Goal: Task Accomplishment & Management: Complete application form

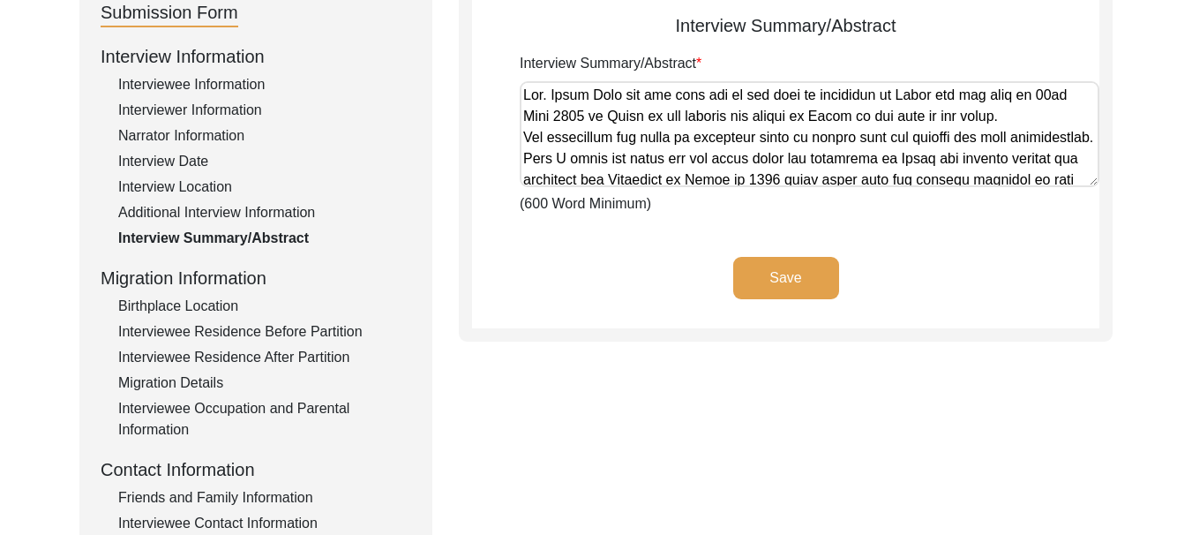
scroll to position [912, 0]
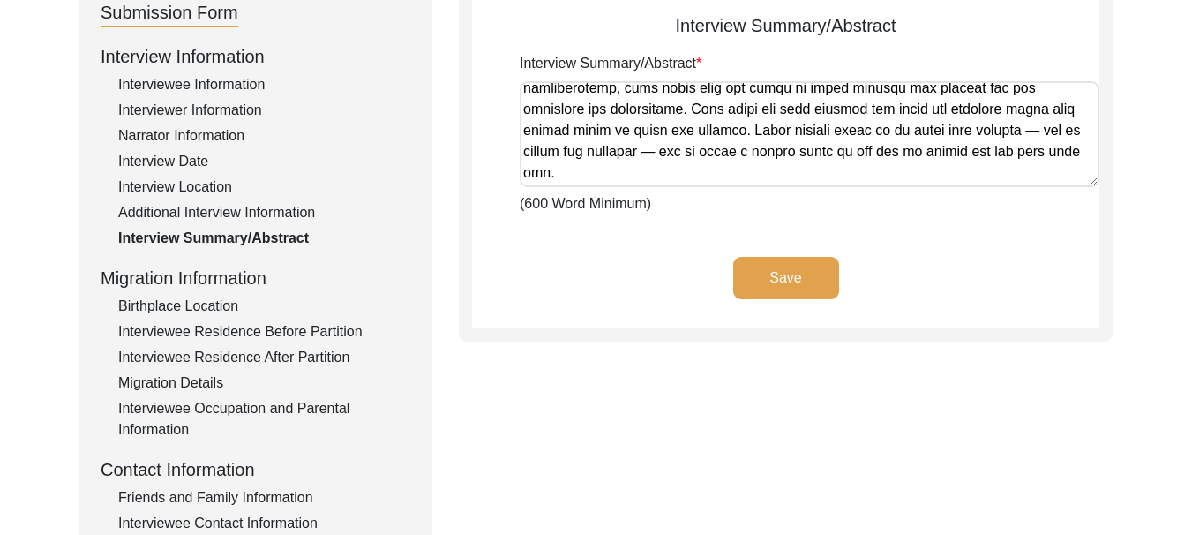
type textarea "Lor. Ipsum Dolo sit ame cons adi el sed doei te incididun ut Labor etd mag aliq…"
click at [781, 280] on button "Save" at bounding box center [786, 278] width 106 height 42
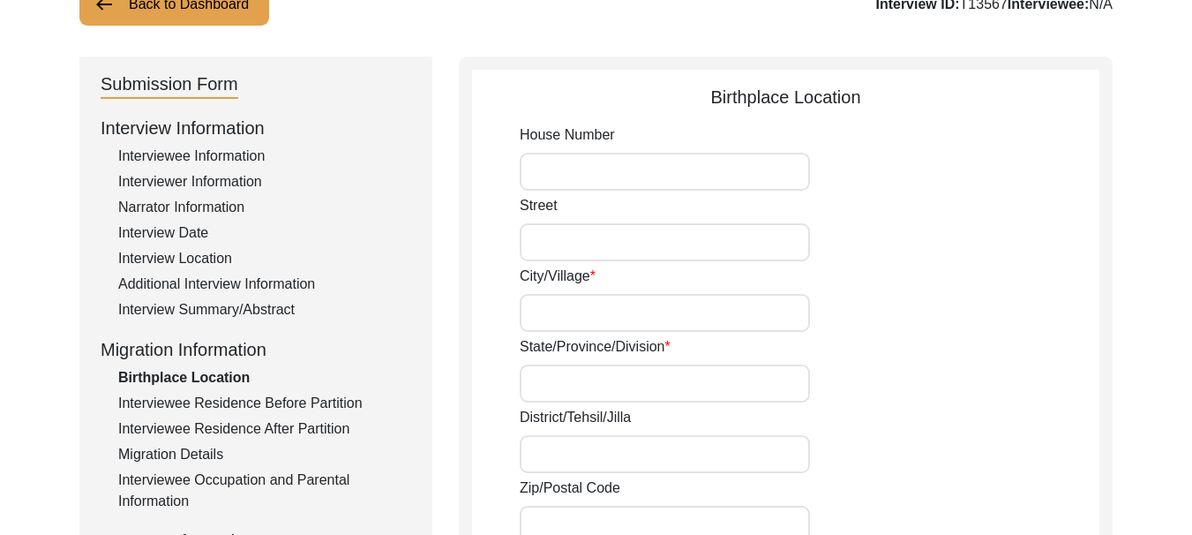
scroll to position [98, 0]
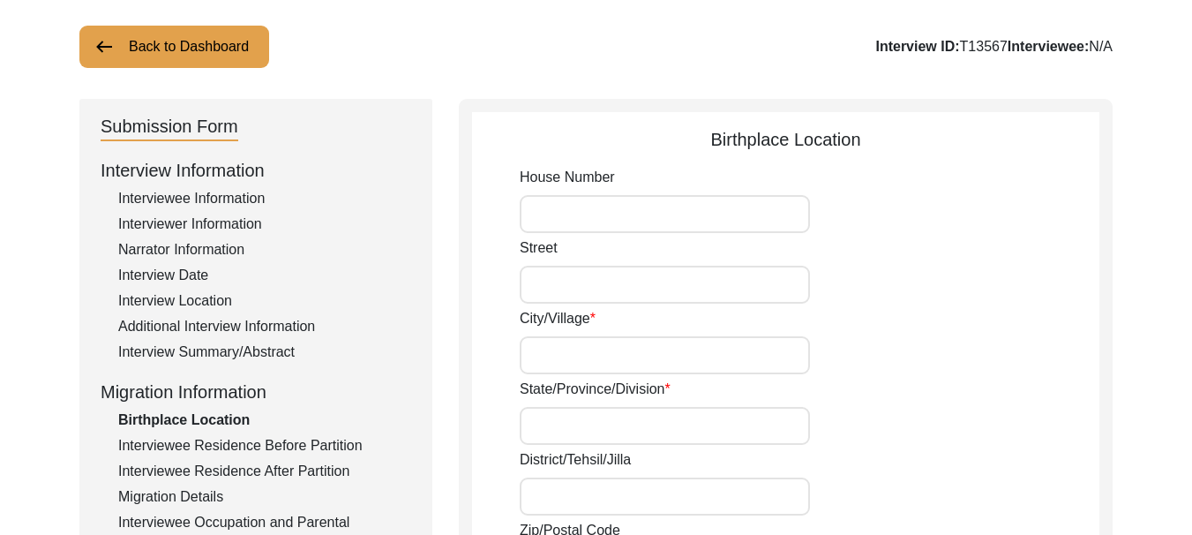
click at [616, 217] on input "House Number" at bounding box center [665, 214] width 290 height 38
type input "[PERSON_NAME]"
click at [547, 286] on input "Street" at bounding box center [665, 285] width 290 height 38
type input "[PERSON_NAME]"
click at [581, 349] on input "City/Village" at bounding box center [665, 355] width 290 height 38
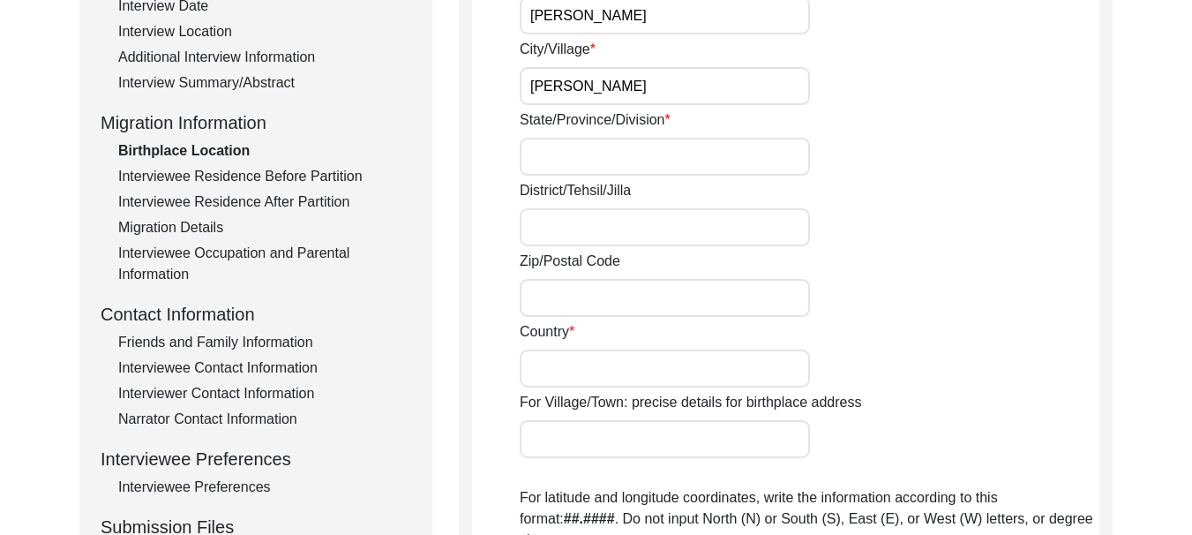
scroll to position [451, 0]
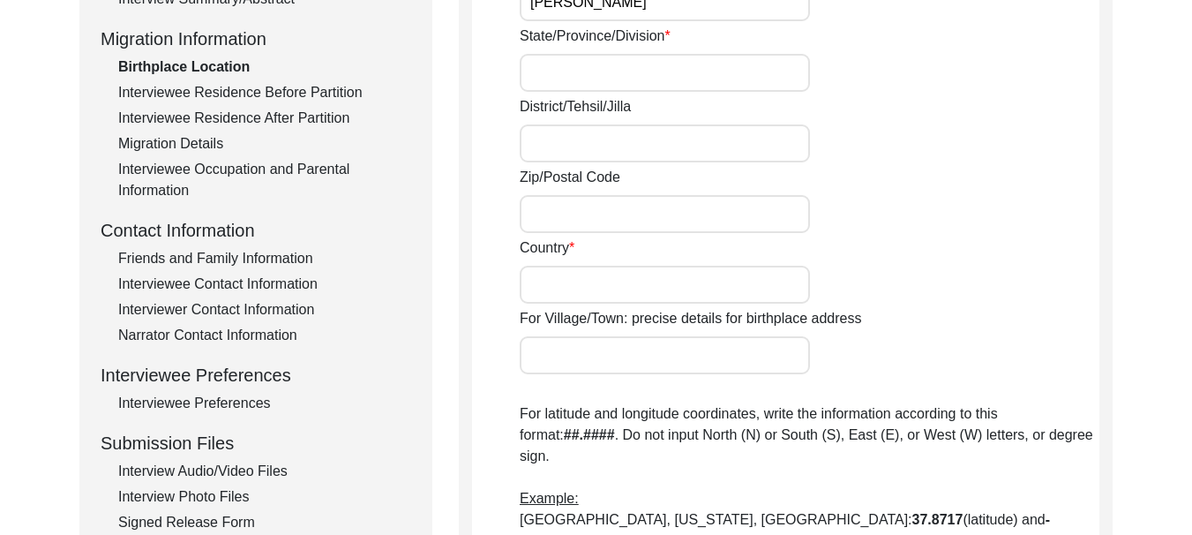
type input "[PERSON_NAME]"
click at [596, 76] on input "State/Province/Division" at bounding box center [665, 73] width 290 height 38
click at [322, 48] on div "Migration Information" at bounding box center [256, 39] width 311 height 26
click at [619, 84] on input "Chaina" at bounding box center [665, 73] width 290 height 38
type input "[GEOGRAPHIC_DATA]"
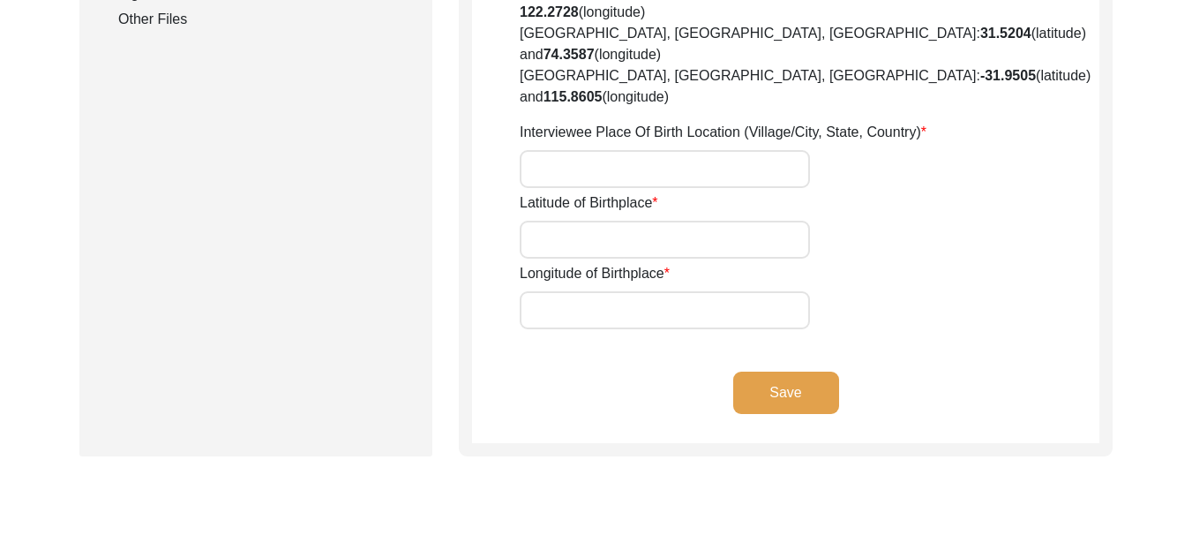
scroll to position [980, 0]
click at [610, 149] on input "Interviewee Place Of Birth Location (Village/City, State, Country)" at bounding box center [665, 168] width 290 height 38
paste input "35.8617° N"
type input "35.8617° N"
drag, startPoint x: 610, startPoint y: 85, endPoint x: 516, endPoint y: 82, distance: 93.6
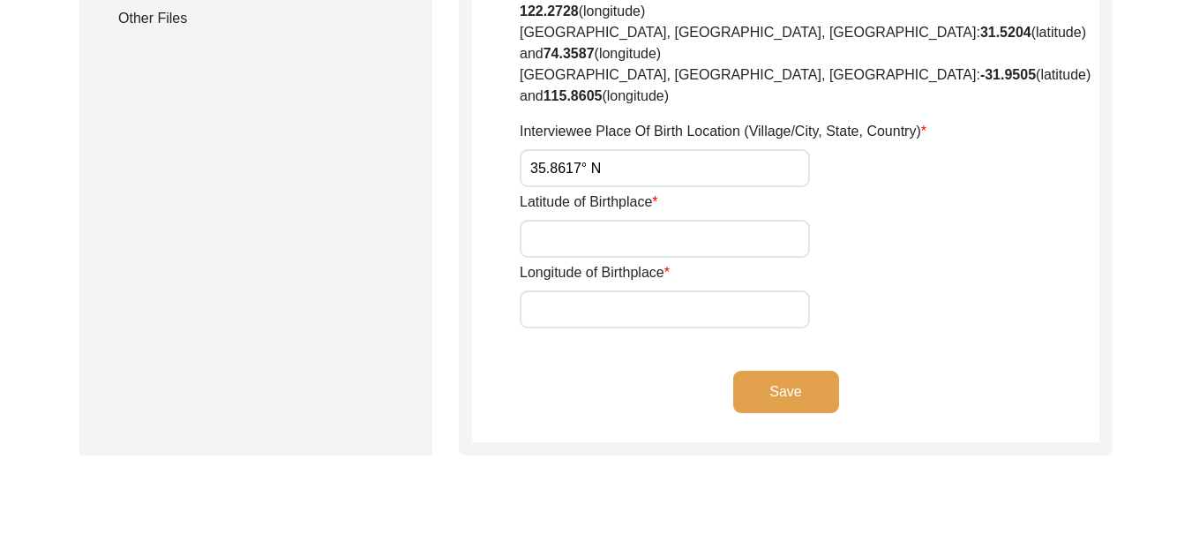
click at [574, 220] on input "Latitude of Birthplace" at bounding box center [665, 239] width 290 height 38
paste input "35.8617° N"
type input "35.8617° N"
click at [655, 290] on input "Longitude of Birthplace" at bounding box center [665, 309] width 290 height 38
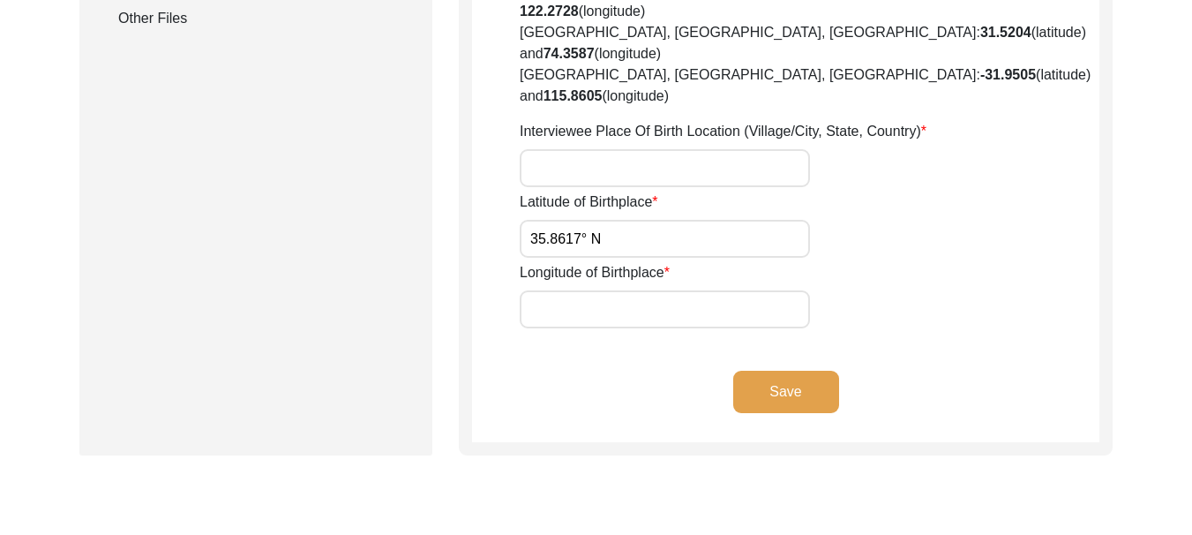
paste input "104.1954° E"
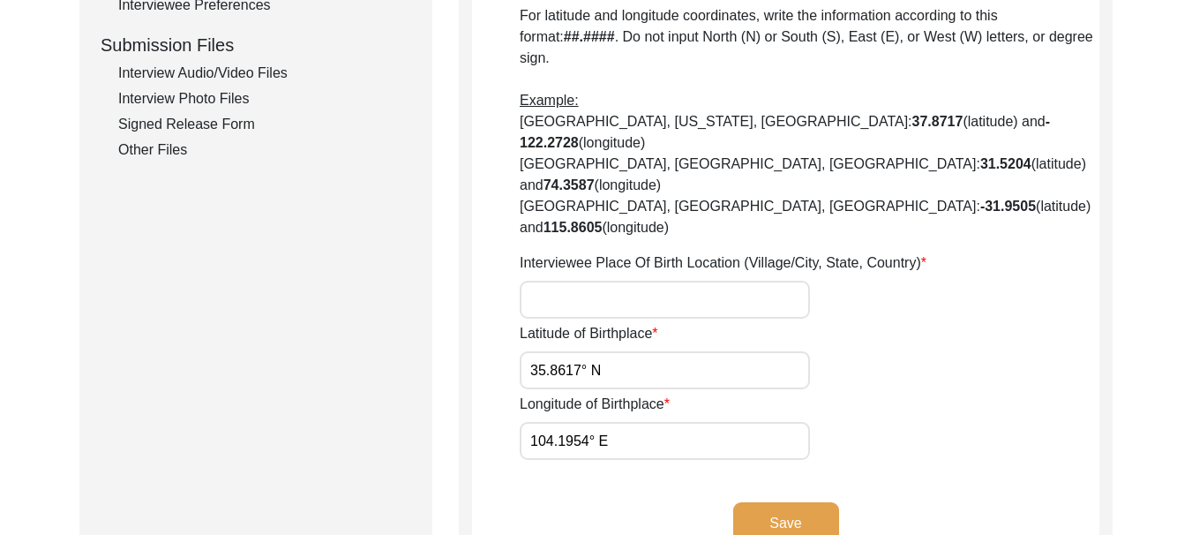
scroll to position [804, 0]
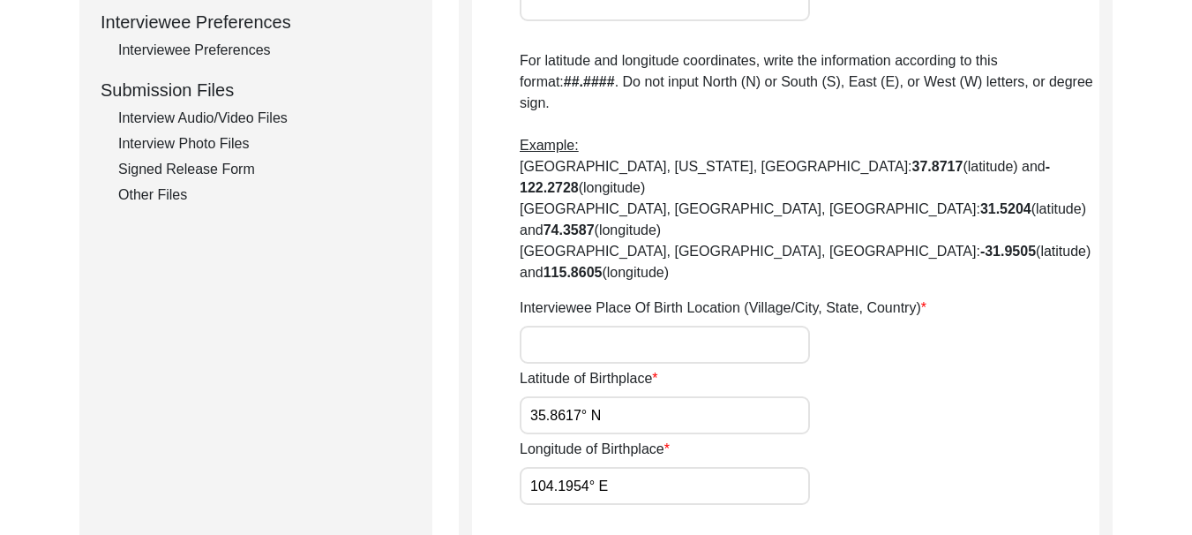
type input "104.1954° E"
click at [612, 326] on input "Interviewee Place Of Birth Location (Village/City, State, Country)" at bounding box center [665, 345] width 290 height 38
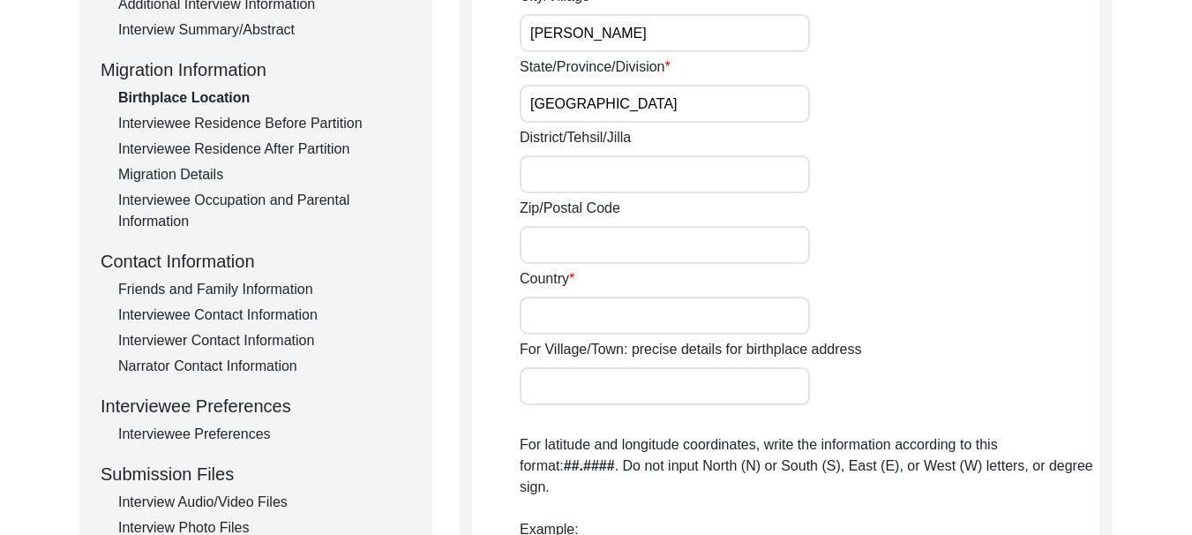
scroll to position [451, 0]
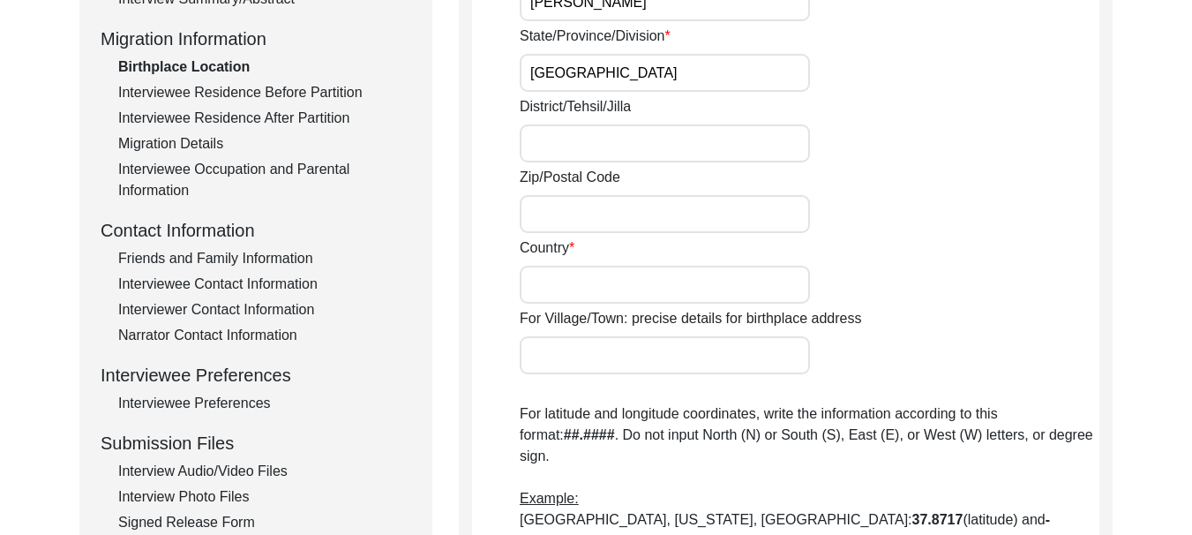
type input "[GEOGRAPHIC_DATA]"
click at [592, 150] on input "District/Tehsil/Jilla" at bounding box center [665, 143] width 290 height 38
type input "[PERSON_NAME]"
click at [539, 212] on input "Zip/Postal Code" at bounding box center [665, 214] width 290 height 38
type input "[PERSON_NAME]"
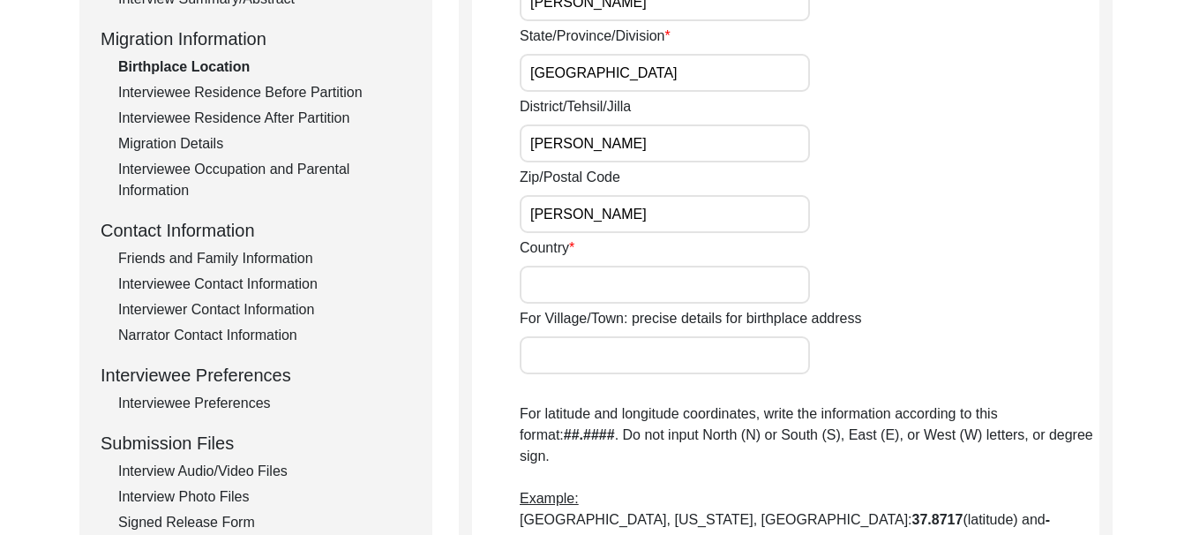
click at [564, 286] on input "Country" at bounding box center [665, 285] width 290 height 38
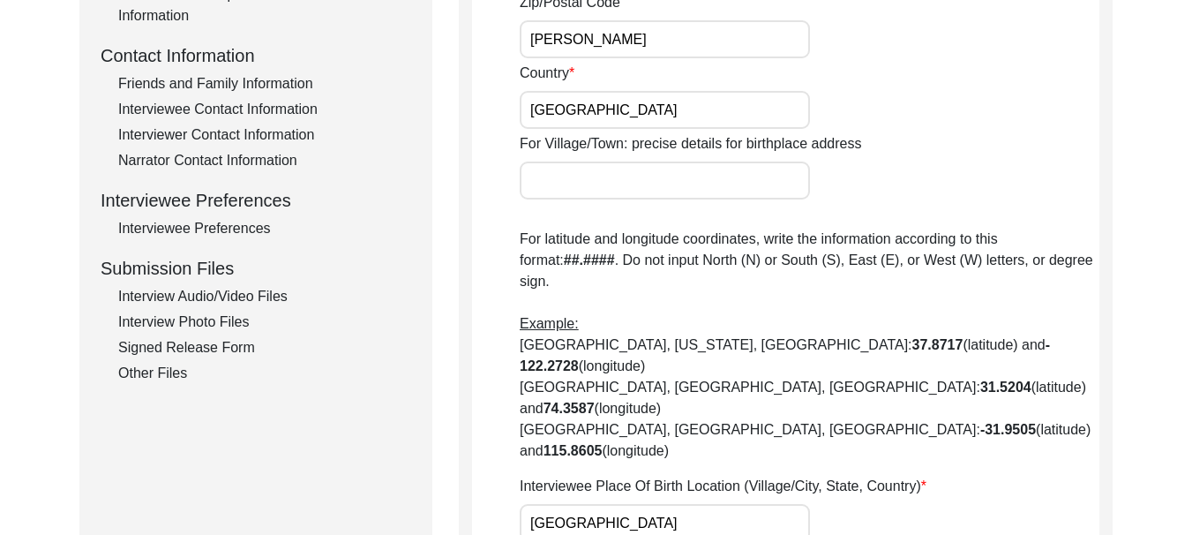
scroll to position [627, 0]
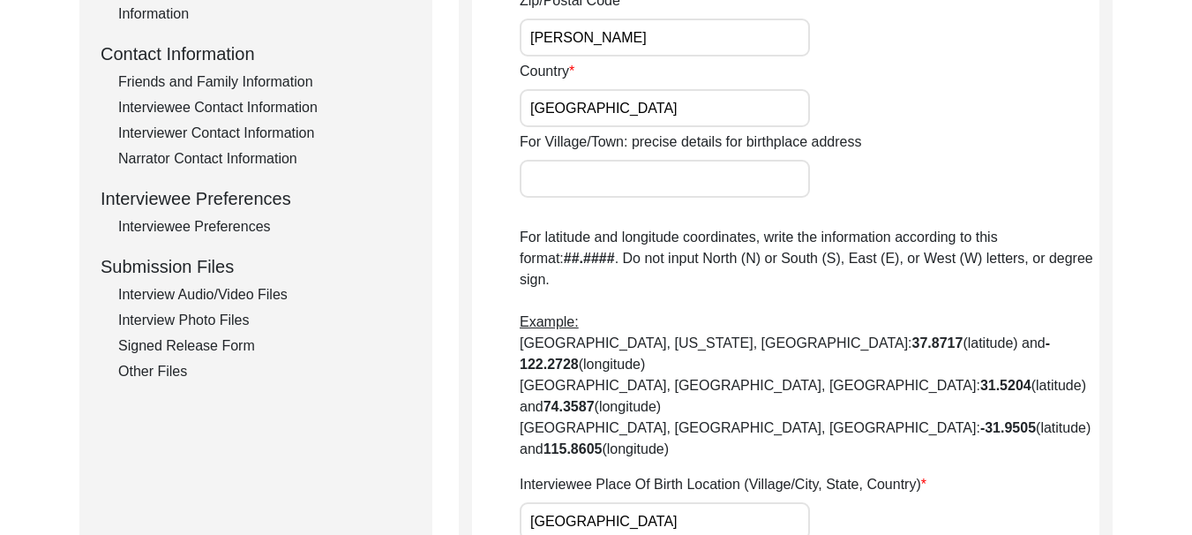
type input "[GEOGRAPHIC_DATA]"
click at [641, 174] on input "For Village/Town: precise details for birthplace address" at bounding box center [665, 179] width 290 height 38
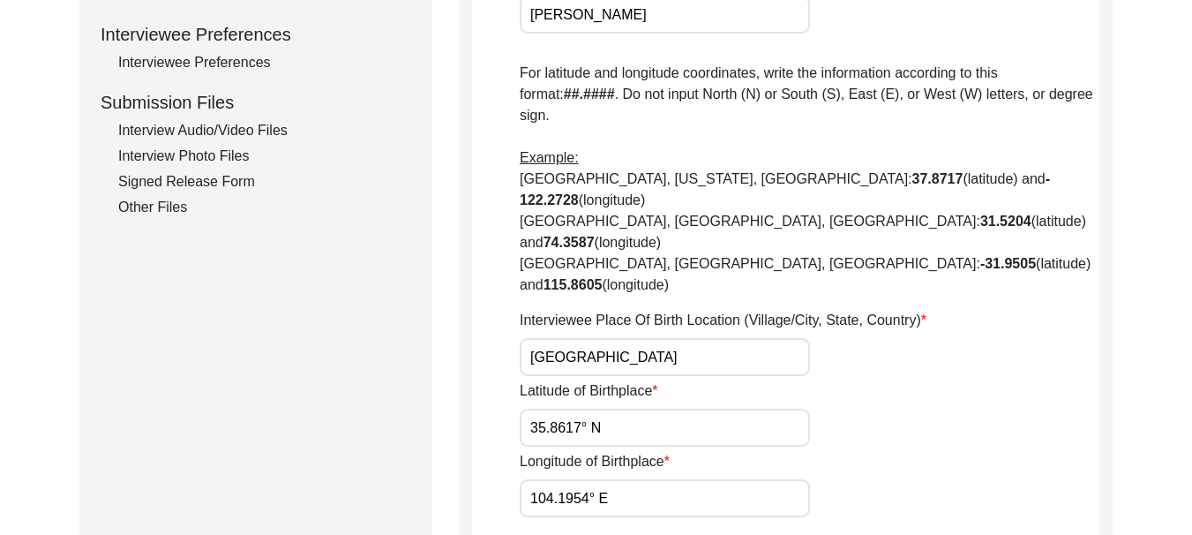
scroll to position [1069, 0]
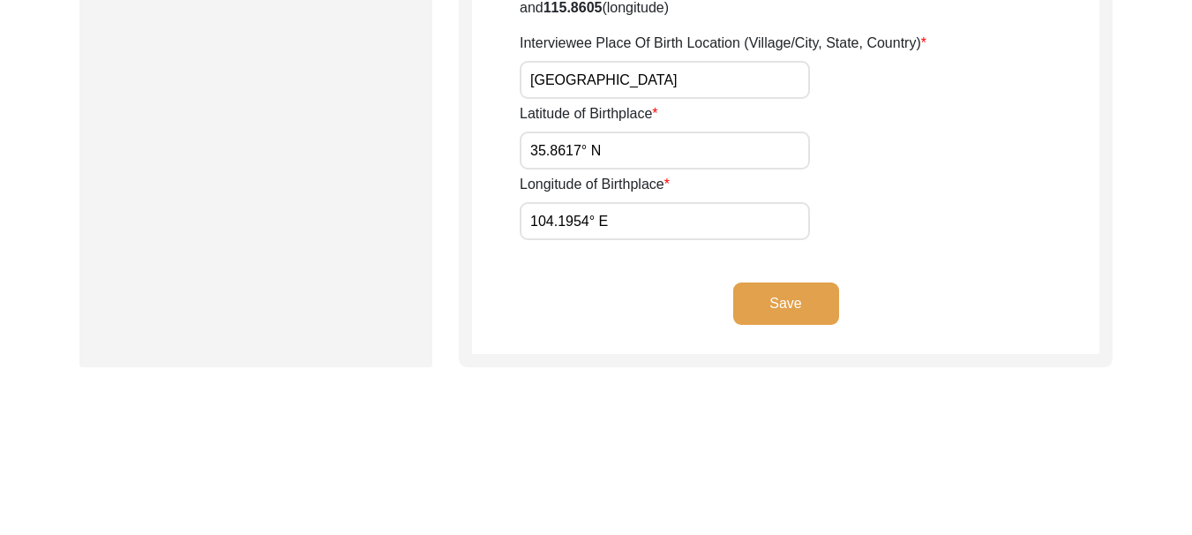
type input "[PERSON_NAME]"
click at [777, 282] on button "Save" at bounding box center [786, 303] width 106 height 42
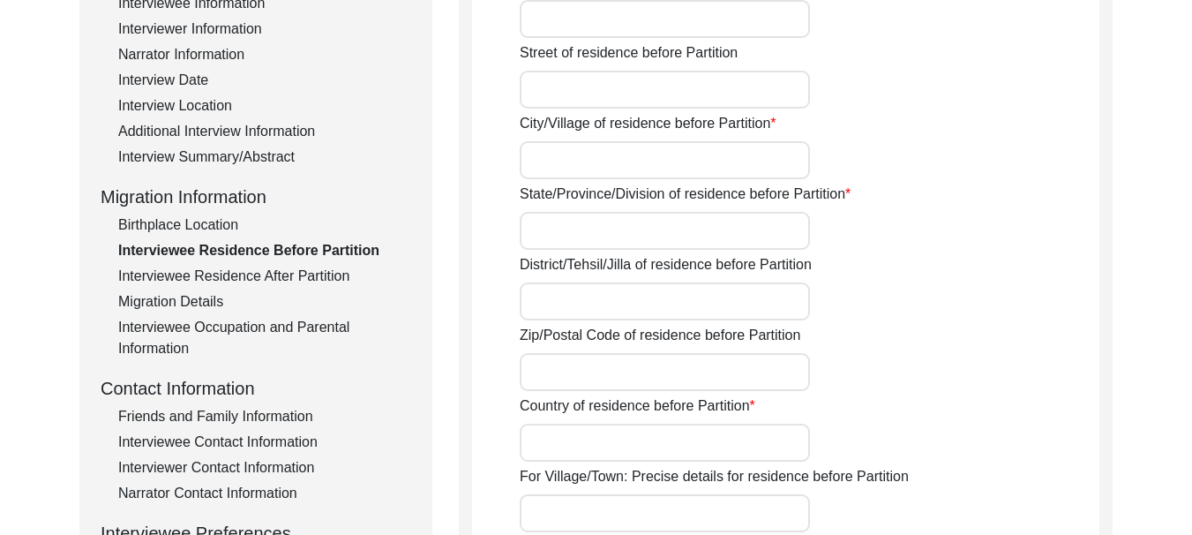
scroll to position [186, 0]
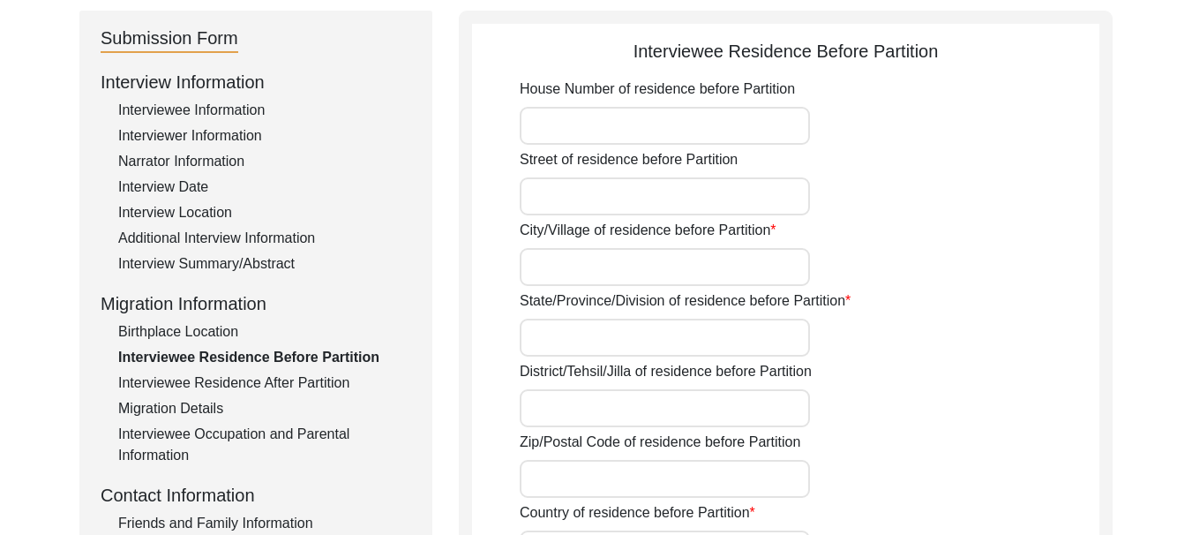
click at [629, 130] on input "House Number of residence before Partition" at bounding box center [665, 126] width 290 height 38
type input "315"
click at [611, 199] on input "Street of residence before Partition" at bounding box center [665, 196] width 290 height 38
type input "6th"
click at [589, 267] on input "City/Village of residence before Partition" at bounding box center [665, 267] width 290 height 38
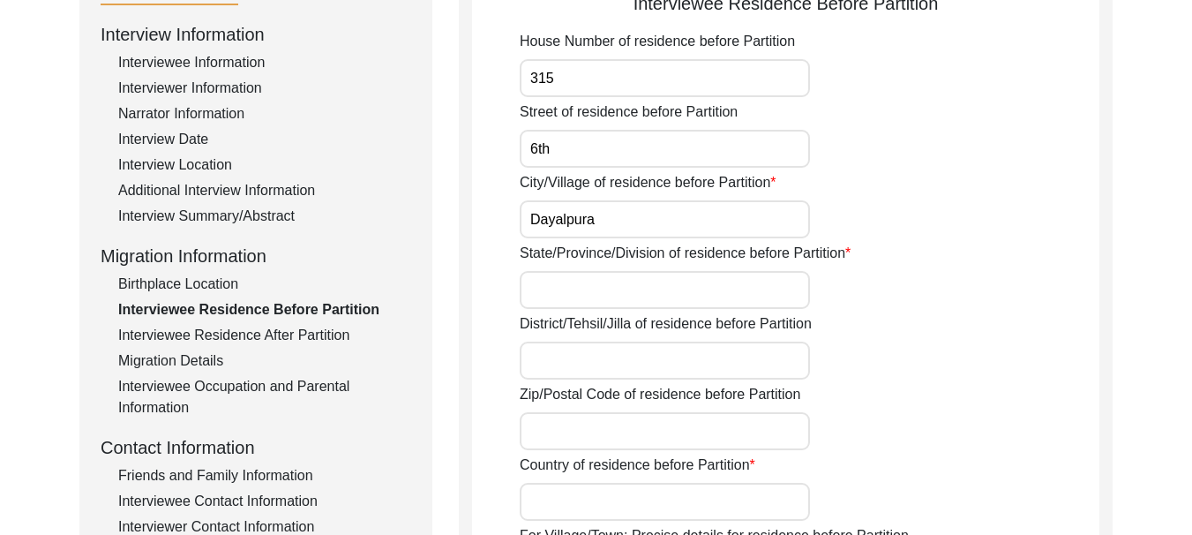
scroll to position [274, 0]
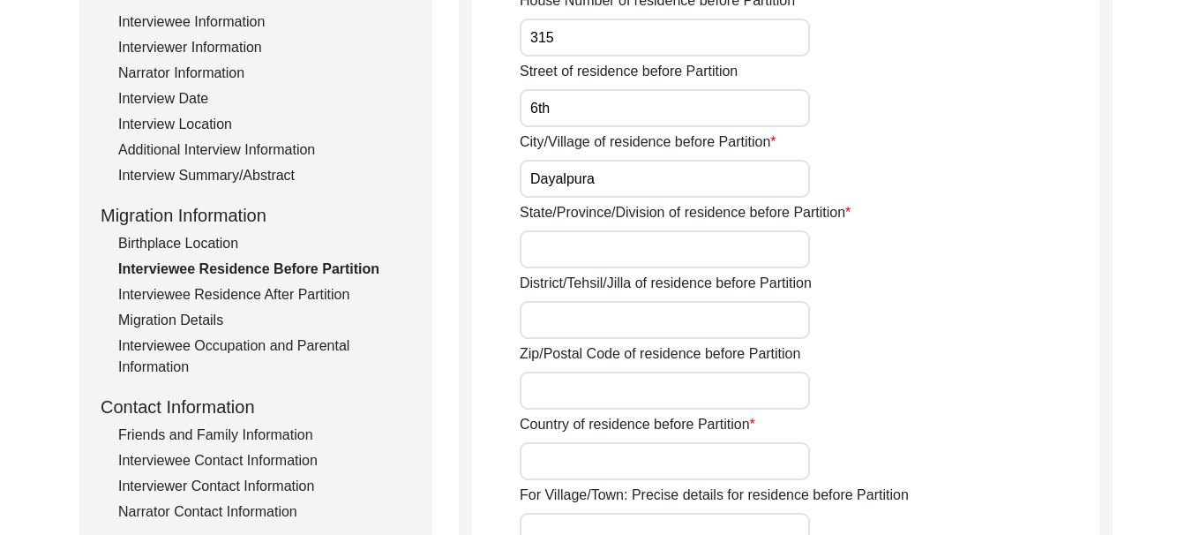
type input "Dayalpura"
click at [627, 250] on input "State/Province/Division of residence before Partition" at bounding box center [665, 249] width 290 height 38
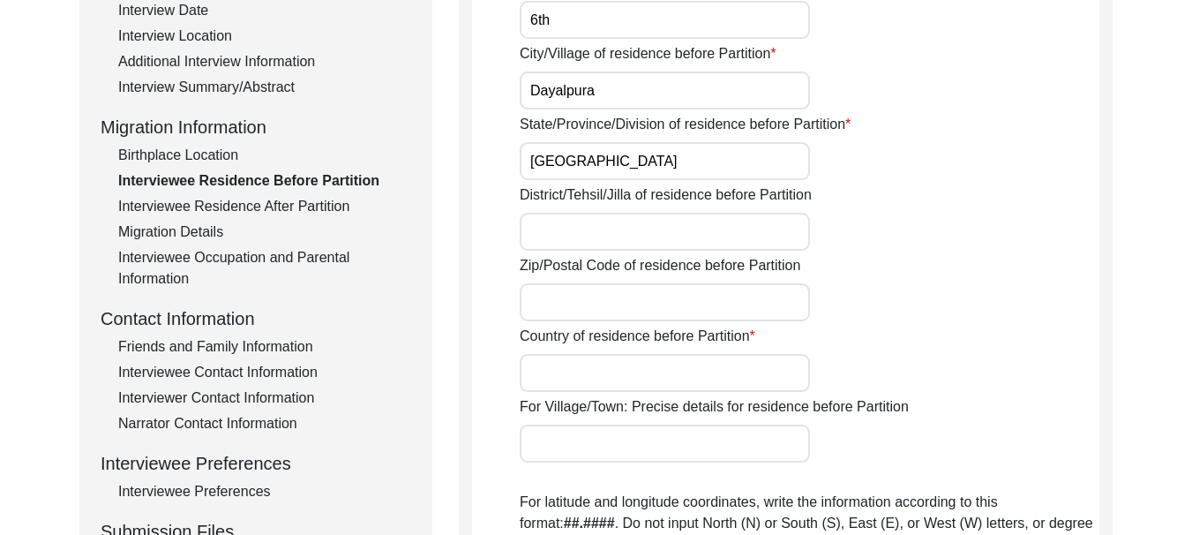
type input "[GEOGRAPHIC_DATA]"
click at [574, 227] on input "District/Tehsil/Jilla of residence before Partition" at bounding box center [665, 232] width 290 height 38
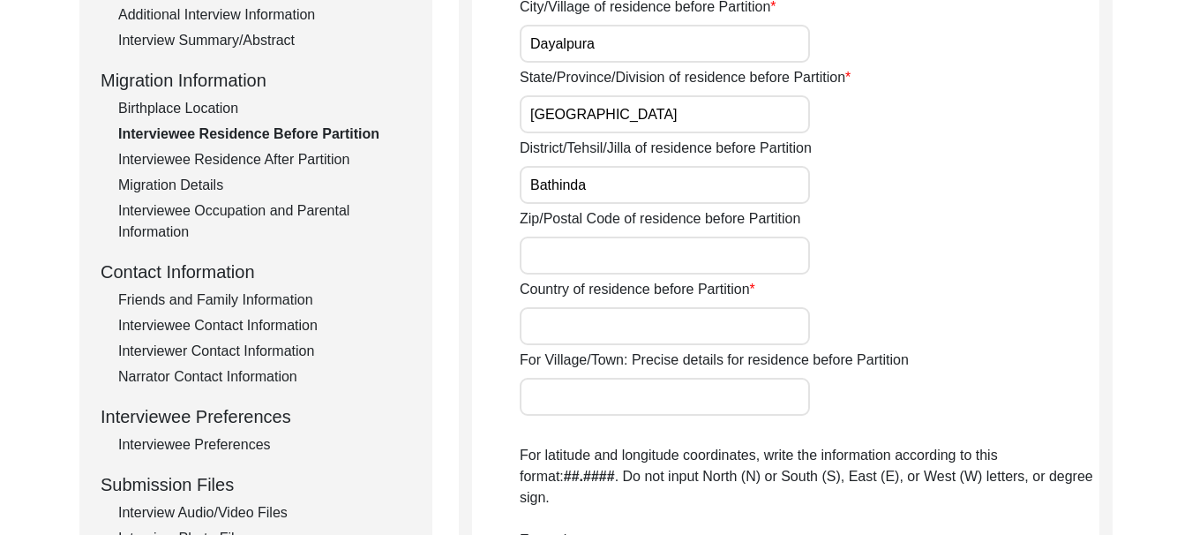
scroll to position [451, 0]
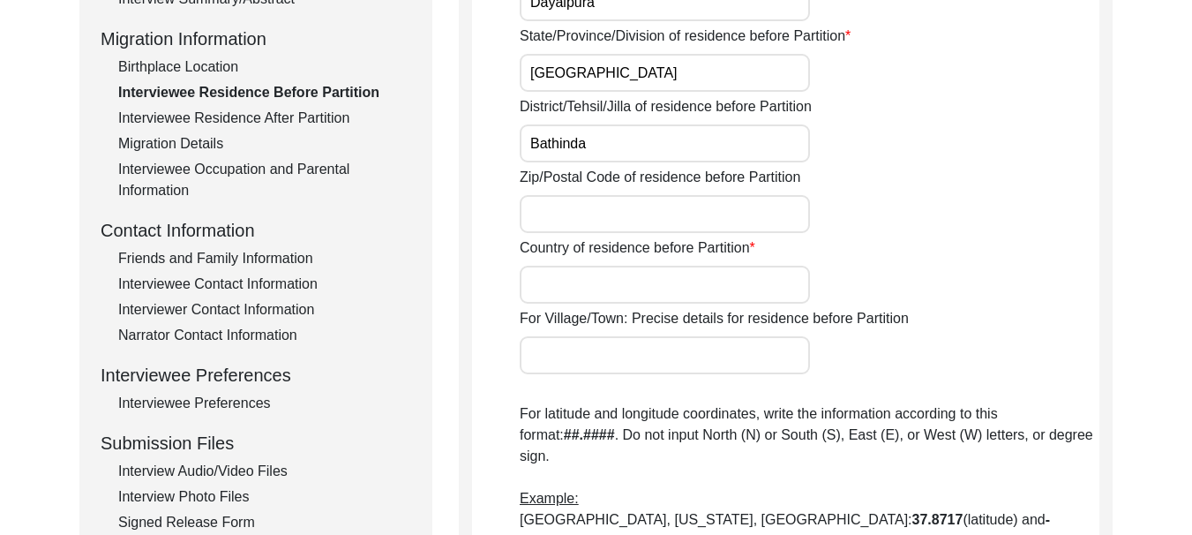
type input "Bathinda"
click at [632, 293] on input "Country of residence before Partition" at bounding box center [665, 285] width 290 height 38
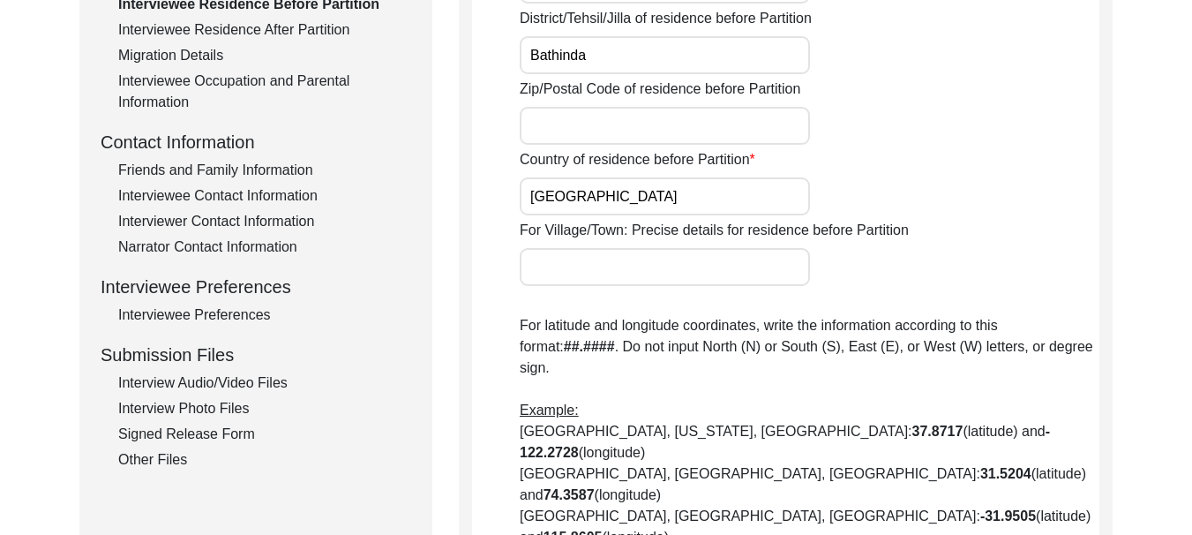
type input "[GEOGRAPHIC_DATA]"
click at [650, 270] on input "For Village/Town: Precise details for residence before Partition" at bounding box center [665, 267] width 290 height 38
type input "[PERSON_NAME]"
click at [553, 119] on input "Zip/Postal Code of residence before Partition" at bounding box center [665, 126] width 290 height 38
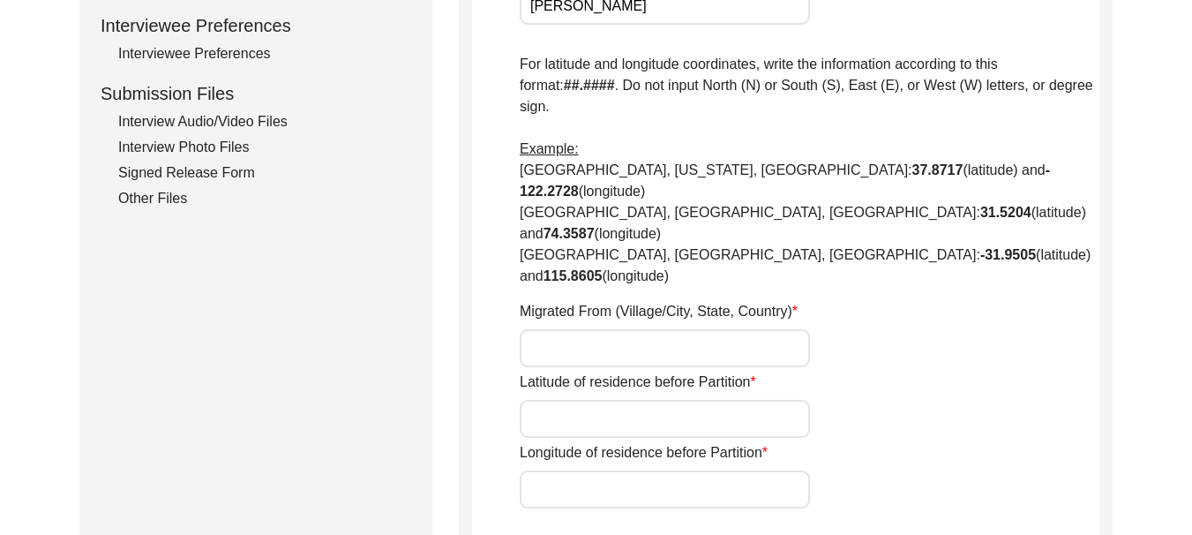
scroll to position [804, 0]
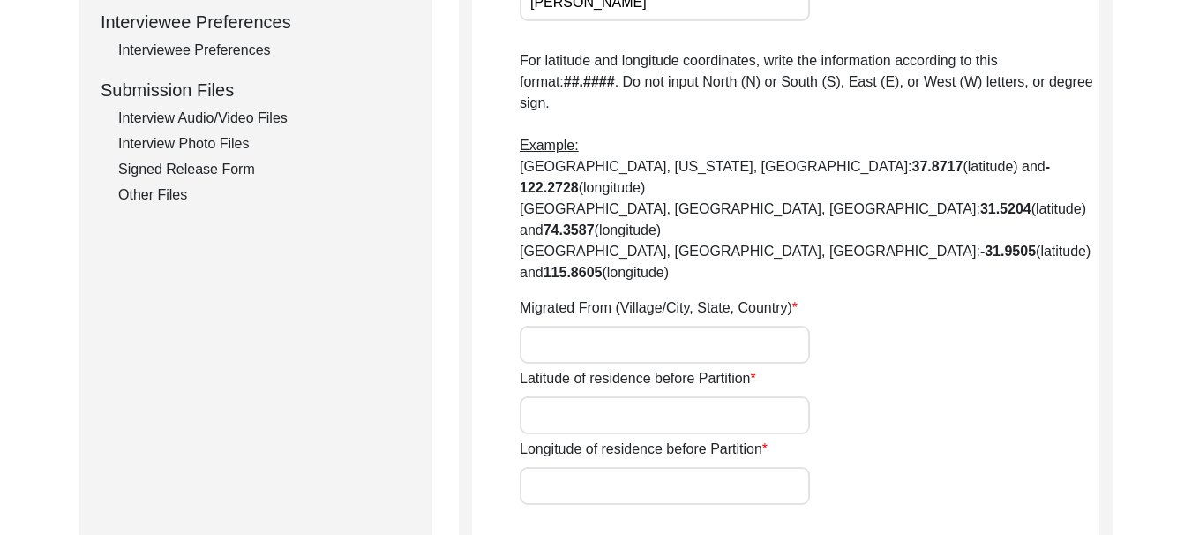
type input "151001"
click at [592, 326] on input "Migrated From (Village/City, State, Country)" at bounding box center [665, 345] width 290 height 38
type input "[PERSON_NAME]"
click at [616, 396] on input "Latitude of residence before Partition" at bounding box center [665, 415] width 290 height 38
paste input "30.2110° N"
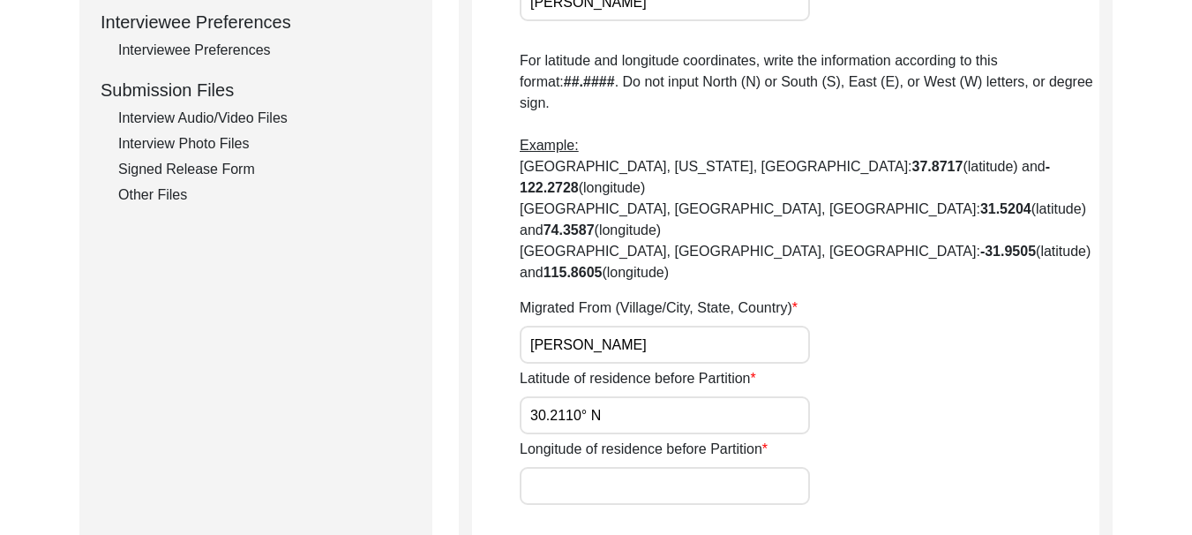
type input "30.2110° N"
click at [646, 467] on input "Longitude of residence before Partition" at bounding box center [665, 486] width 290 height 38
paste input "74.9455° E"
type input "74.9455° E"
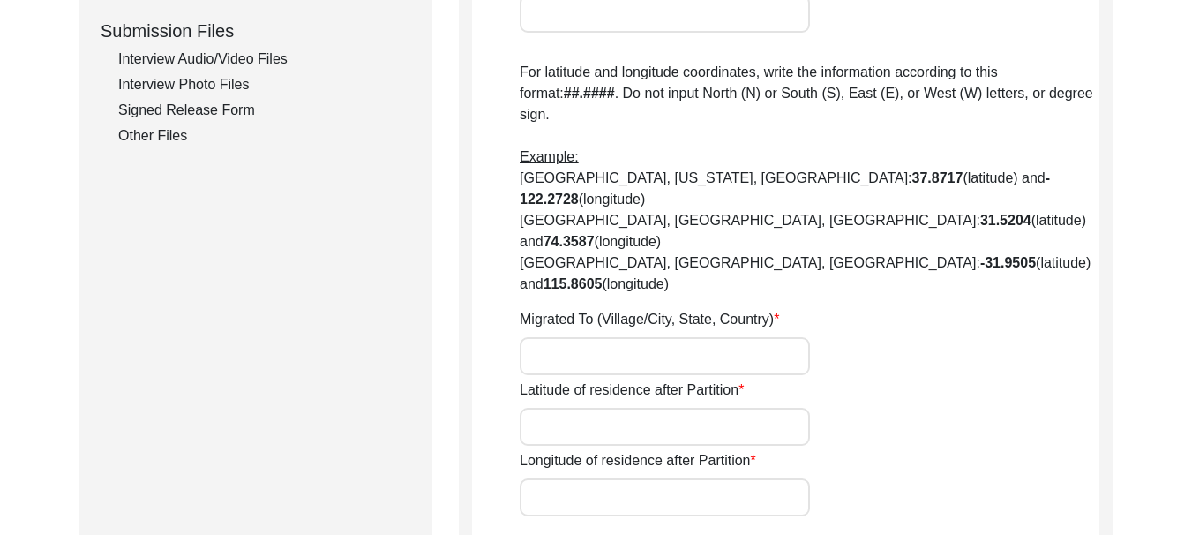
scroll to position [980, 0]
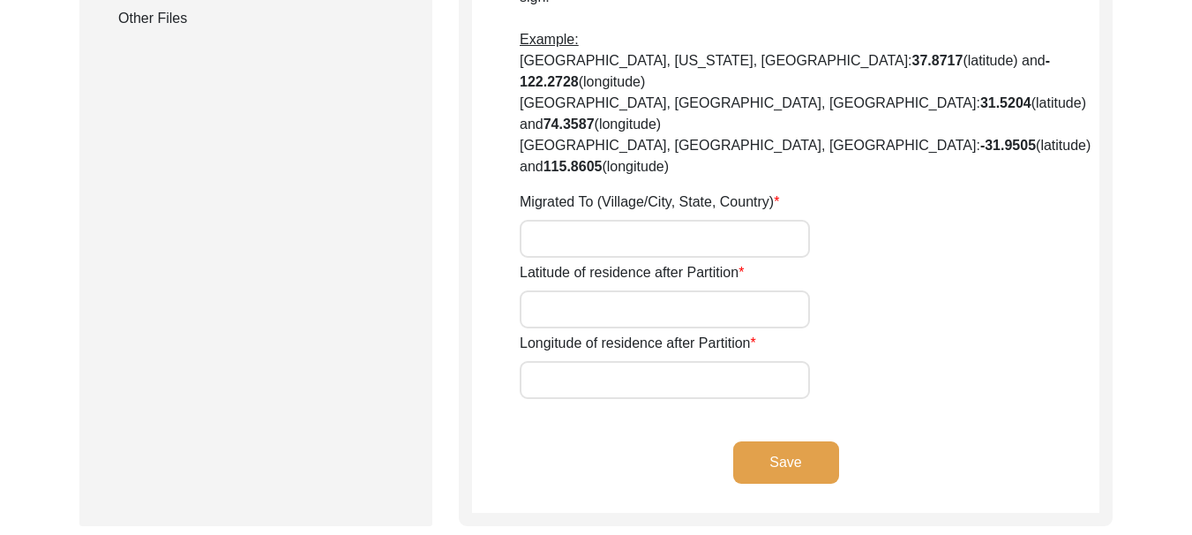
click at [621, 290] on input "Latitude of residence after Partition" at bounding box center [665, 309] width 290 height 38
click at [618, 361] on input "Longitude of residence after Partition" at bounding box center [665, 380] width 290 height 38
paste input "74.9455° E"
type input "74.9455° E"
click at [584, 290] on input "Latitude of residence after Partition" at bounding box center [665, 309] width 290 height 38
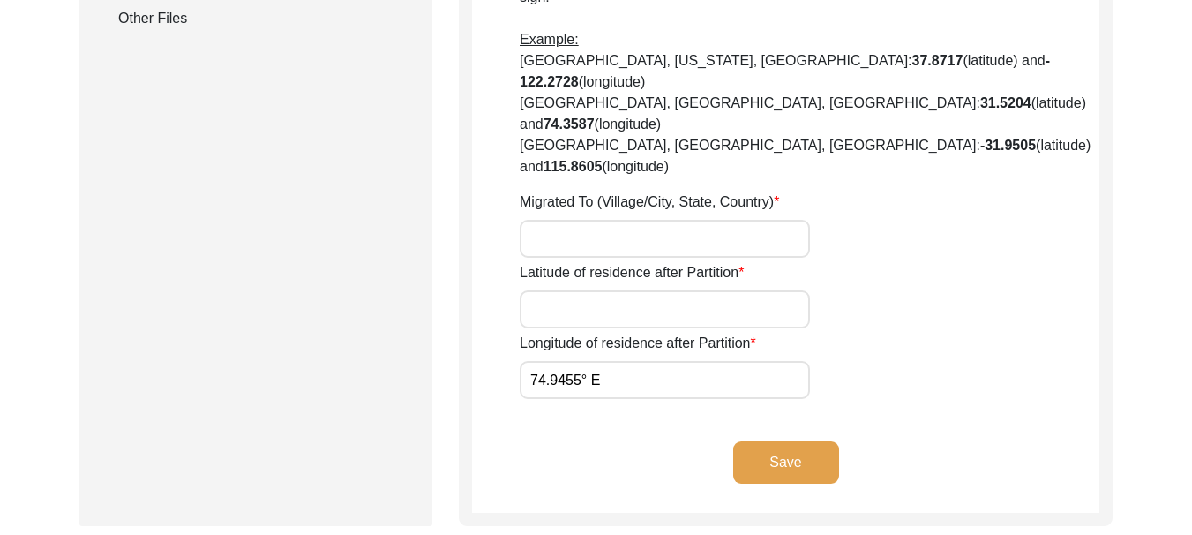
paste input "30.2110° N"
type input "30.2110° N"
click at [585, 220] on input "Migrated To (Village/City, State, Country)" at bounding box center [665, 239] width 290 height 38
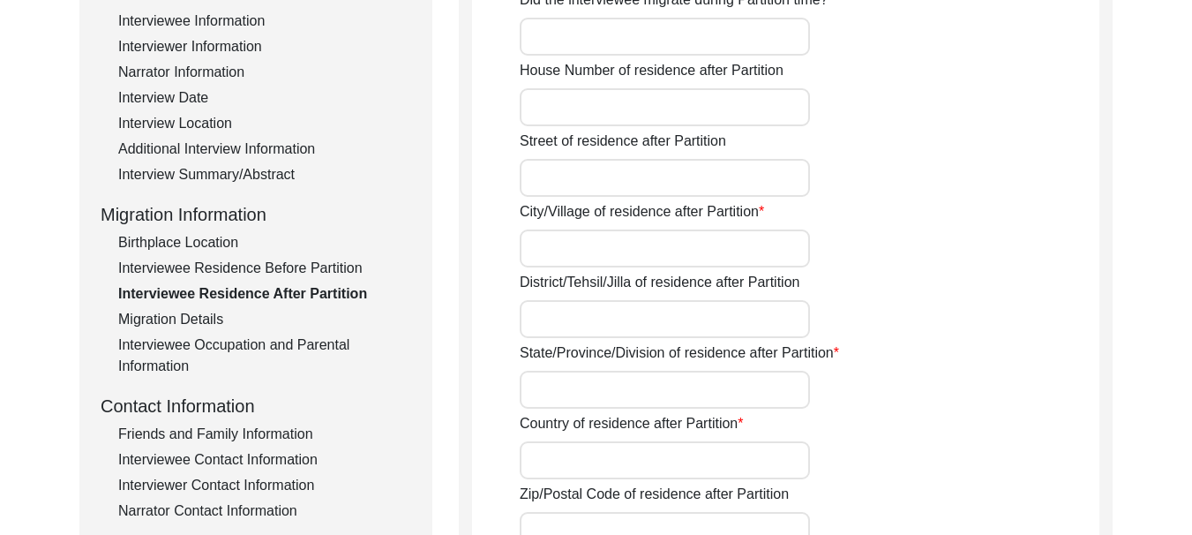
scroll to position [451, 0]
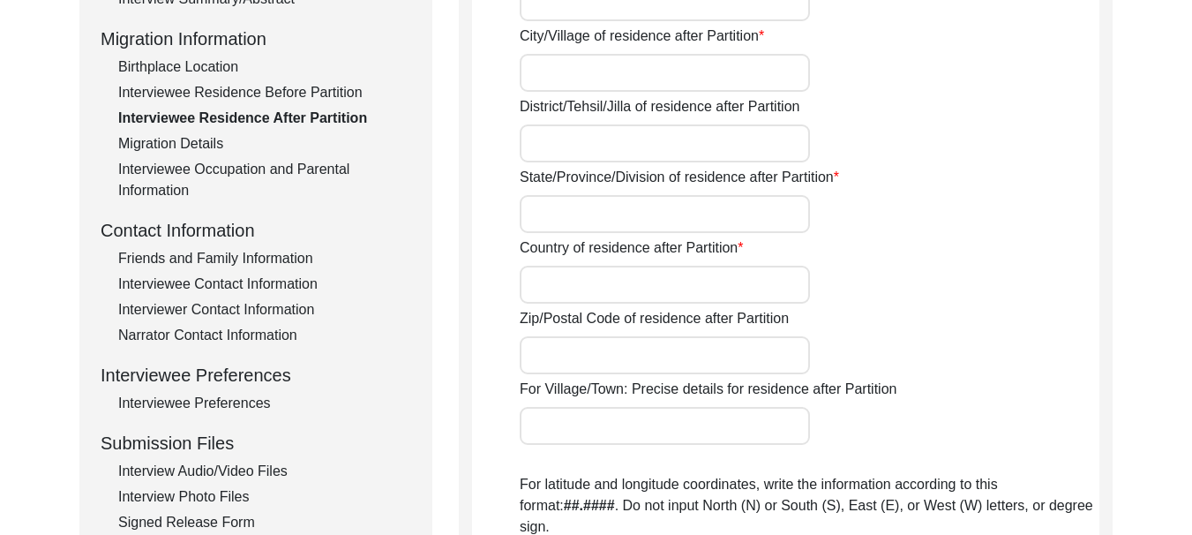
type input "[PERSON_NAME]"
click at [604, 284] on input "Country of residence after Partition" at bounding box center [665, 285] width 290 height 38
type input "[GEOGRAPHIC_DATA]"
type input "Ferozepur"
type input "[GEOGRAPHIC_DATA]"
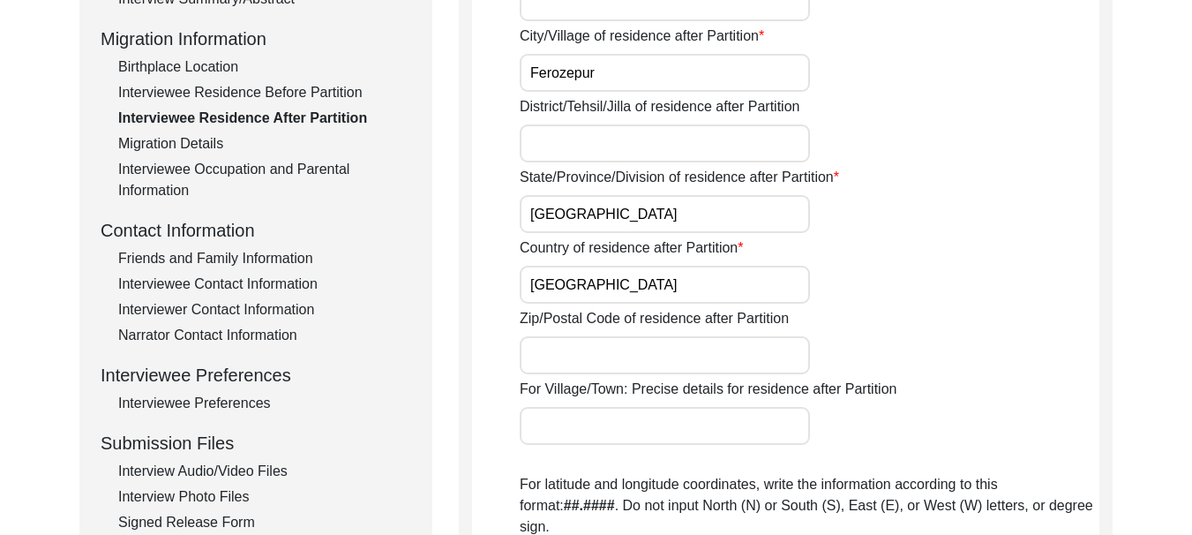
type input "152002"
type input "Ferozepur"
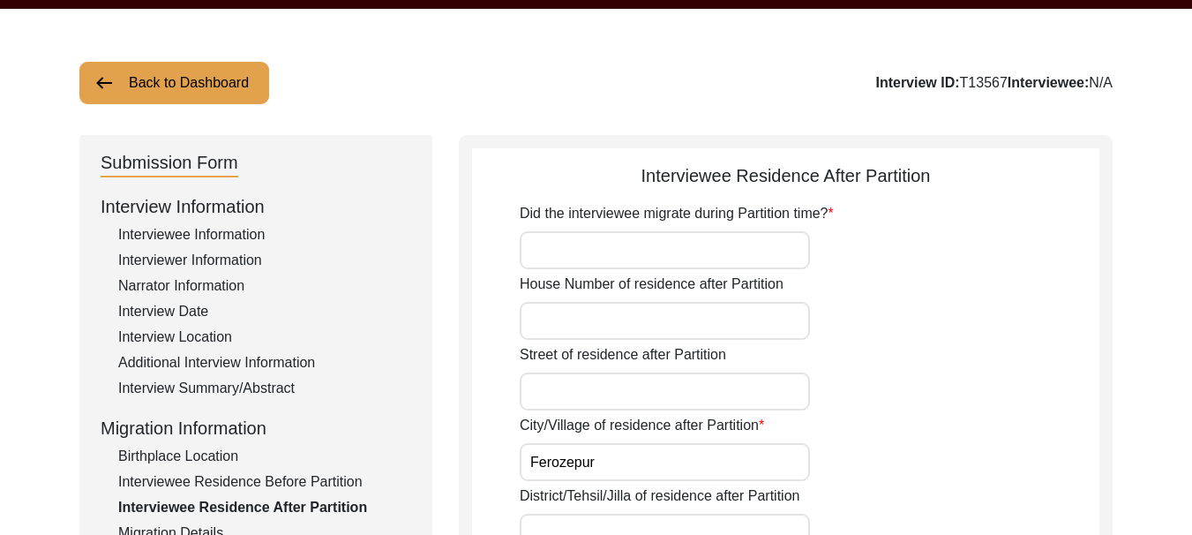
scroll to position [98, 0]
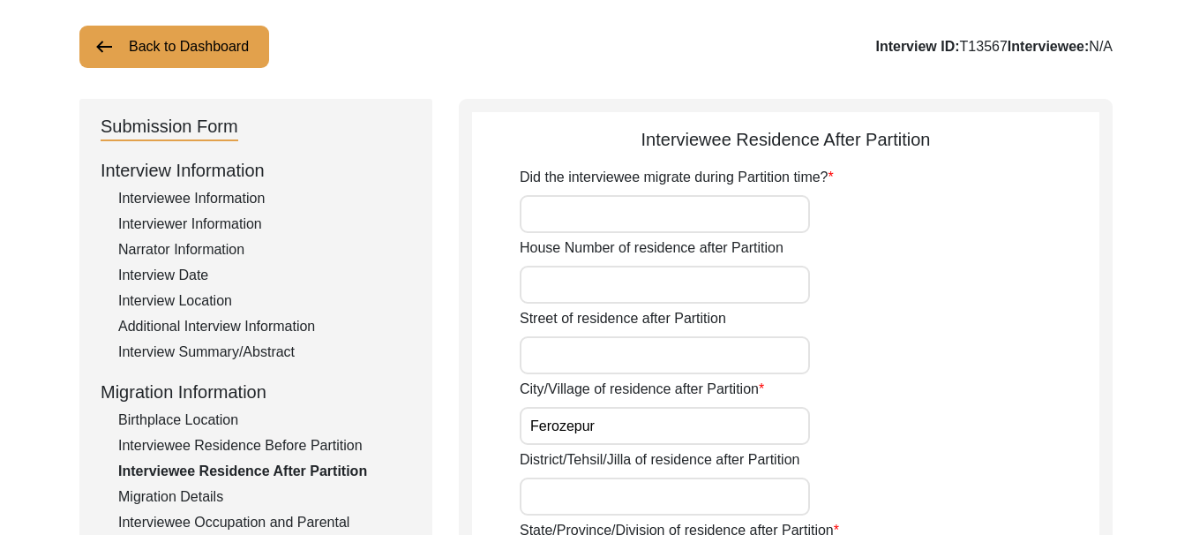
click at [600, 219] on input "Did the interviewee migrate during Partition time?" at bounding box center [665, 214] width 290 height 38
type input "315"
click at [569, 268] on input "House Number of residence after Partition" at bounding box center [665, 285] width 290 height 38
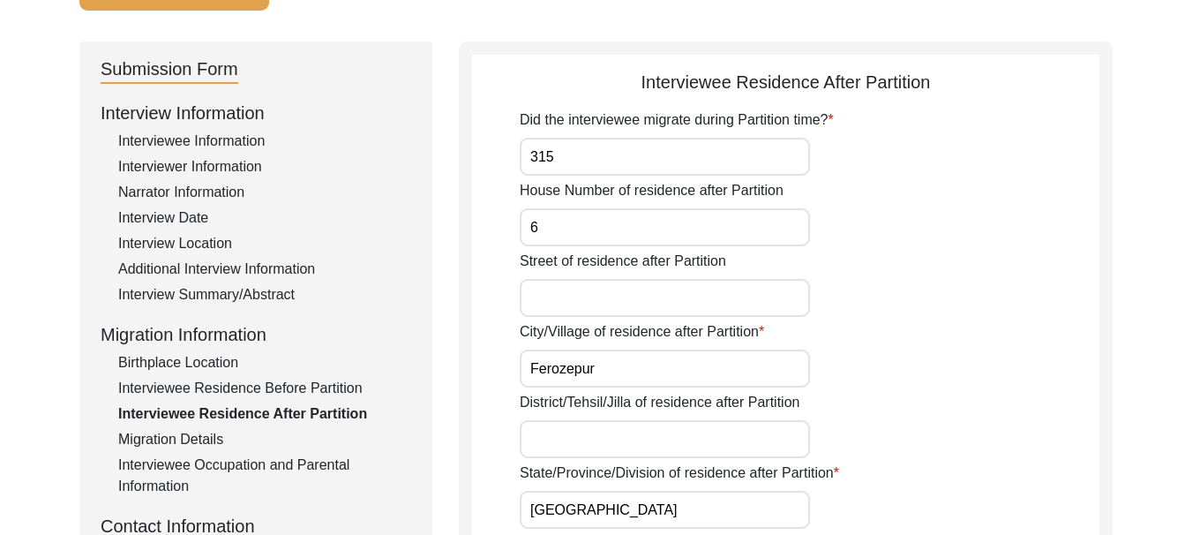
scroll to position [186, 0]
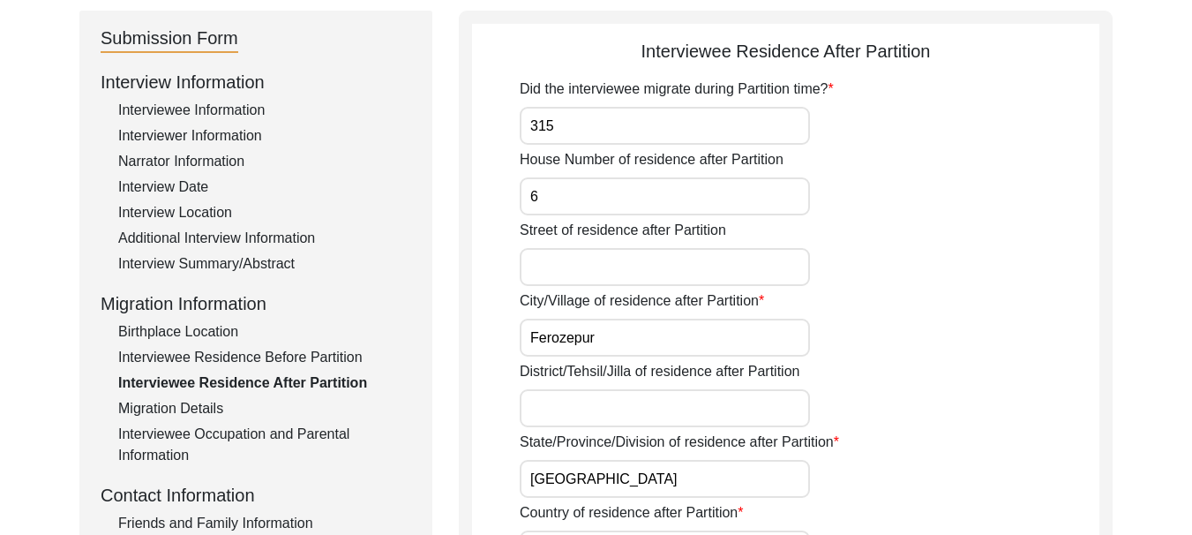
type input "6"
drag, startPoint x: 588, startPoint y: 124, endPoint x: 529, endPoint y: 129, distance: 58.4
click at [529, 129] on input "315" at bounding box center [665, 126] width 290 height 38
type input "NO"
click at [570, 199] on input "6" at bounding box center [665, 196] width 290 height 38
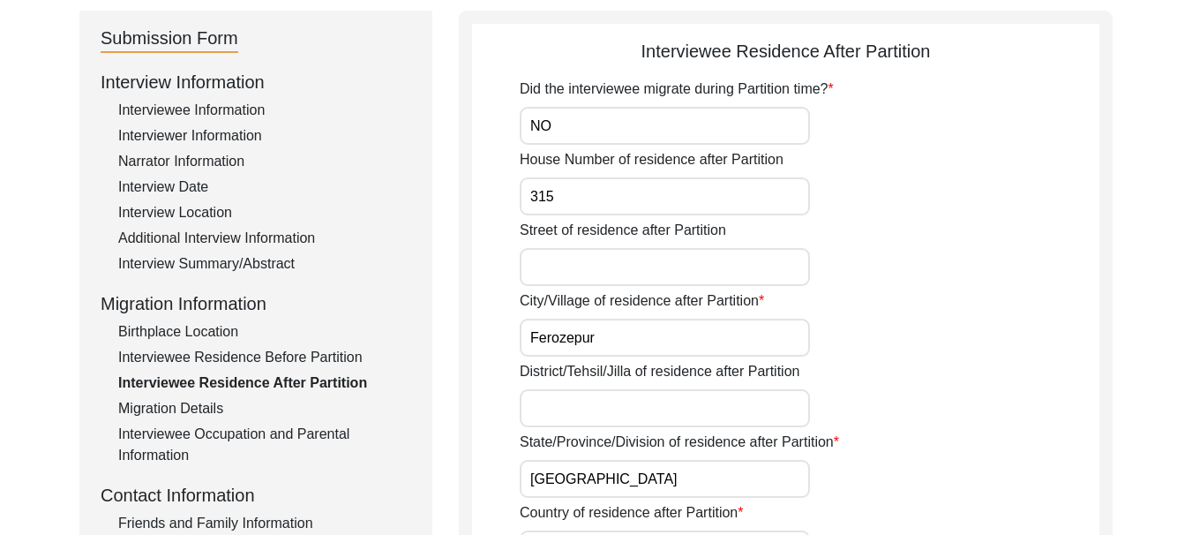
type input "315"
click at [578, 273] on input "Street of residence after Partition" at bounding box center [665, 267] width 290 height 38
type input "6"
drag, startPoint x: 634, startPoint y: 325, endPoint x: 628, endPoint y: 333, distance: 9.5
click at [628, 333] on input "Ferozepur" at bounding box center [665, 338] width 290 height 38
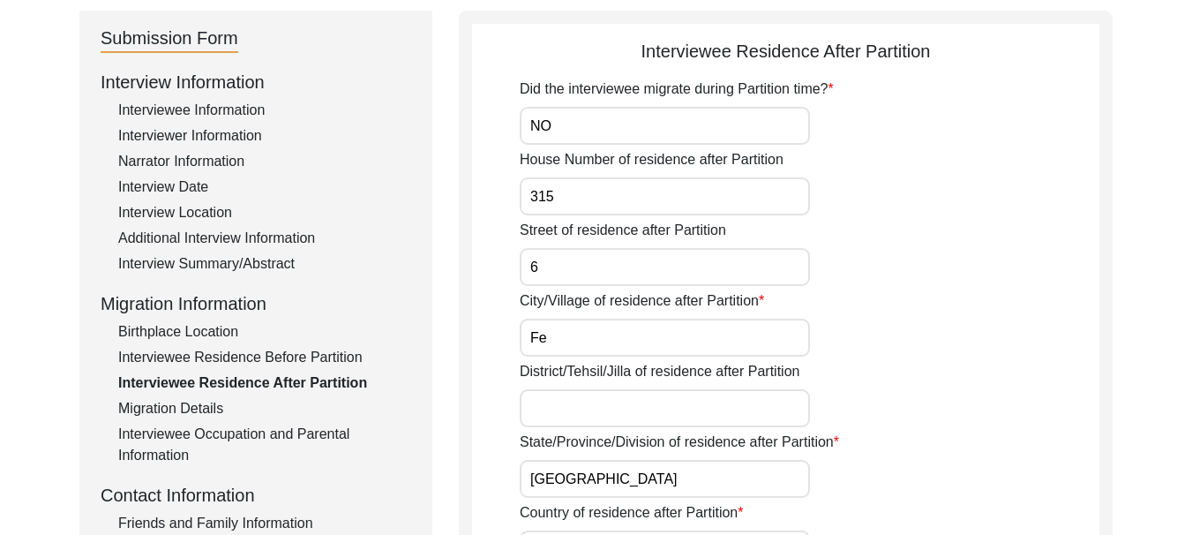
type input "F"
type input "b"
type input "Bathinda"
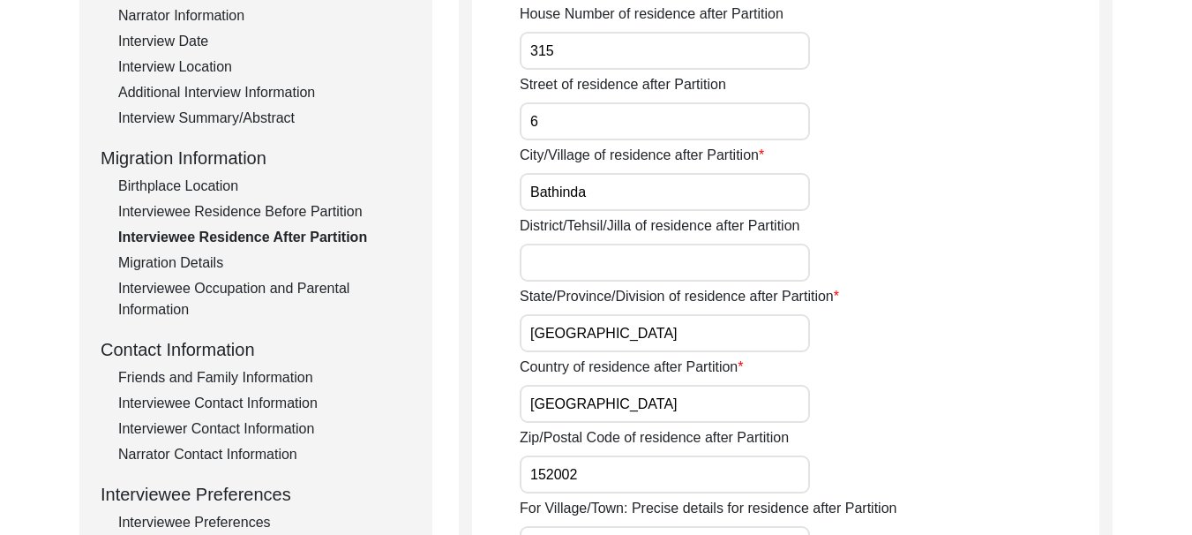
scroll to position [363, 0]
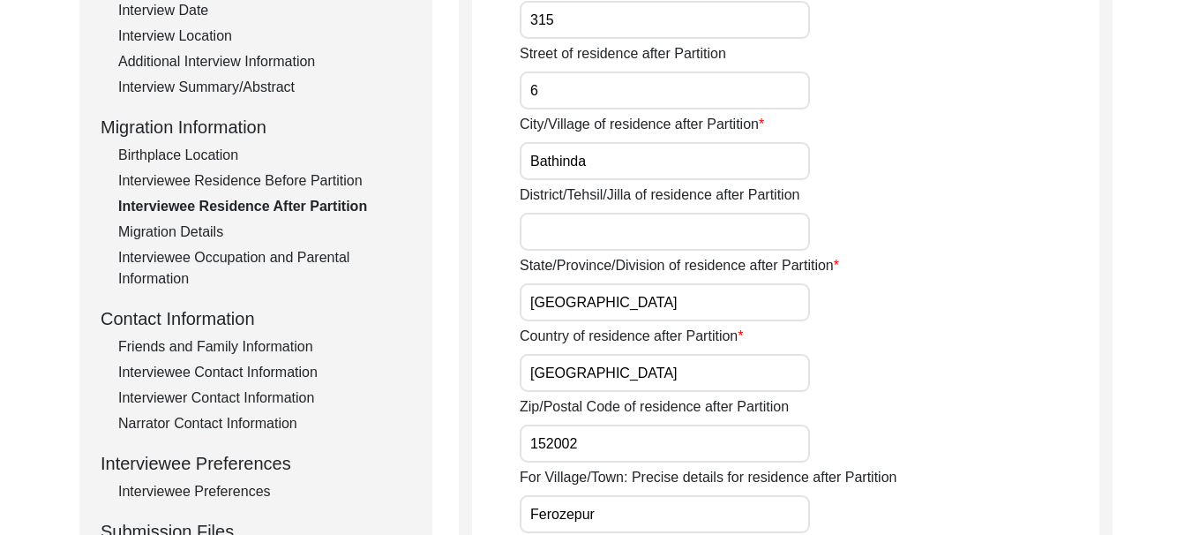
drag, startPoint x: 599, startPoint y: 164, endPoint x: 503, endPoint y: 159, distance: 96.3
click at [503, 159] on app-residence-after-partition "Interviewee Residence After Partition Did the interviewee migrate during Partit…" at bounding box center [785, 495] width 627 height 1269
click at [577, 232] on input "District/Tehsil/Jilla of residence after Partition" at bounding box center [665, 232] width 290 height 38
paste input "Bathinda"
type input "Bathinda"
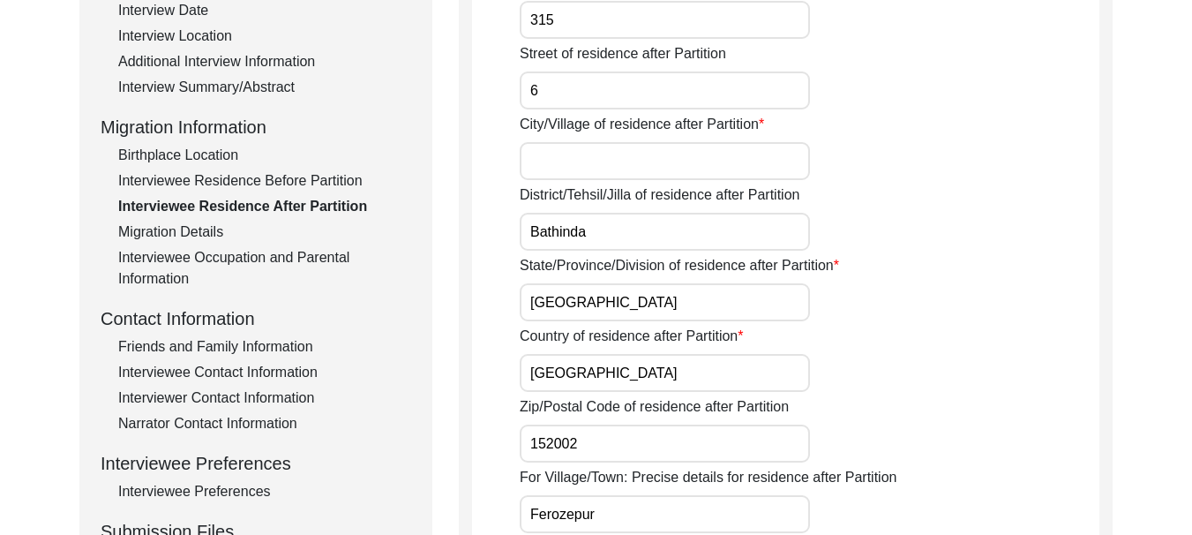
click at [598, 161] on input "City/Village of residence after Partition" at bounding box center [665, 161] width 290 height 38
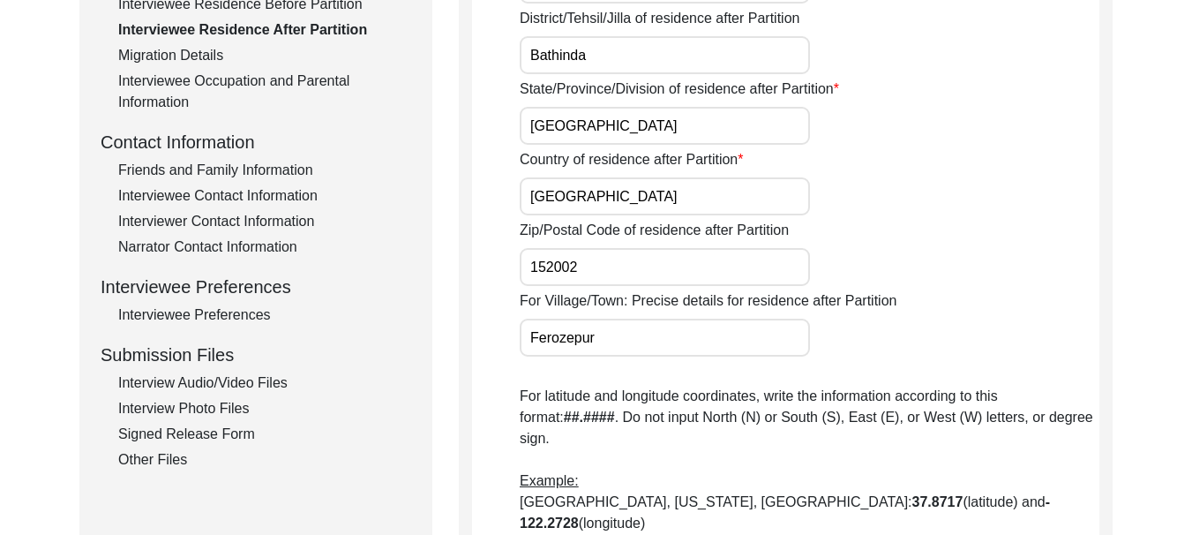
scroll to position [627, 0]
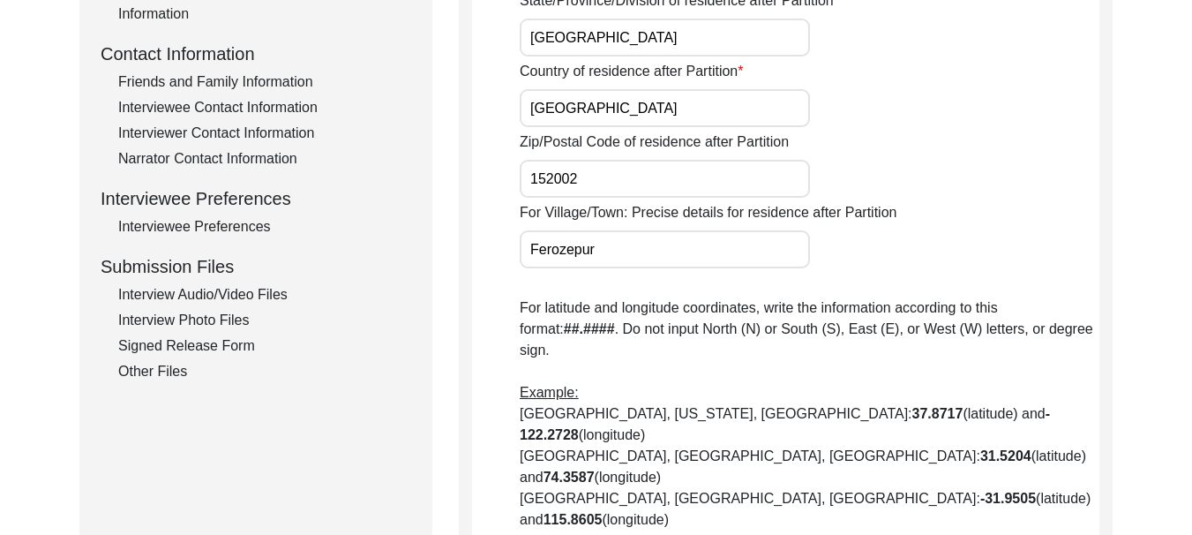
type input "Dyalpura"
click at [604, 179] on input "152002" at bounding box center [665, 179] width 290 height 38
type input "151001"
drag, startPoint x: 616, startPoint y: 251, endPoint x: 523, endPoint y: 255, distance: 92.7
click at [523, 255] on input "Ferozepur" at bounding box center [665, 249] width 290 height 38
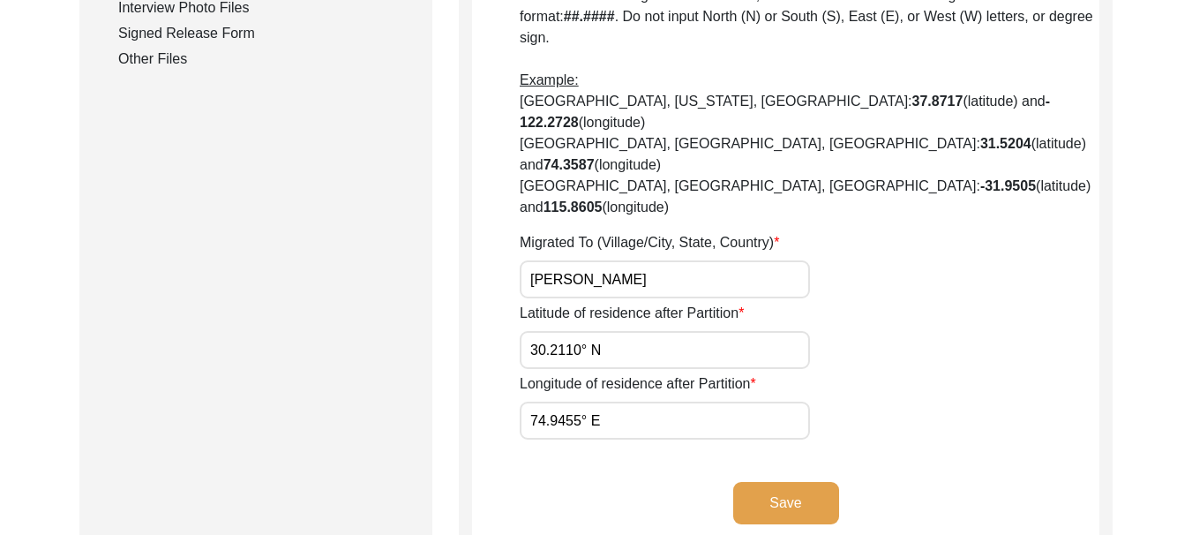
scroll to position [980, 0]
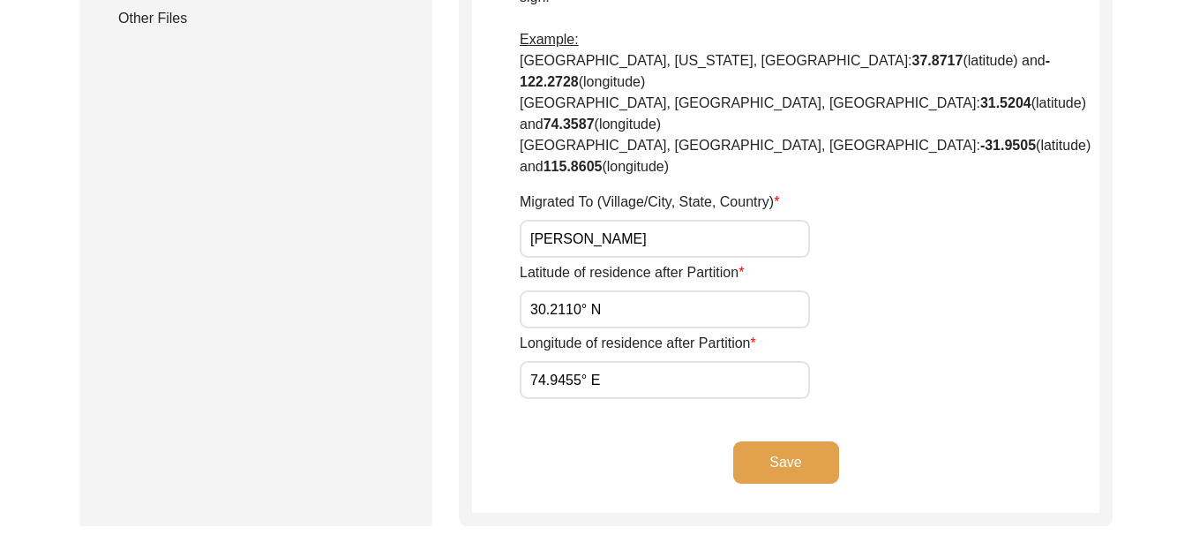
type input "[PERSON_NAME]"
click at [801, 441] on button "Save" at bounding box center [786, 462] width 106 height 42
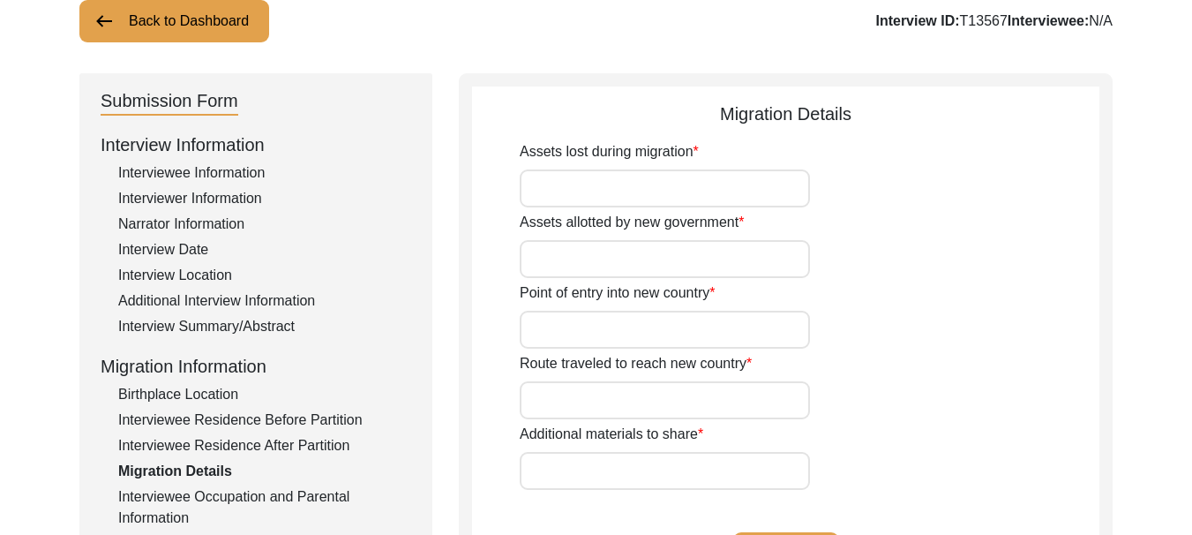
scroll to position [212, 0]
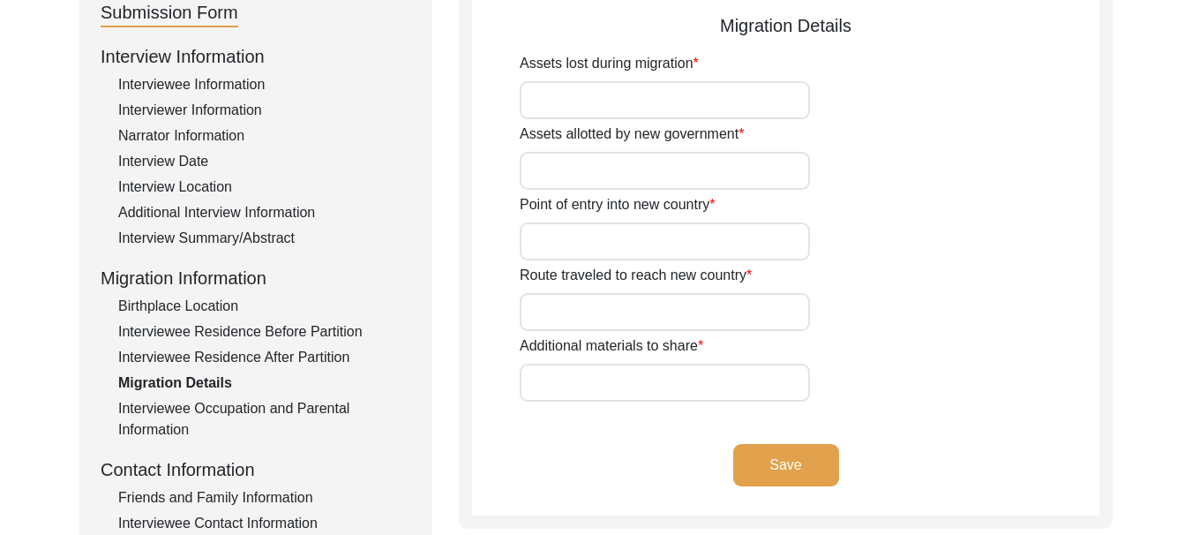
click at [589, 100] on input "Assets lost during migration" at bounding box center [665, 100] width 290 height 38
drag, startPoint x: 573, startPoint y: 95, endPoint x: 514, endPoint y: 99, distance: 59.2
click at [514, 99] on app-migration-details "Migration Details Assets lost during migration [PERSON_NAME] Assets allotted by…" at bounding box center [785, 263] width 627 height 503
type input "[PERSON_NAME]"
click at [607, 167] on input "Assets allotted by new government" at bounding box center [665, 171] width 290 height 38
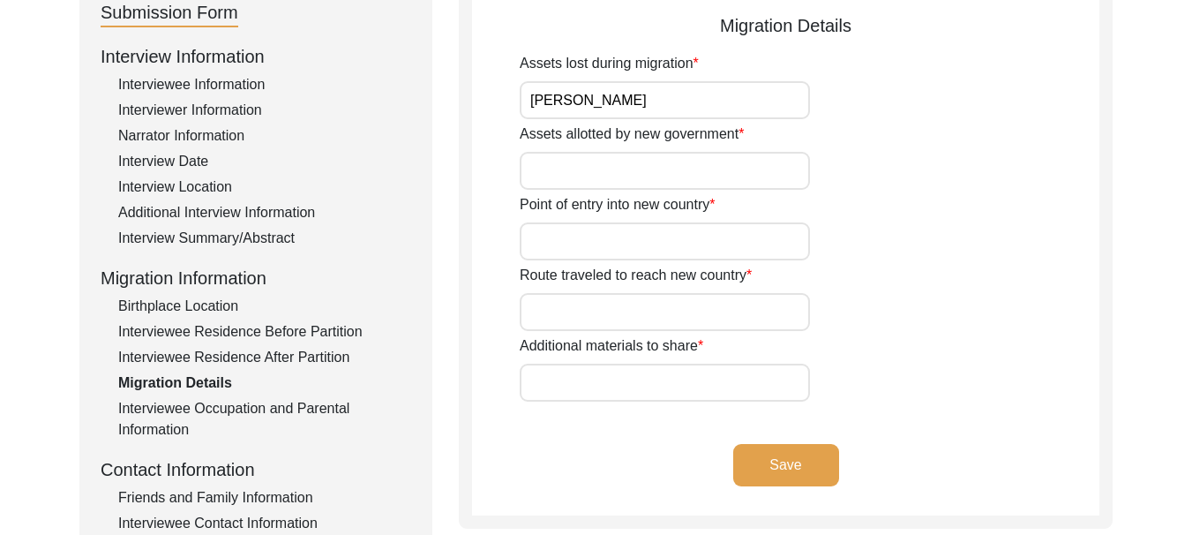
paste input "[PERSON_NAME]"
type input "[PERSON_NAME]"
click at [587, 240] on input "Point of entry into new country" at bounding box center [665, 241] width 290 height 38
paste input "[PERSON_NAME]"
type input "[PERSON_NAME]"
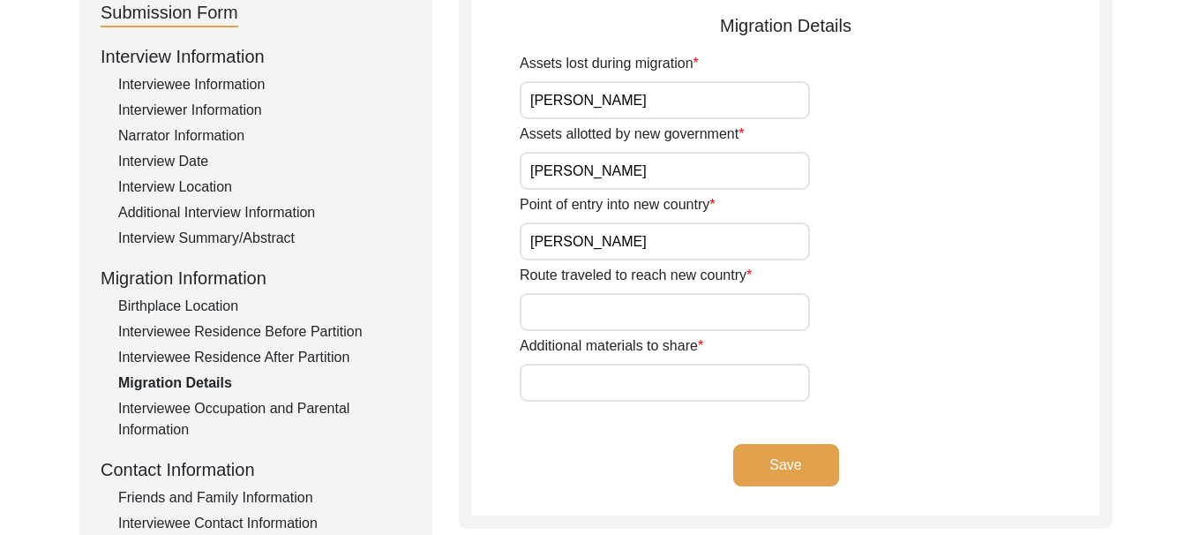
click at [636, 326] on input "Route traveled to reach new country" at bounding box center [665, 312] width 290 height 38
paste input "[PERSON_NAME]"
type input "[PERSON_NAME]"
click at [644, 385] on input "Additional materials to share" at bounding box center [665, 383] width 290 height 38
paste input "[PERSON_NAME]"
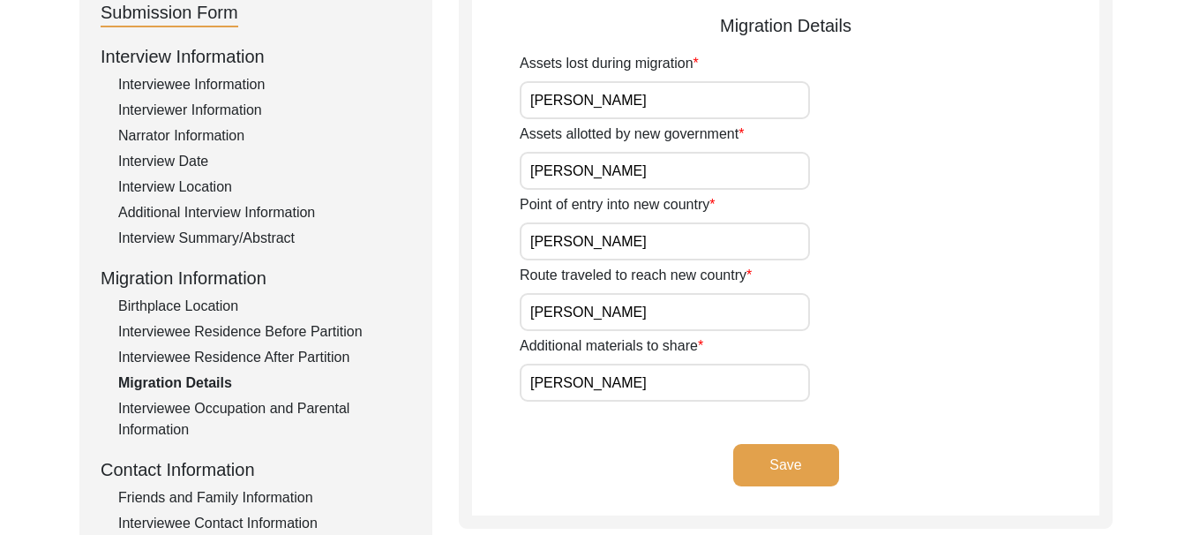
type input "[PERSON_NAME]"
click at [791, 476] on button "Save" at bounding box center [786, 465] width 106 height 42
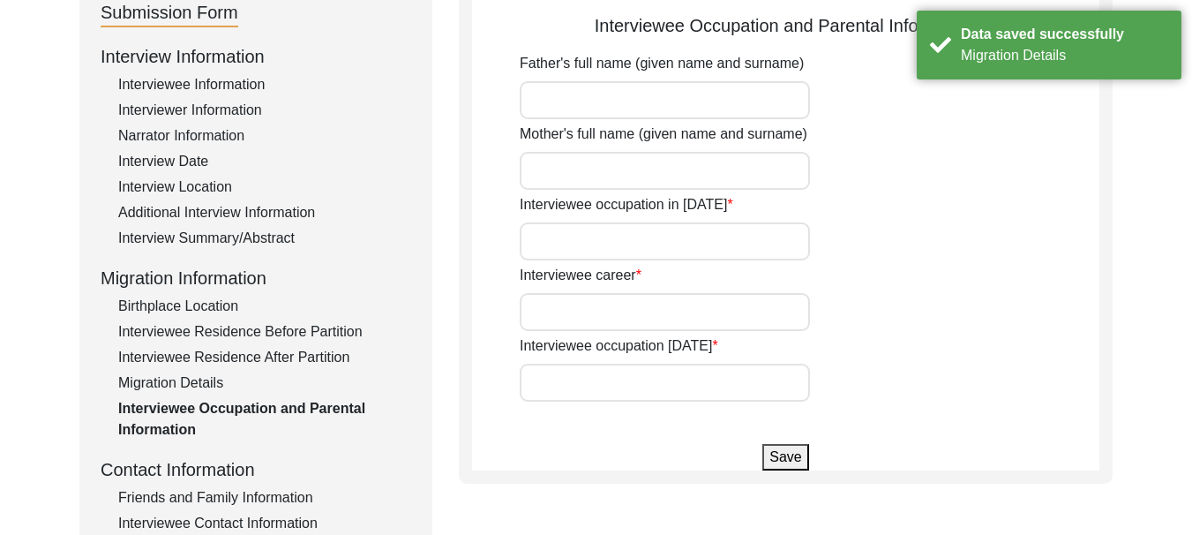
click at [631, 97] on input "Father's full name (given name and surname)" at bounding box center [665, 100] width 290 height 38
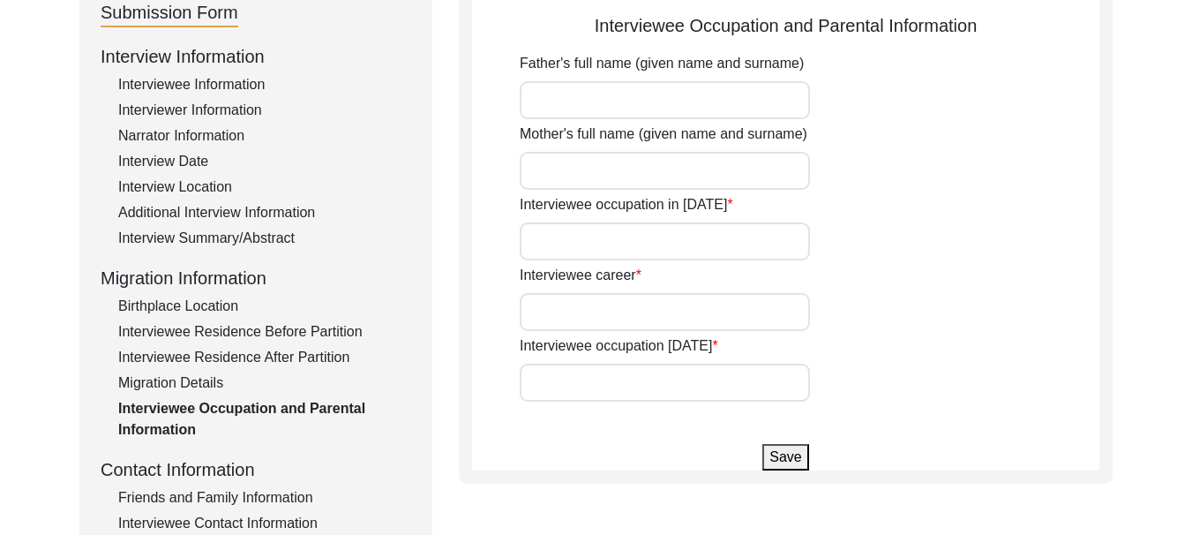
click at [664, 238] on input "Interviewee occupation in [DATE]" at bounding box center [665, 241] width 290 height 38
type input "She was Child"
click at [619, 319] on input "Interviewee career" at bounding box center [665, 312] width 290 height 38
type input "House wife"
click at [622, 384] on input "Interviewee occupation [DATE]" at bounding box center [665, 383] width 290 height 38
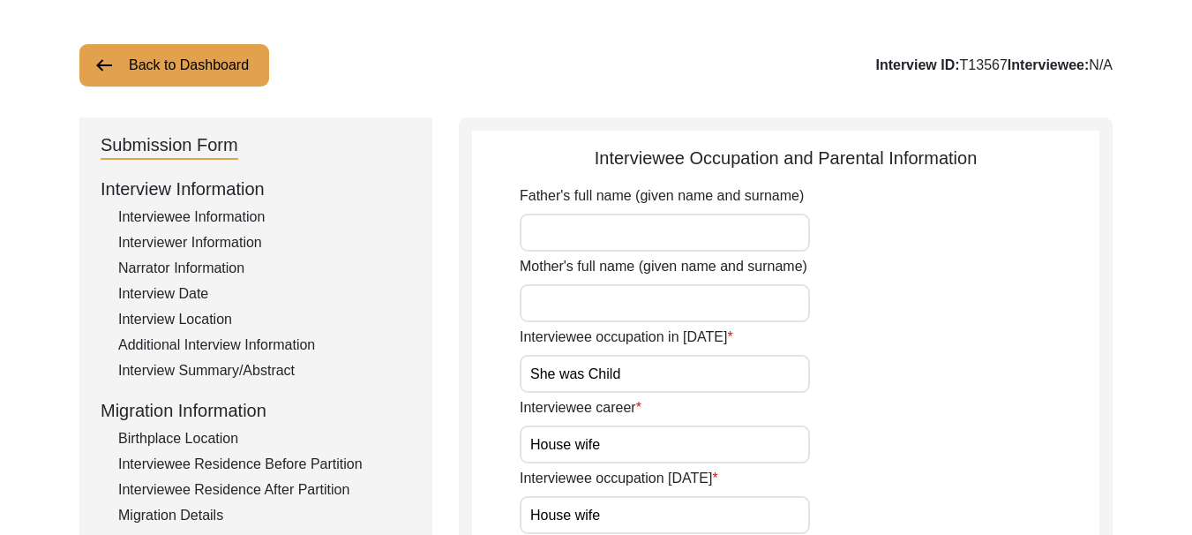
scroll to position [35, 0]
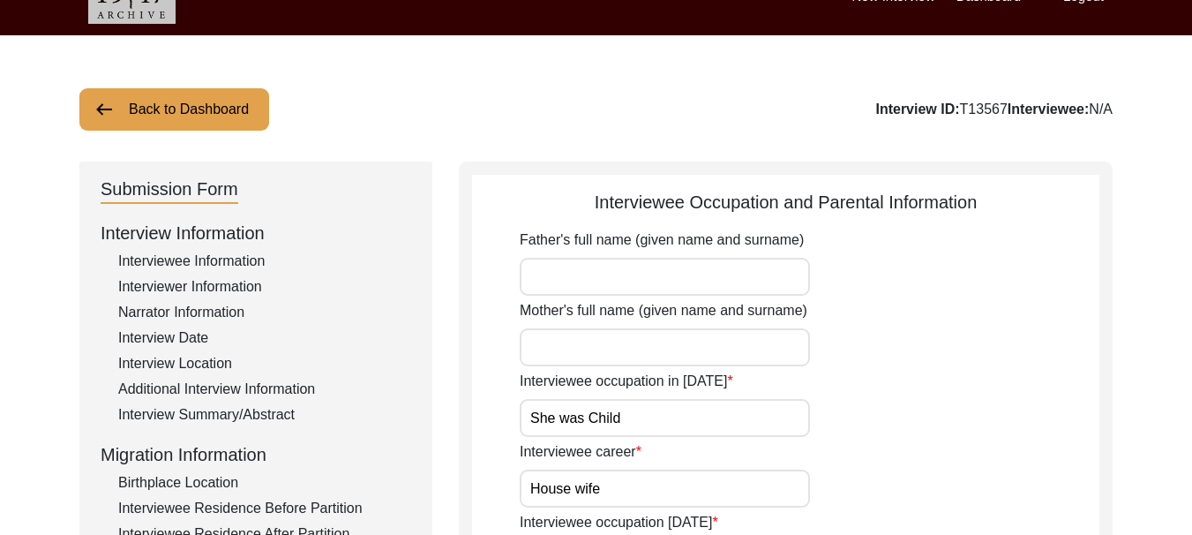
type input "House wife"
click at [577, 278] on input "Father's full name (given name and surname)" at bounding box center [665, 277] width 290 height 38
type input "[PERSON_NAME]"
click at [581, 356] on input "Mother's full name (given name and surname)" at bounding box center [665, 347] width 290 height 38
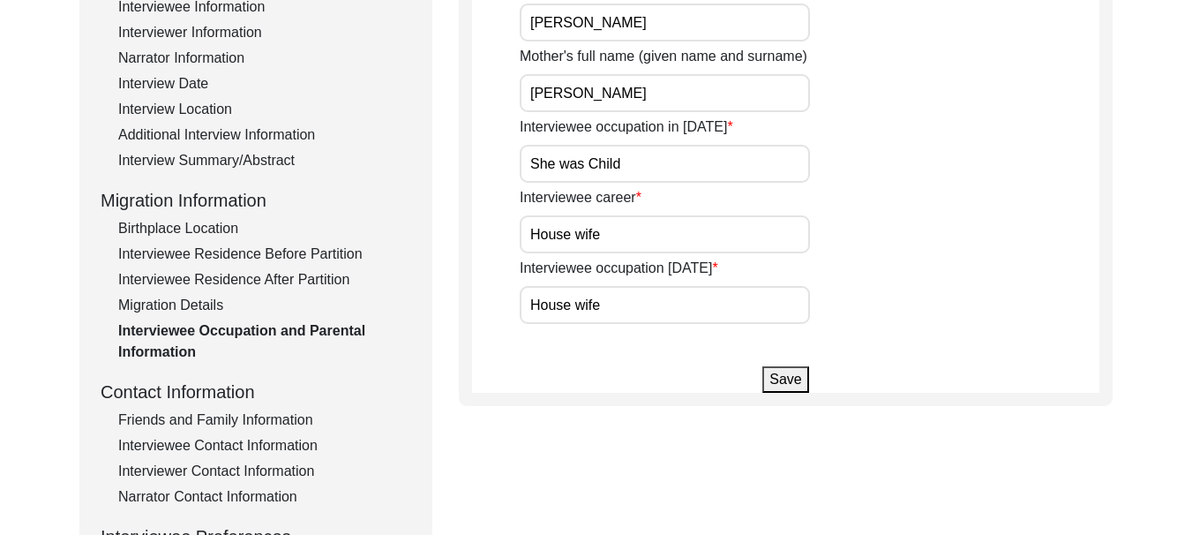
scroll to position [300, 0]
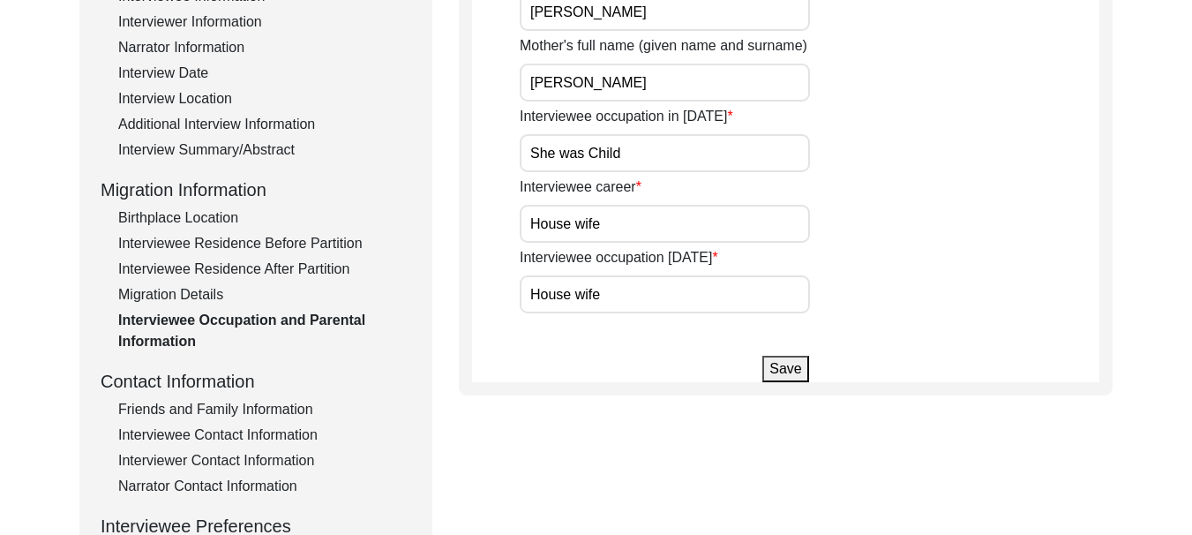
type input "[PERSON_NAME]"
click at [794, 369] on button "Save" at bounding box center [785, 369] width 46 height 26
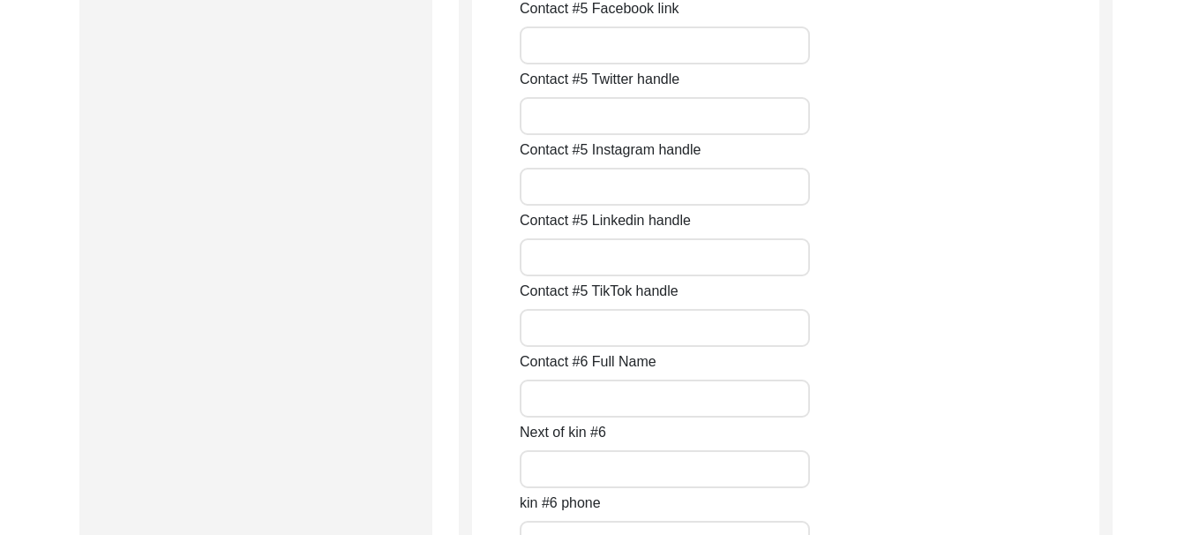
scroll to position [8109, 0]
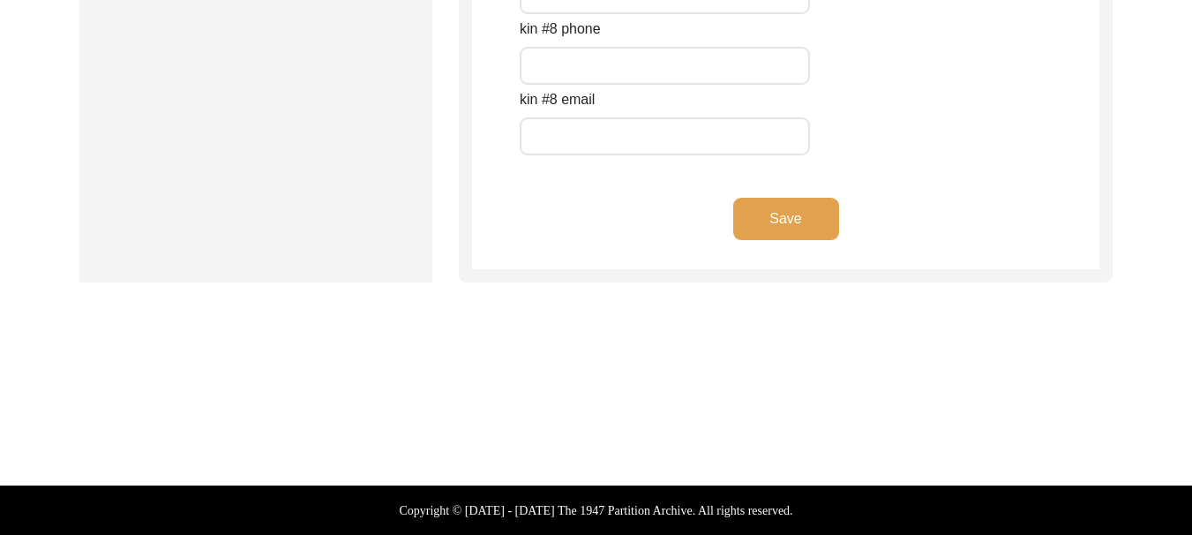
click at [757, 216] on button "Save" at bounding box center [786, 219] width 106 height 42
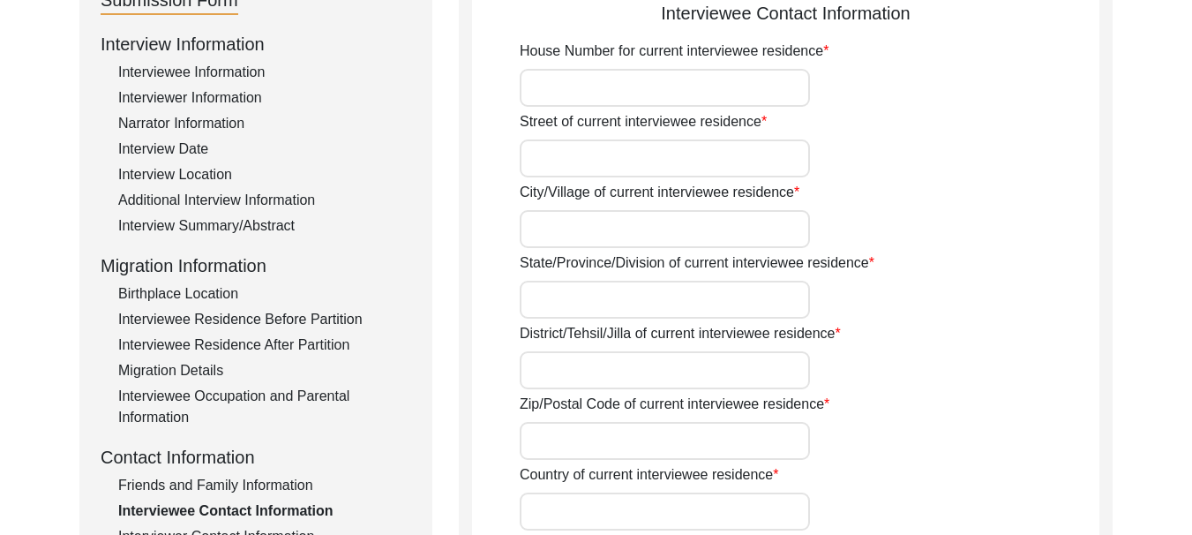
scroll to position [119, 0]
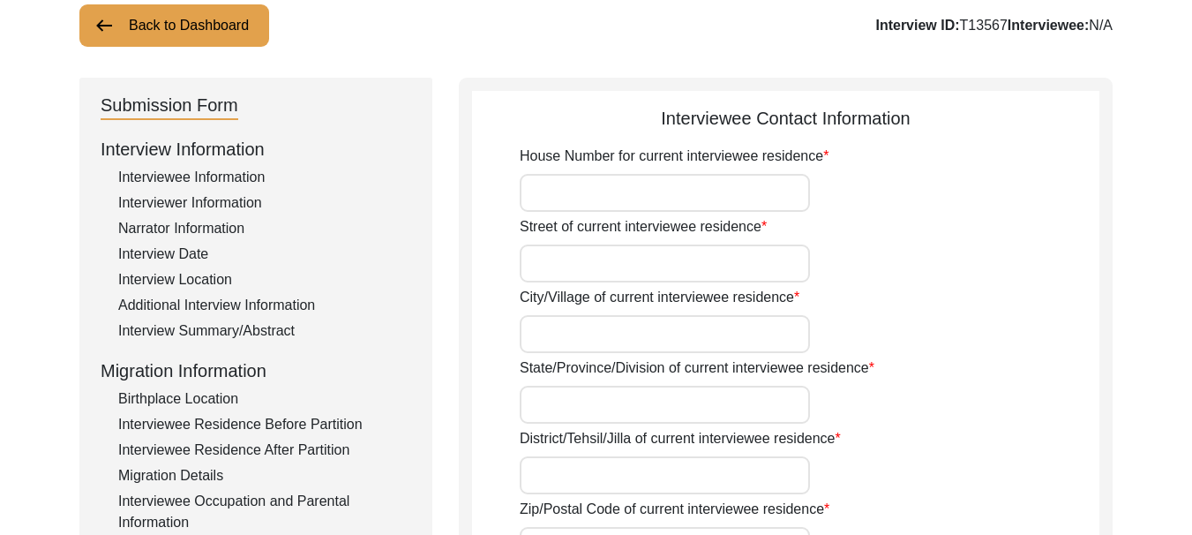
click at [598, 199] on input "House Number for current interviewee residence" at bounding box center [665, 193] width 290 height 38
type input "1"
type input "200"
click at [589, 266] on input "Street of current interviewee residence" at bounding box center [665, 263] width 290 height 38
type input "2nd"
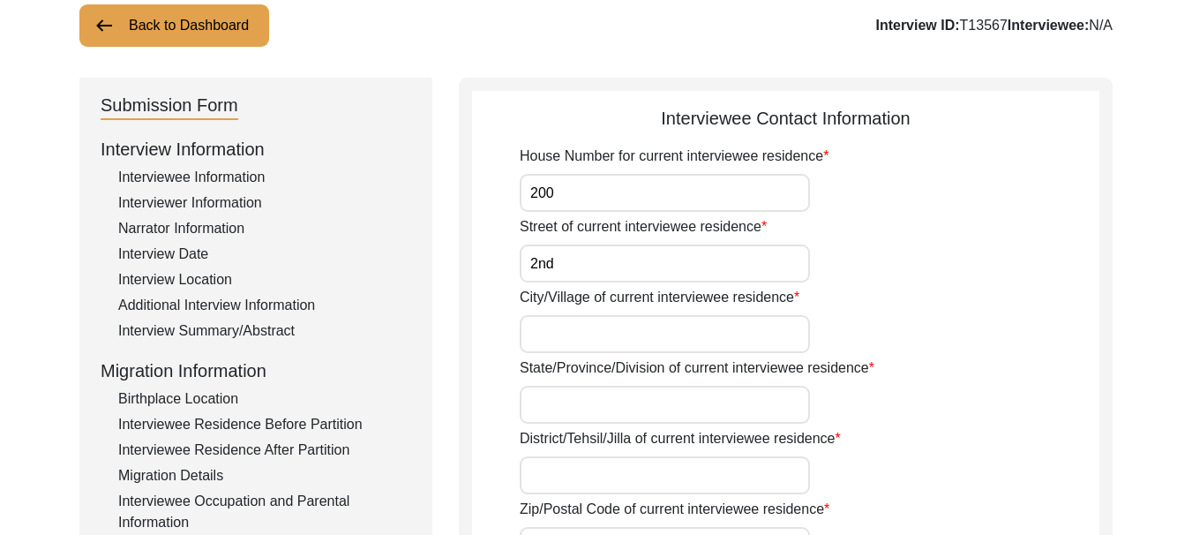
click at [612, 335] on input "City/Village of current interviewee residence" at bounding box center [665, 334] width 290 height 38
type input "Ferozepur"
type input "[GEOGRAPHIC_DATA]"
type input "152002"
type input "[GEOGRAPHIC_DATA]"
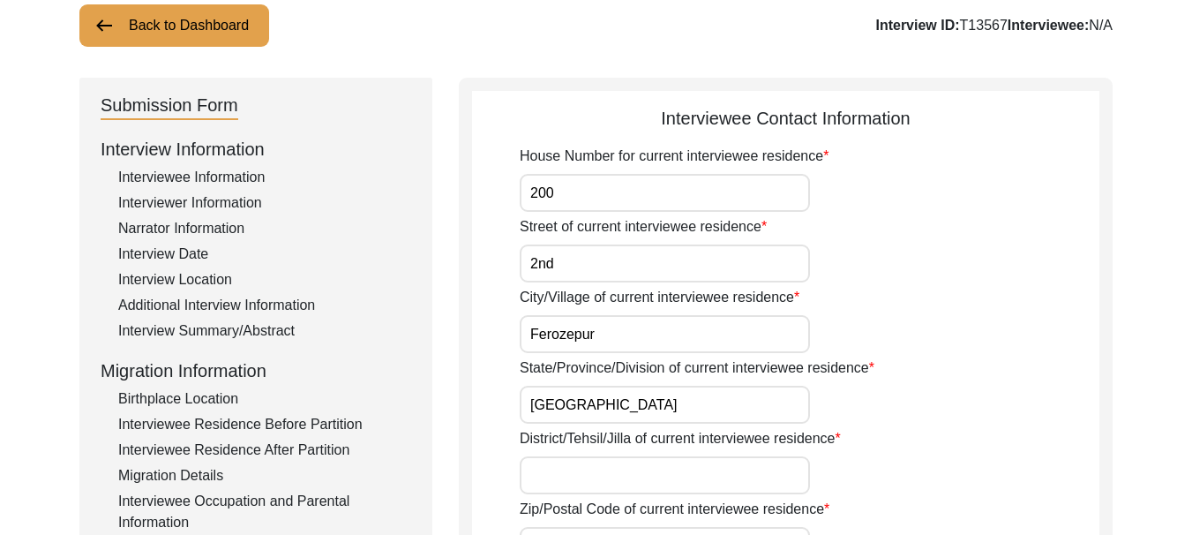
type input "Ferozepur"
type input "[GEOGRAPHIC_DATA]"
type input "08427468272"
type input "[EMAIL_ADDRESS][DOMAIN_NAME]"
drag, startPoint x: 614, startPoint y: 333, endPoint x: 526, endPoint y: 332, distance: 88.2
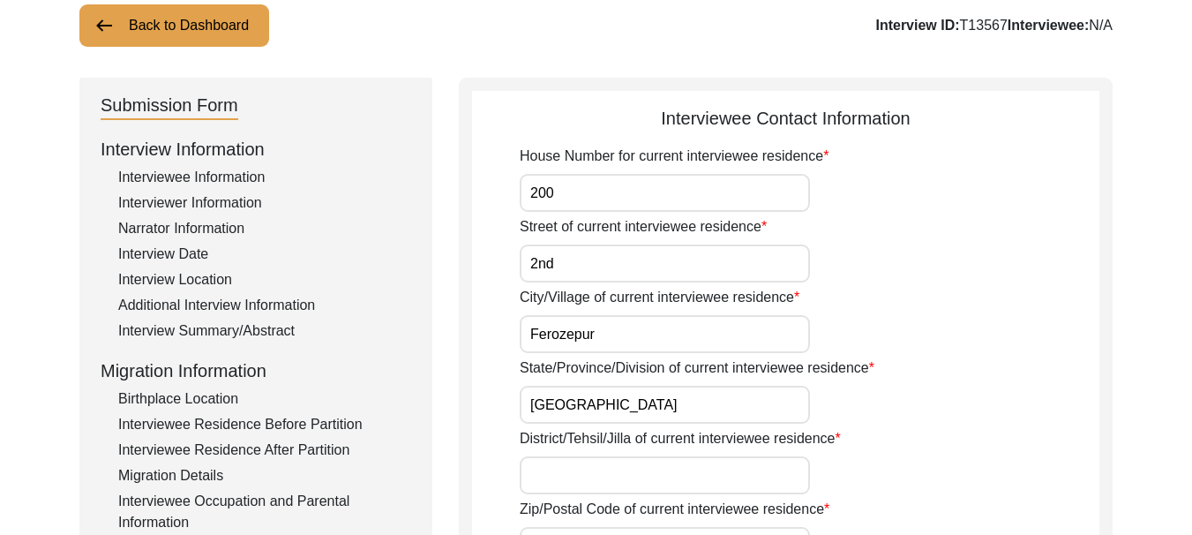
click at [526, 332] on input "Ferozepur" at bounding box center [665, 334] width 290 height 38
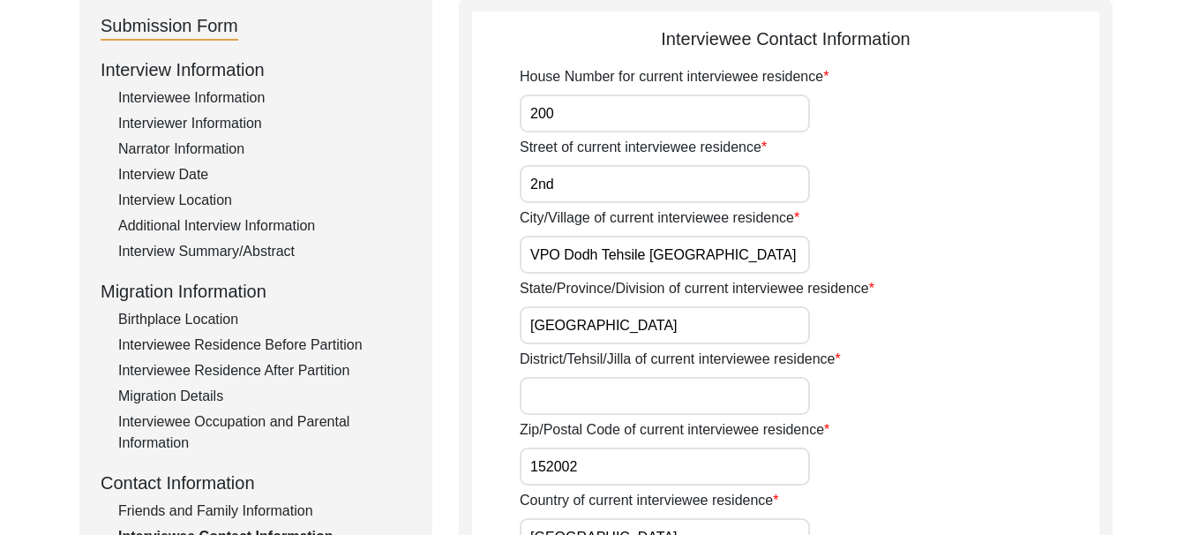
scroll to position [296, 0]
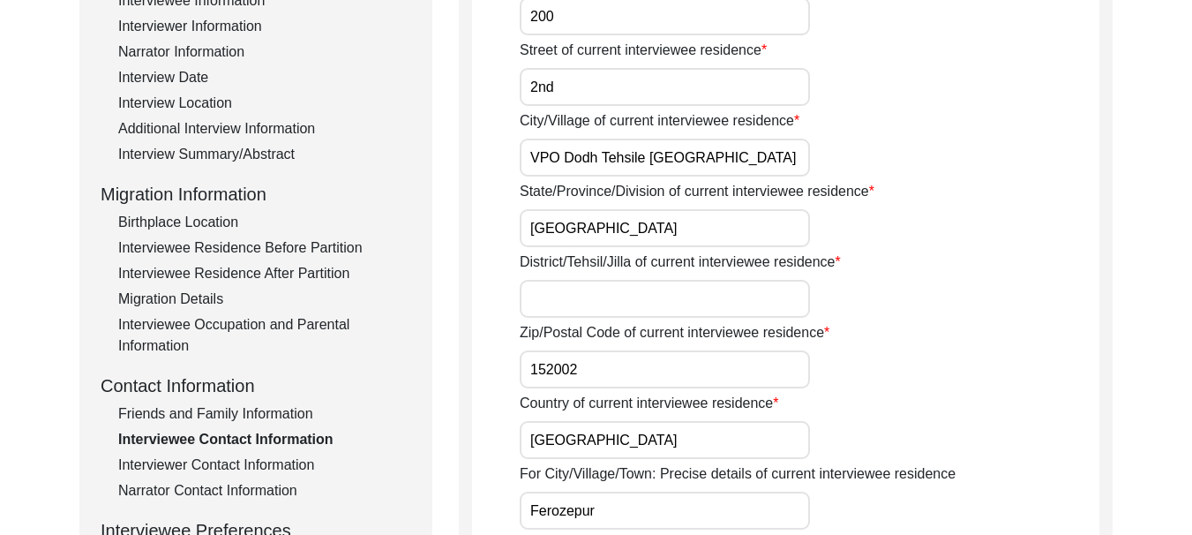
type input "VPO Dodh Tehsile [GEOGRAPHIC_DATA]"
click at [577, 300] on input "District/Tehsil/Jilla of current interviewee residence" at bounding box center [665, 299] width 290 height 38
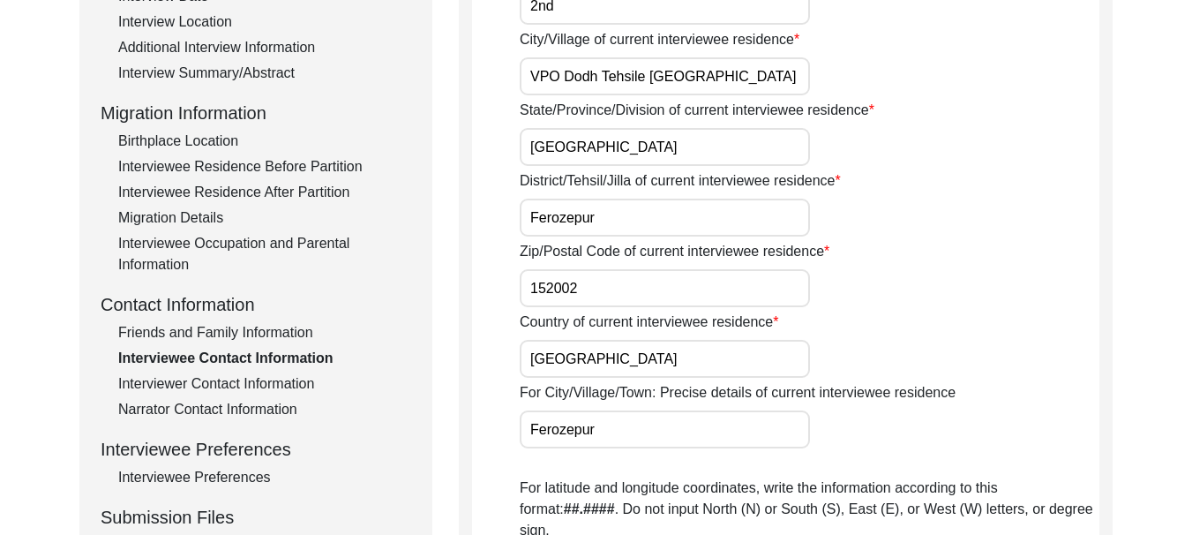
scroll to position [207, 0]
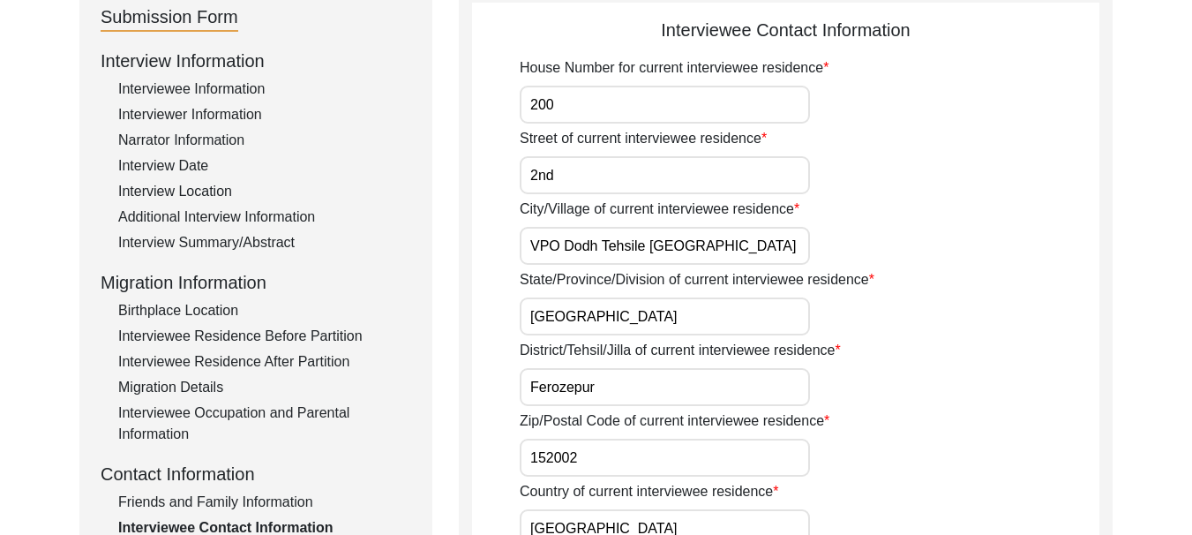
type input "Ferozepur"
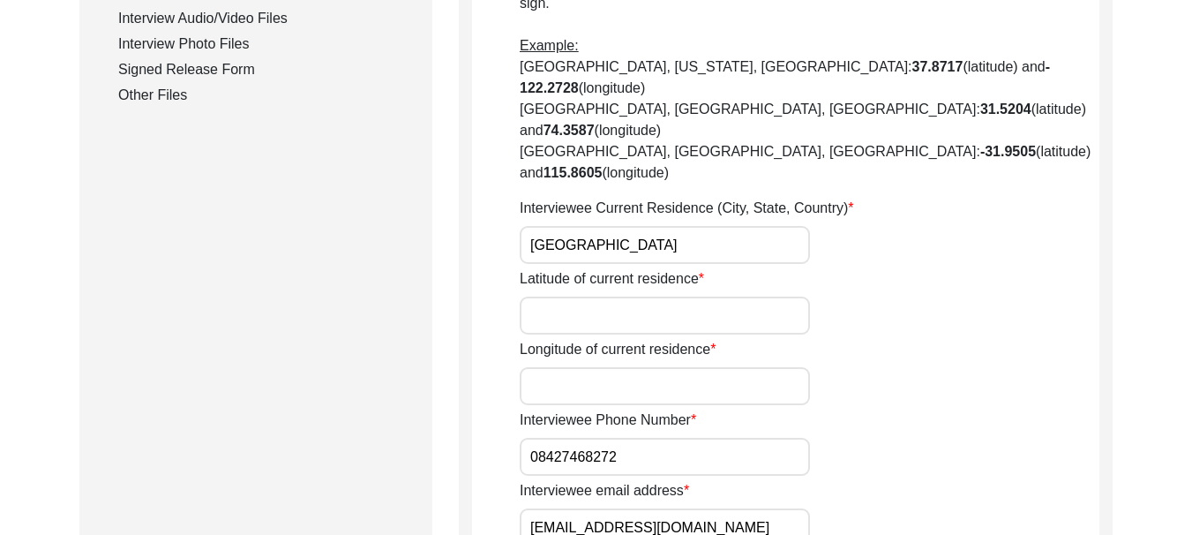
scroll to position [913, 0]
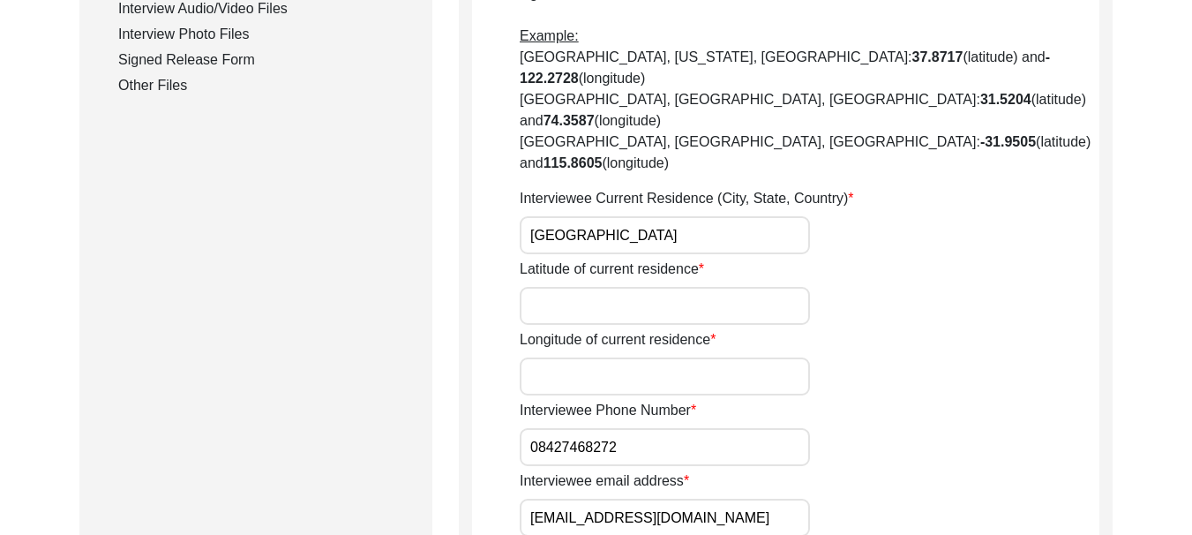
click at [569, 287] on input "Latitude of current residence" at bounding box center [665, 306] width 290 height 38
paste input "30.9331° N"
type input "30.9331° N"
click at [610, 357] on input "Longitude of current residence" at bounding box center [665, 376] width 290 height 38
paste input "74.6225° E"
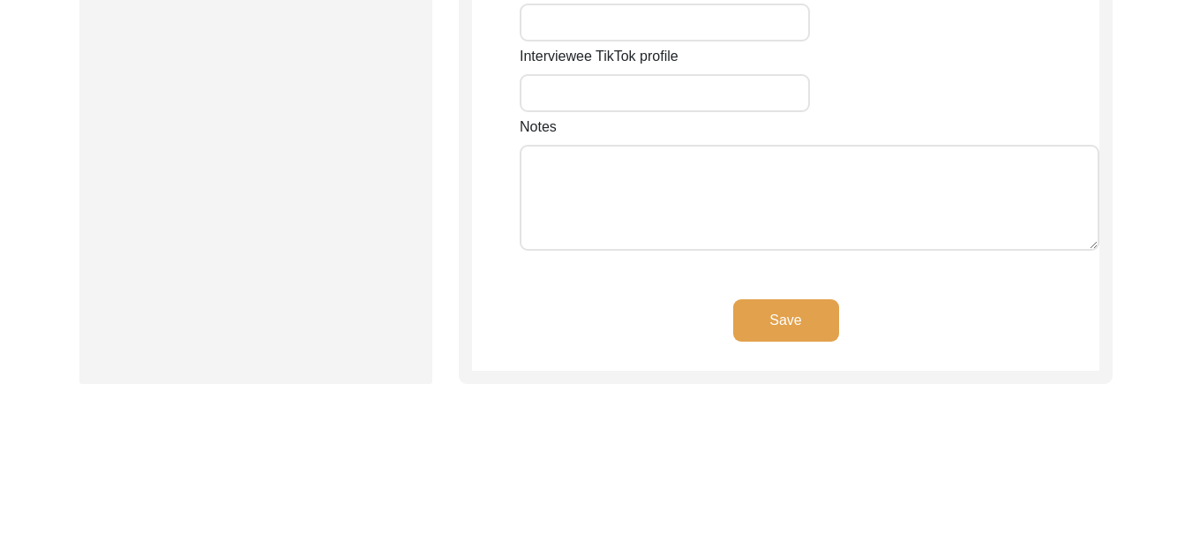
scroll to position [1707, 0]
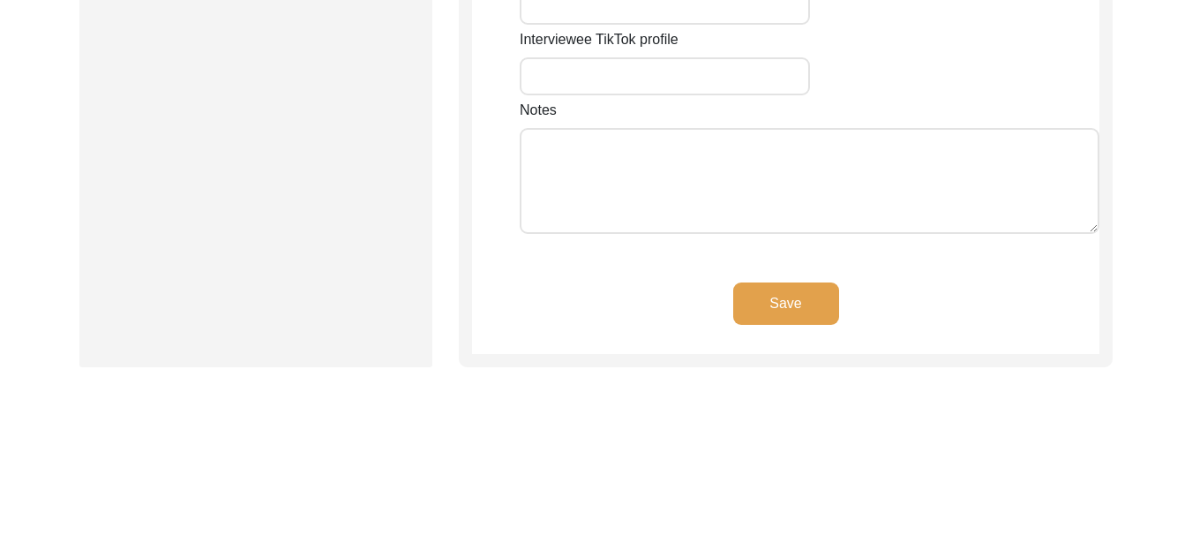
type input "74.6225° E"
click at [791, 282] on button "Save" at bounding box center [786, 303] width 106 height 42
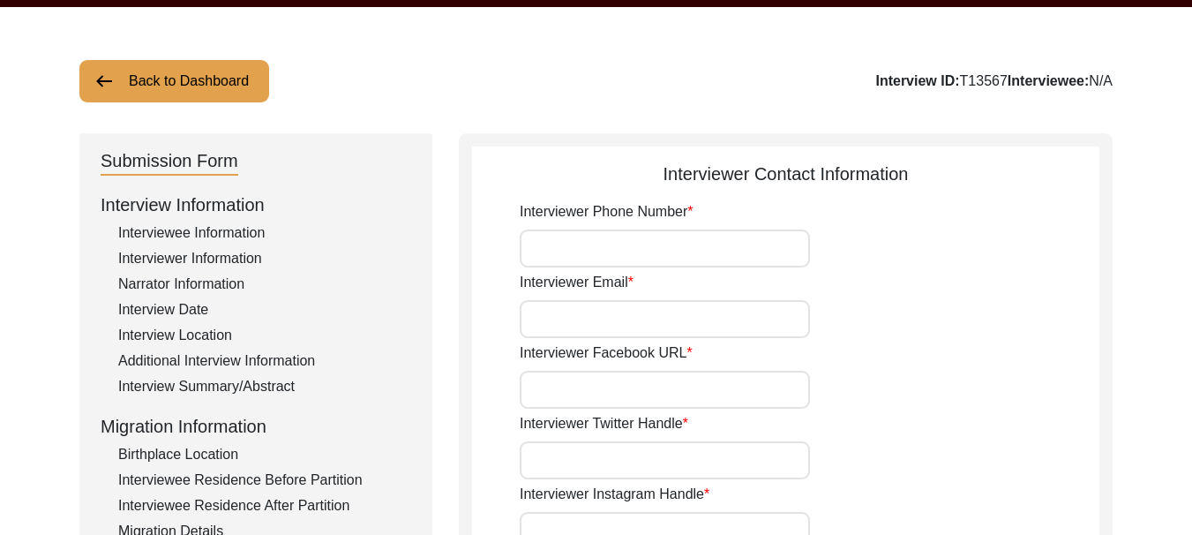
scroll to position [18, 0]
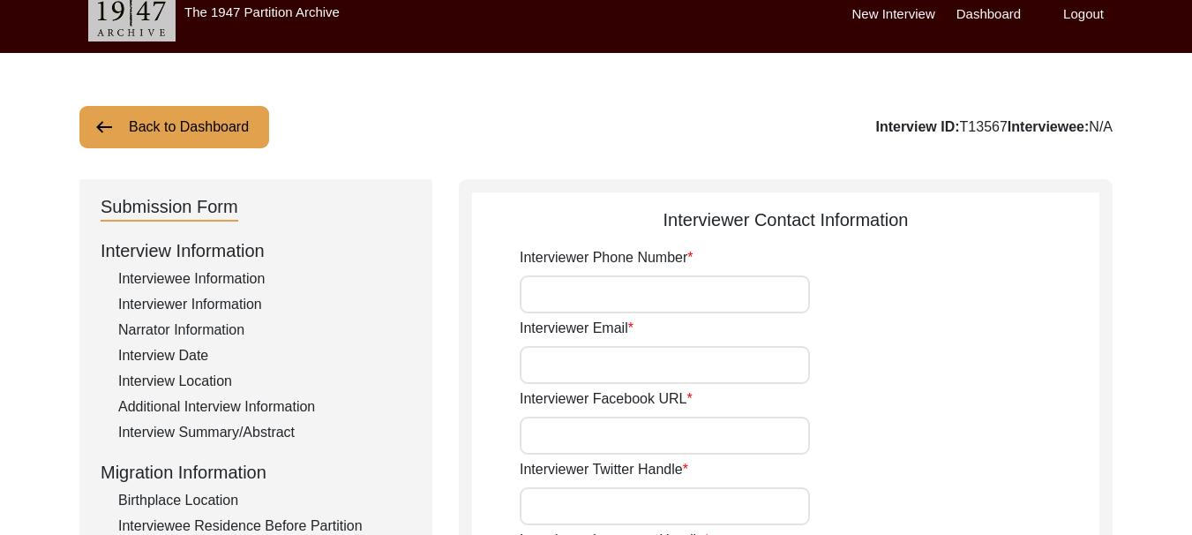
click at [600, 293] on input "Interviewer Phone Number" at bounding box center [665, 294] width 290 height 38
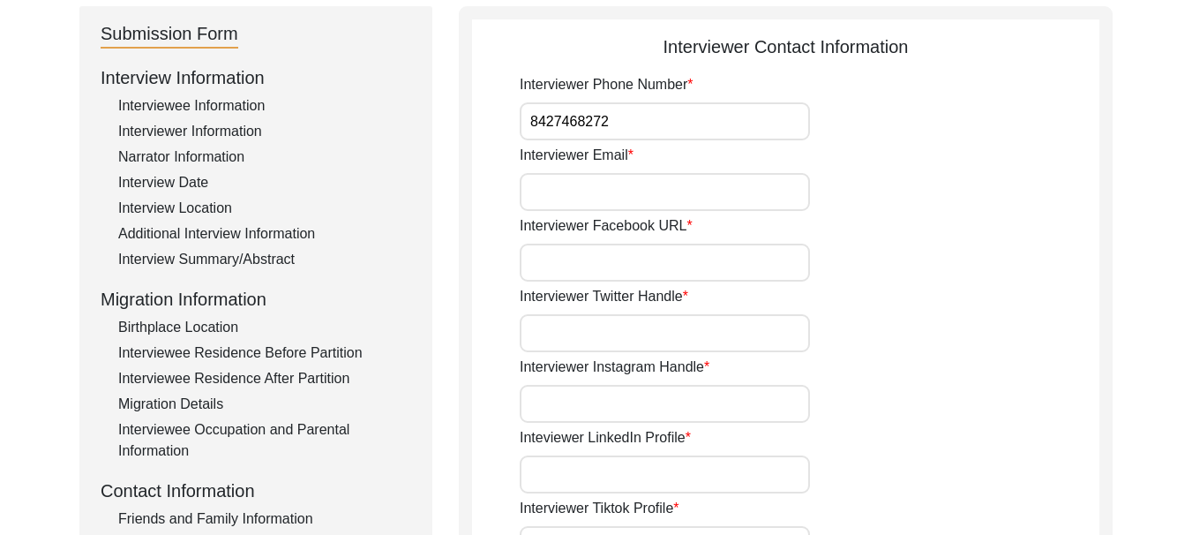
scroll to position [194, 0]
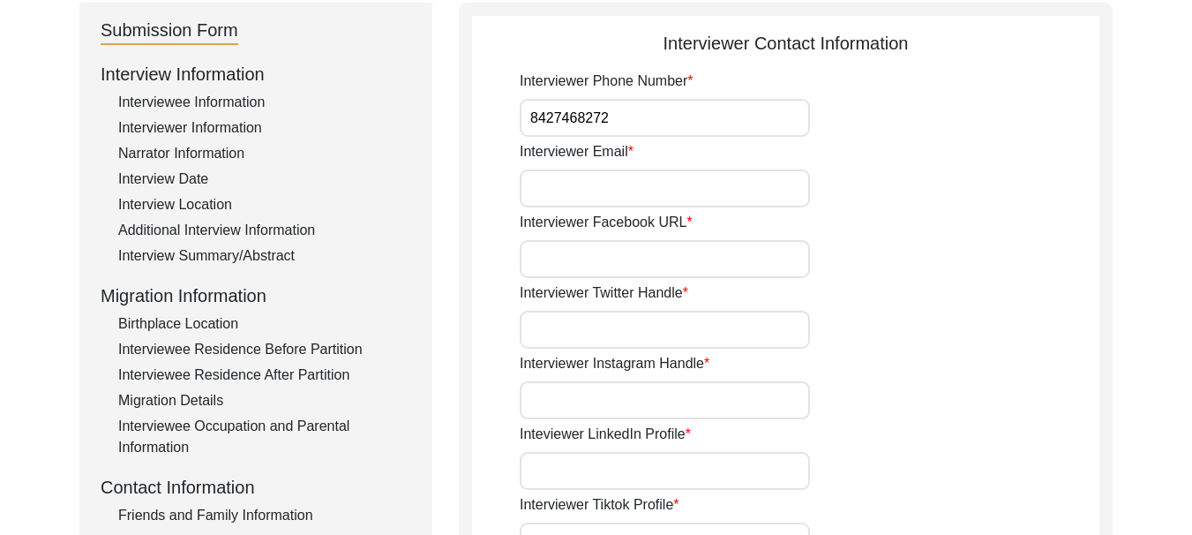
type input "8427468272"
click at [600, 192] on input "Interviewer Email" at bounding box center [665, 188] width 290 height 38
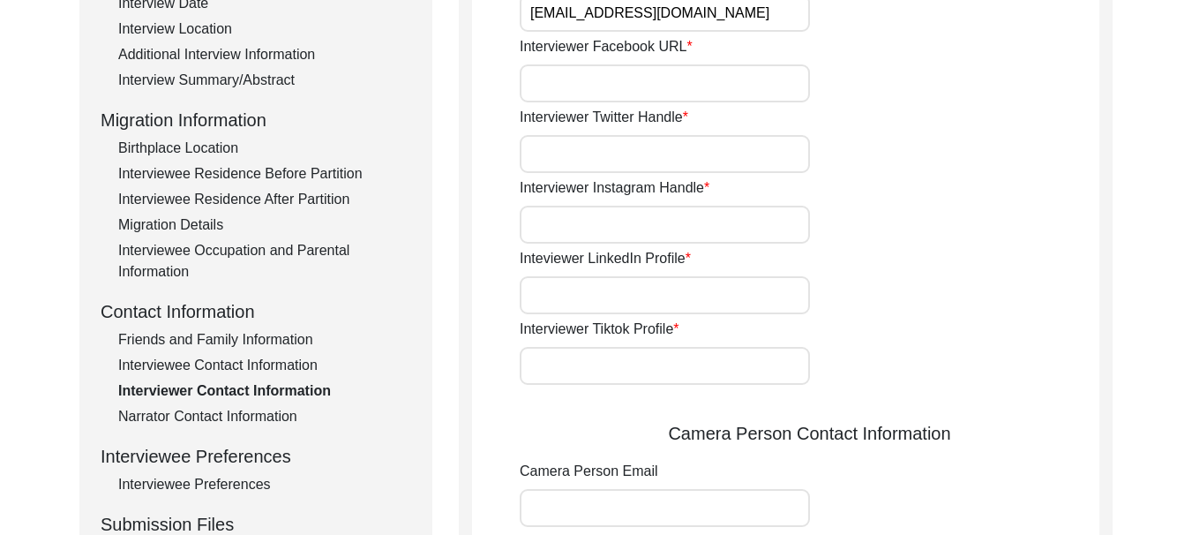
scroll to position [371, 0]
type input "[EMAIL_ADDRESS][DOMAIN_NAME]"
click at [566, 225] on input "Interviewer Instagram Handle" at bounding box center [665, 224] width 290 height 38
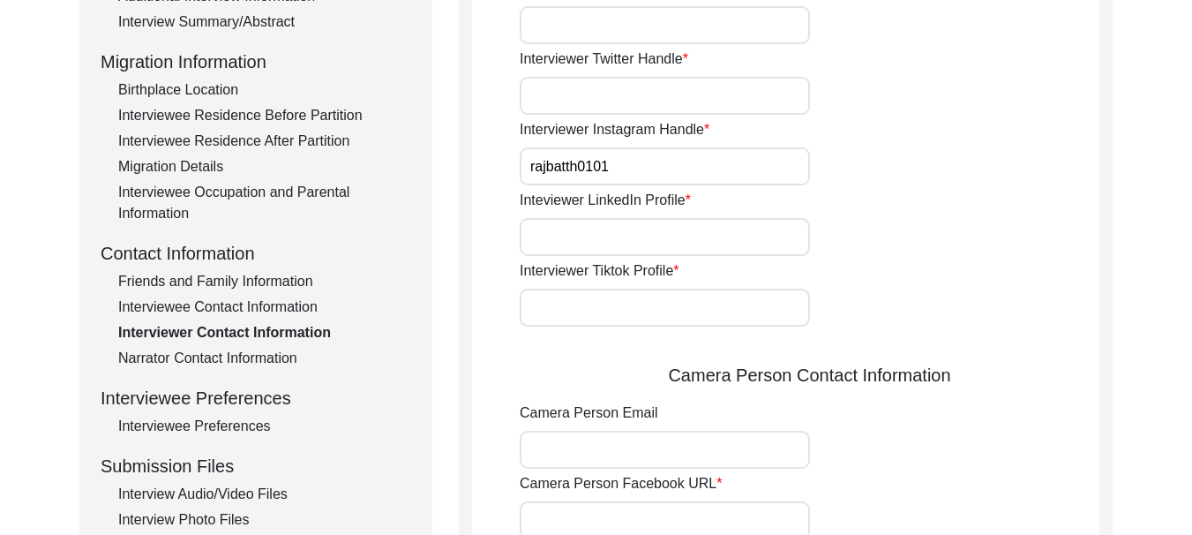
scroll to position [459, 0]
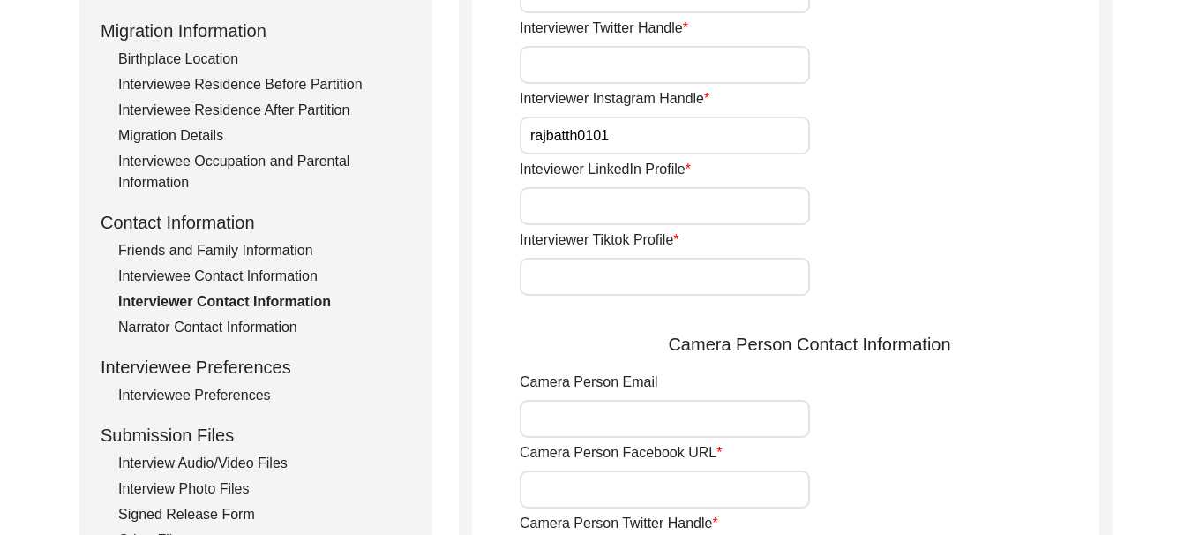
type input "rajbatth0101"
click at [605, 204] on input "Inteviewer LinkedIn Profile" at bounding box center [665, 206] width 290 height 38
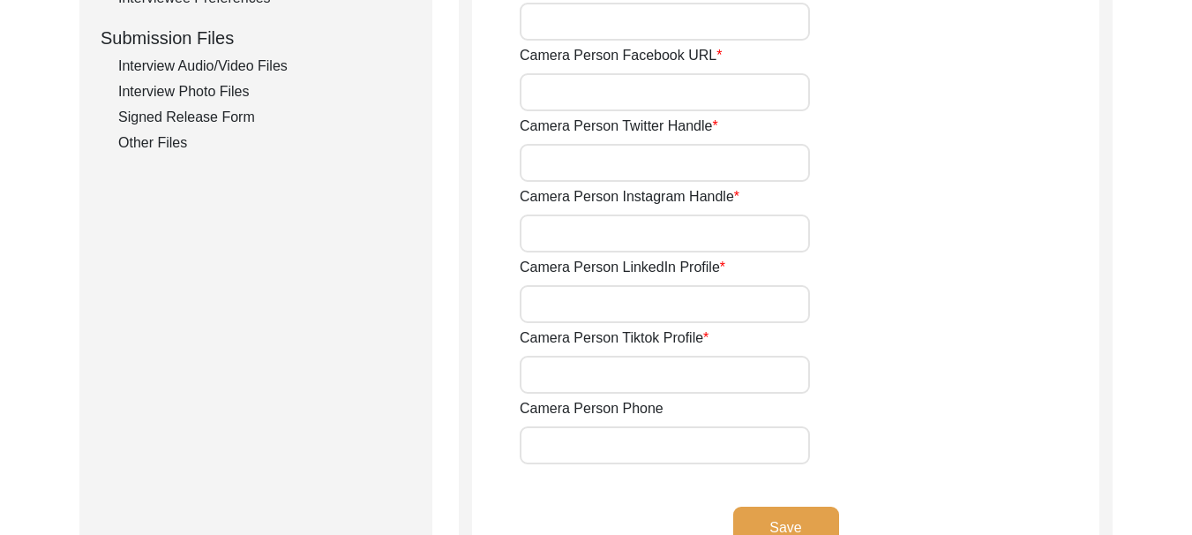
scroll to position [900, 0]
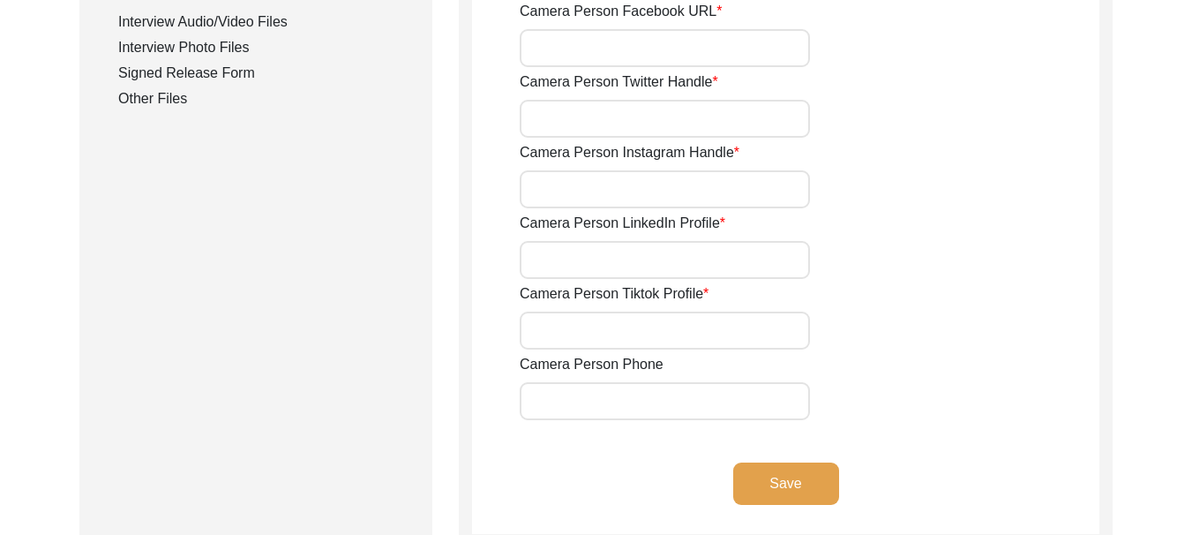
type input "[PERSON_NAME]"
click at [783, 487] on button "Save" at bounding box center [786, 483] width 106 height 42
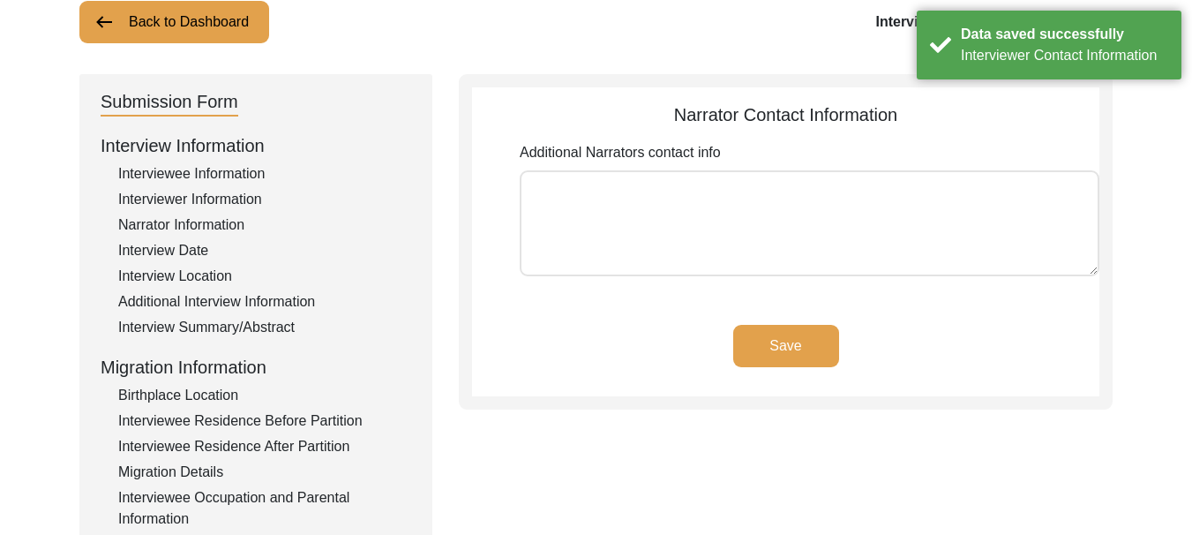
scroll to position [35, 0]
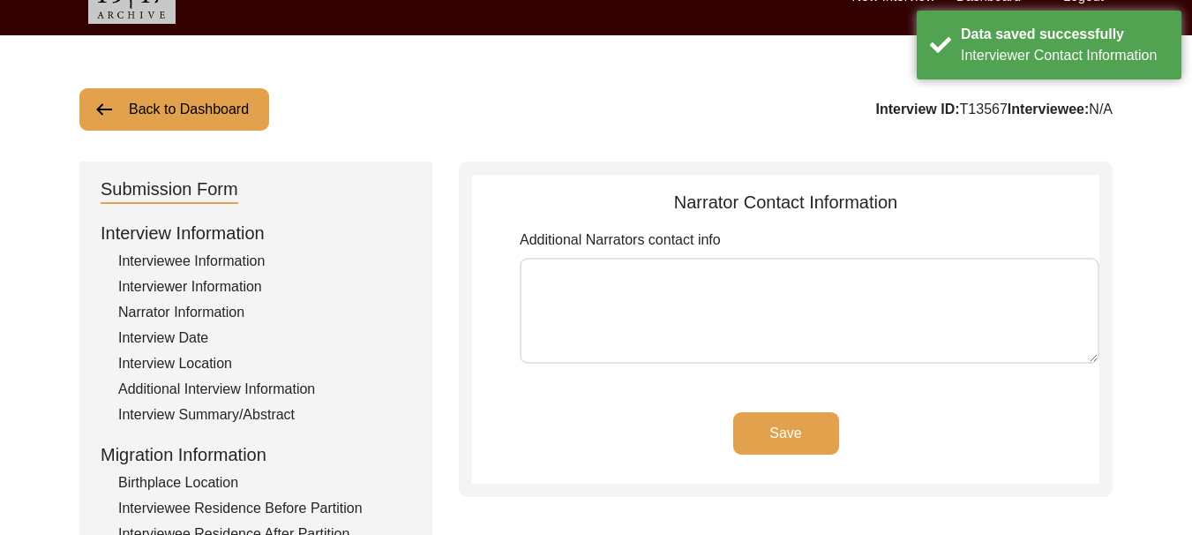
click at [617, 278] on textarea "Additional Narrators contact info" at bounding box center [810, 311] width 580 height 106
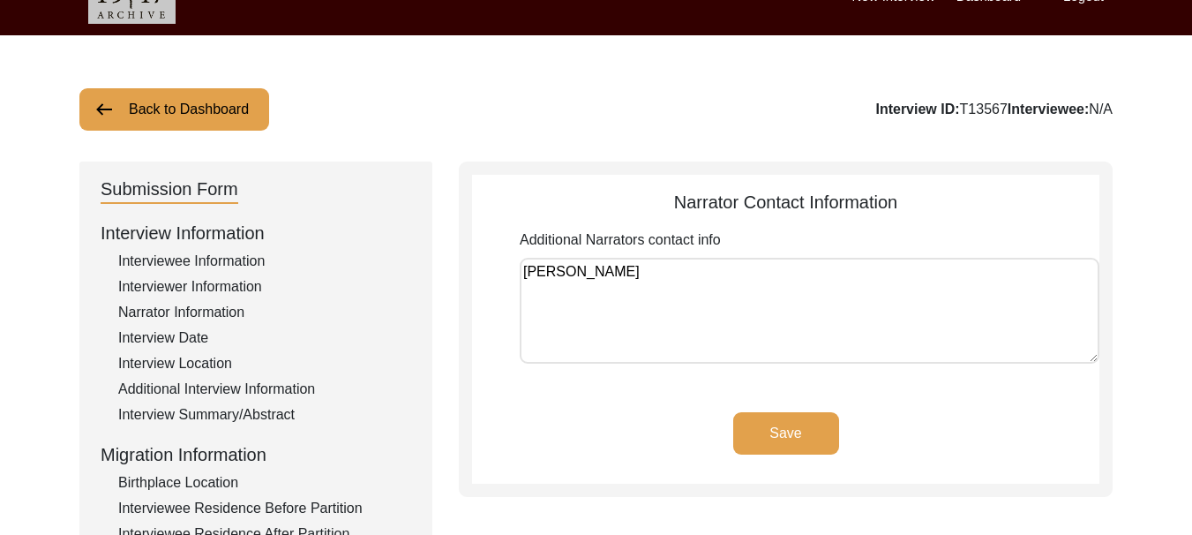
type textarea "[PERSON_NAME]"
click at [787, 435] on button "Save" at bounding box center [786, 433] width 106 height 42
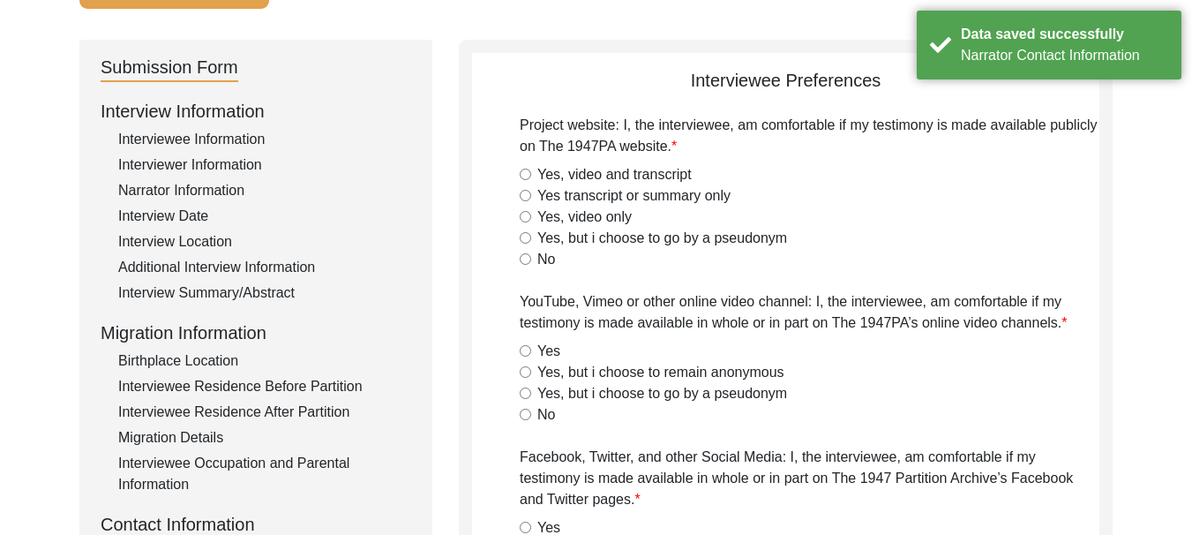
scroll to position [124, 0]
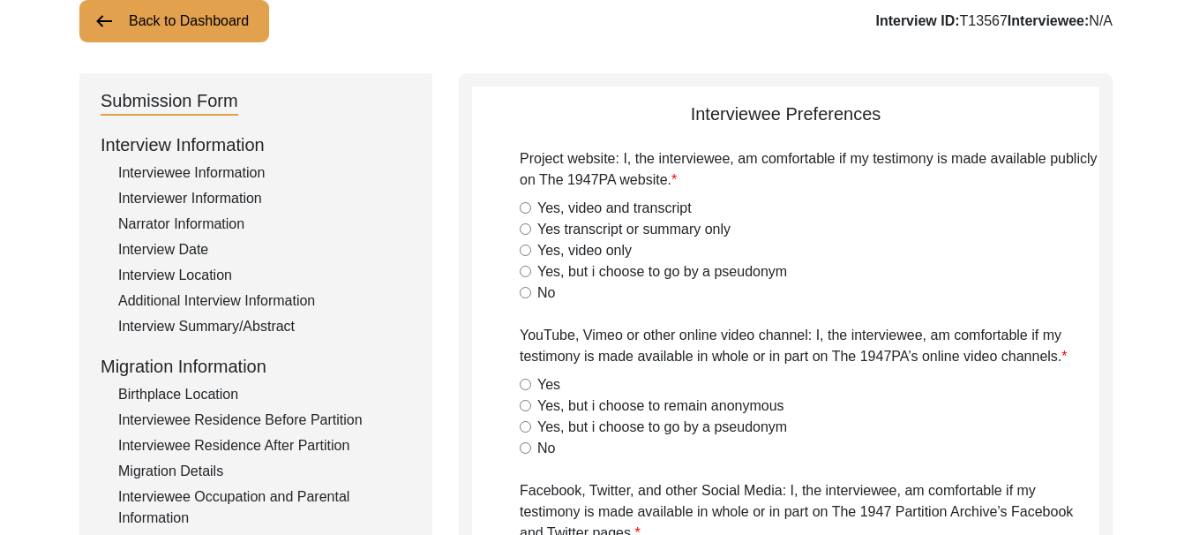
click at [521, 204] on input "Yes, video and transcript" at bounding box center [525, 207] width 11 height 11
radio input "true"
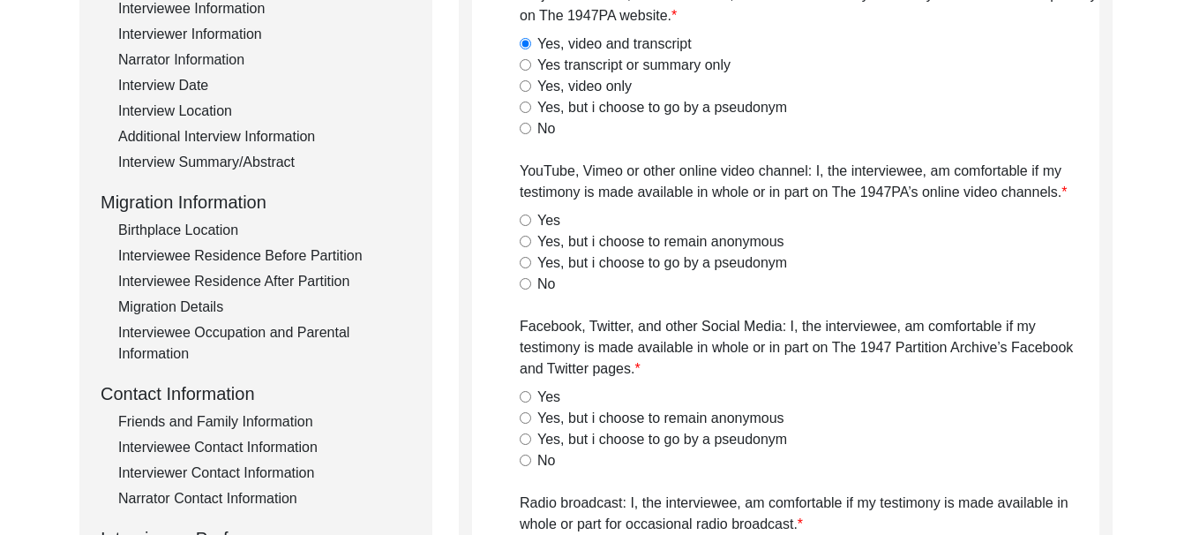
scroll to position [300, 0]
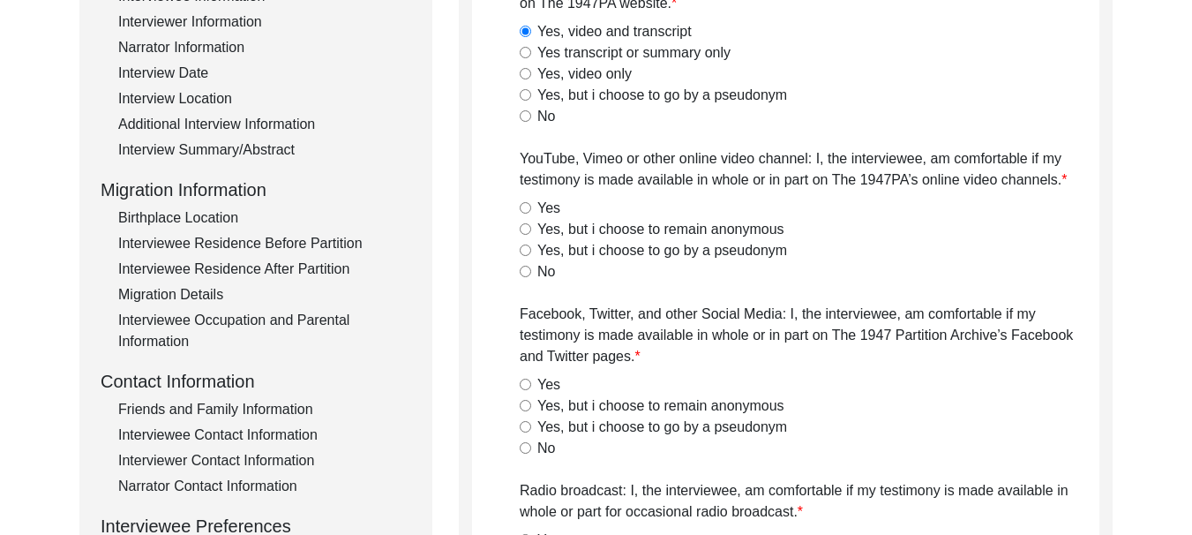
click at [522, 207] on input "Yes" at bounding box center [525, 207] width 11 height 11
radio input "true"
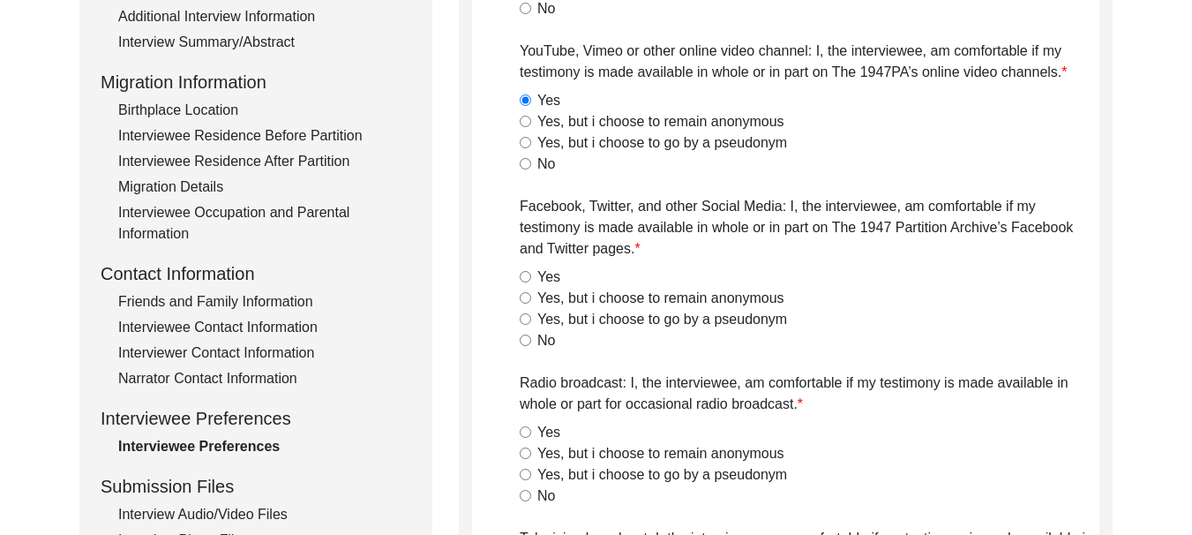
scroll to position [476, 0]
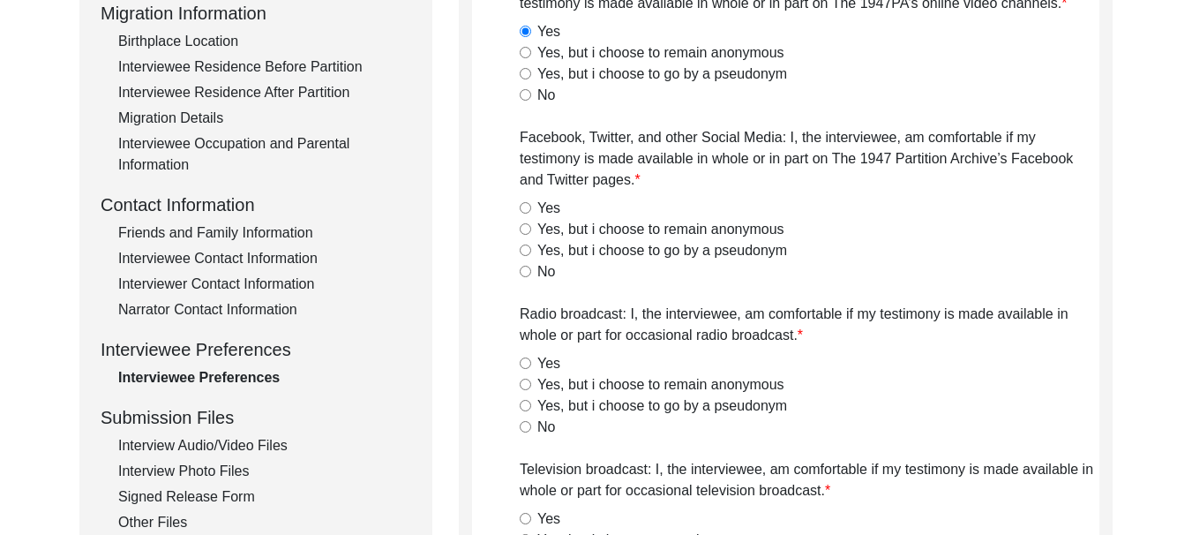
click at [523, 206] on input "Yes" at bounding box center [525, 207] width 11 height 11
radio input "true"
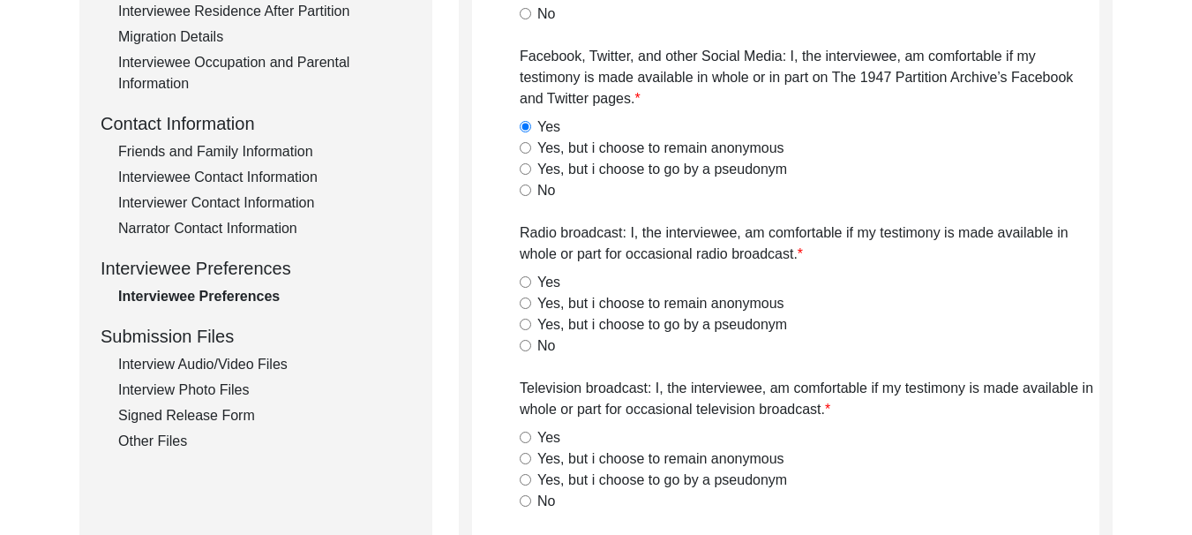
scroll to position [653, 0]
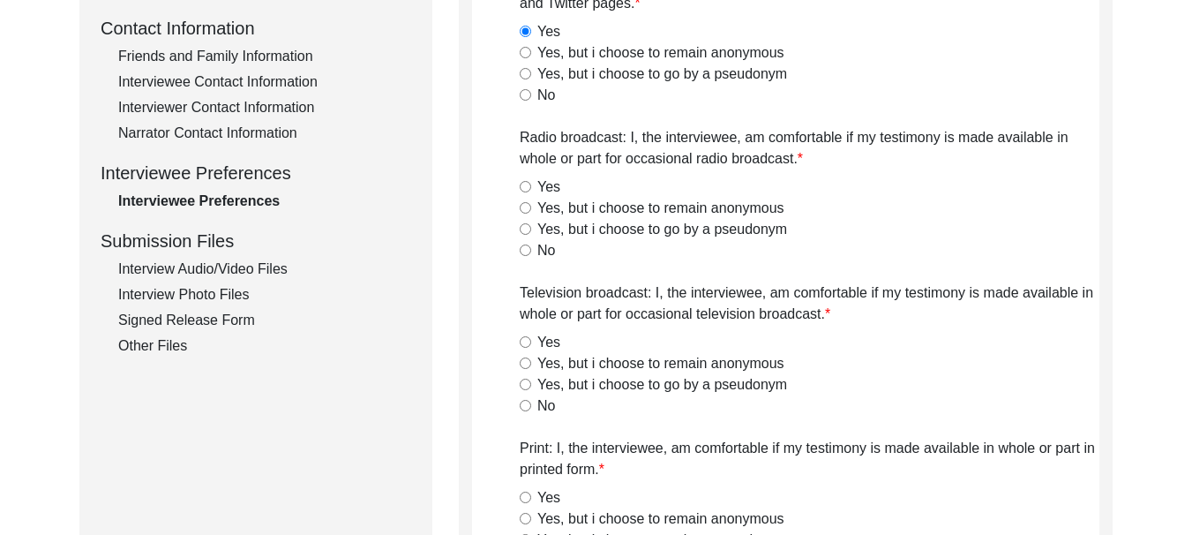
click at [525, 187] on input "Yes" at bounding box center [525, 186] width 11 height 11
radio input "true"
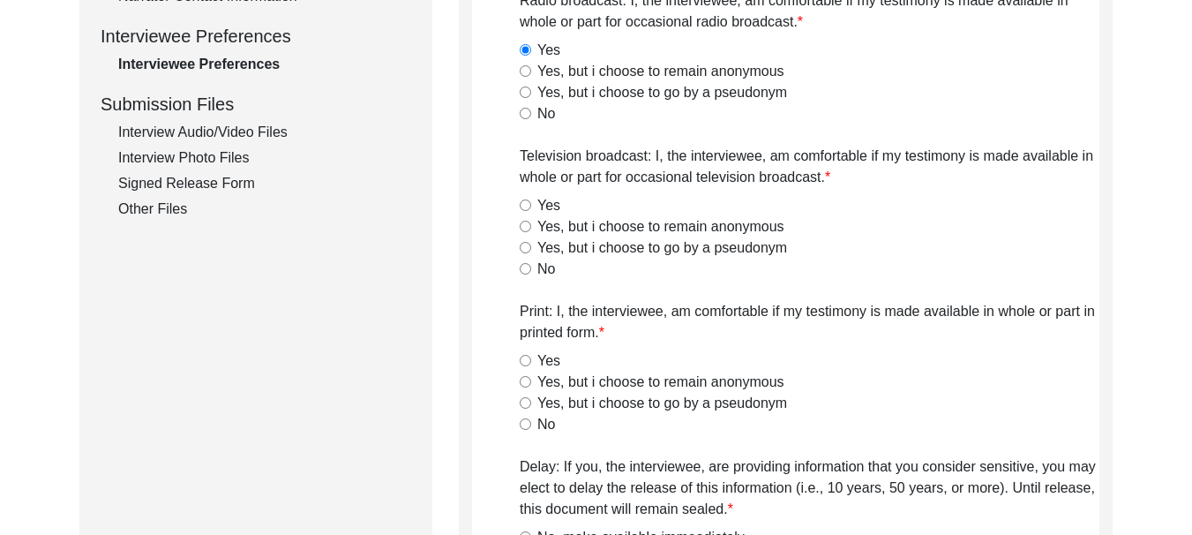
scroll to position [829, 0]
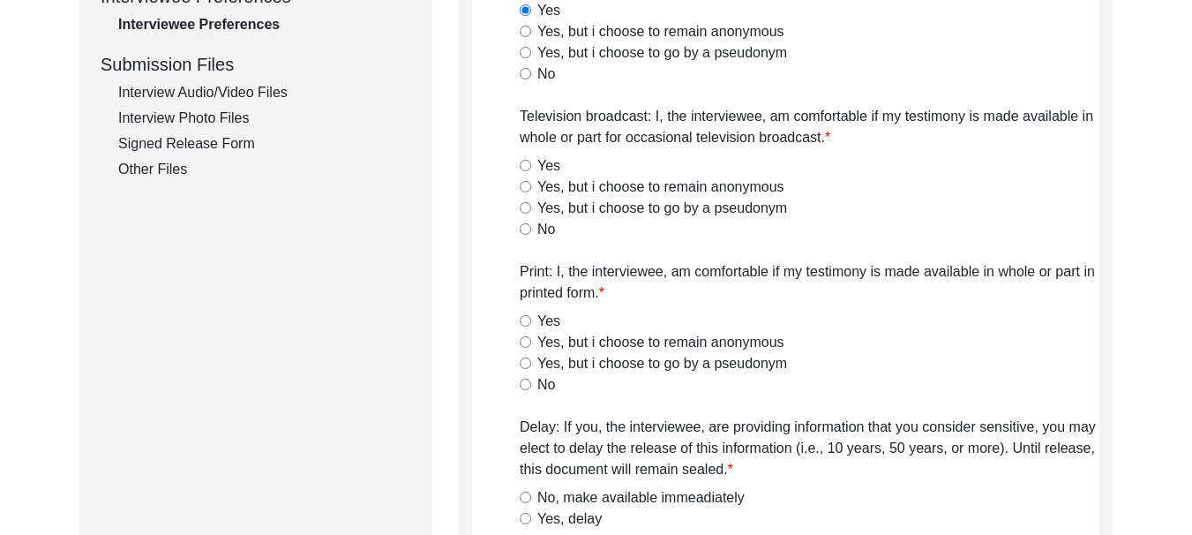
click at [528, 169] on input "Yes" at bounding box center [525, 165] width 11 height 11
radio input "true"
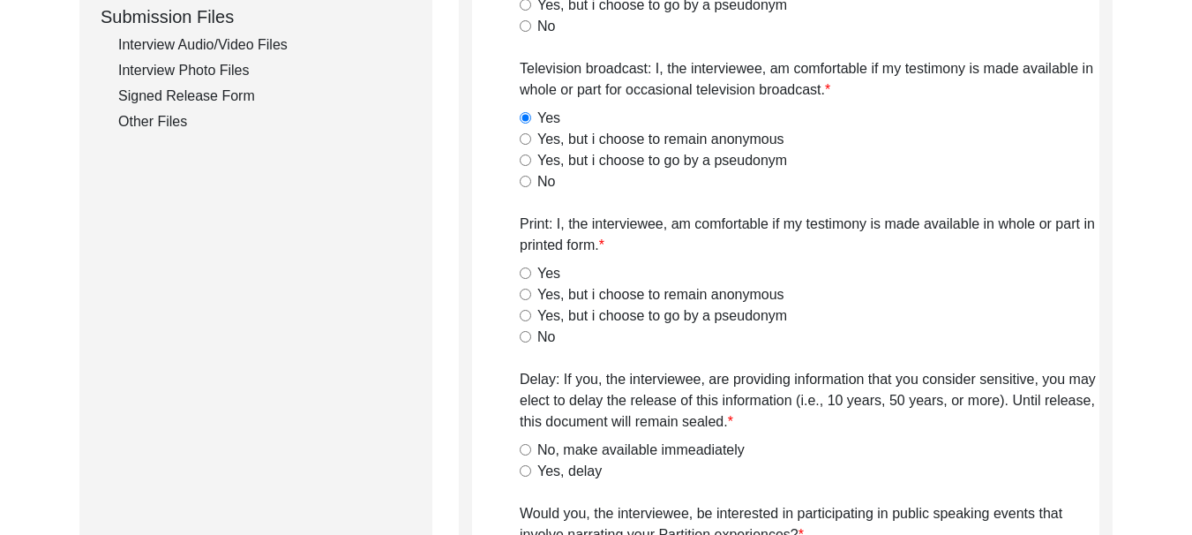
scroll to position [918, 0]
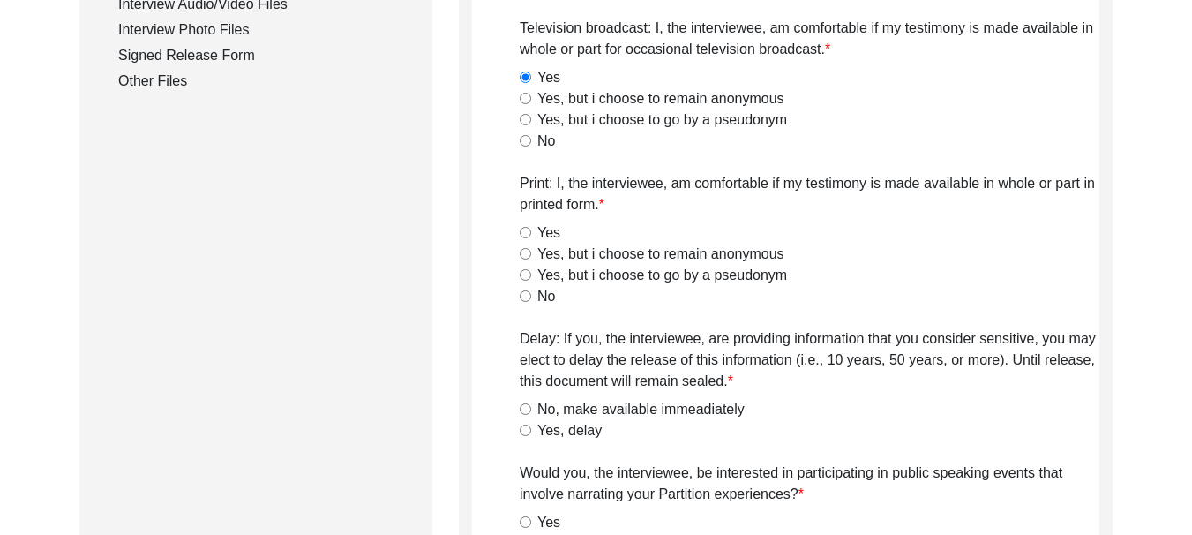
click at [526, 234] on input "Yes" at bounding box center [525, 232] width 11 height 11
radio input "true"
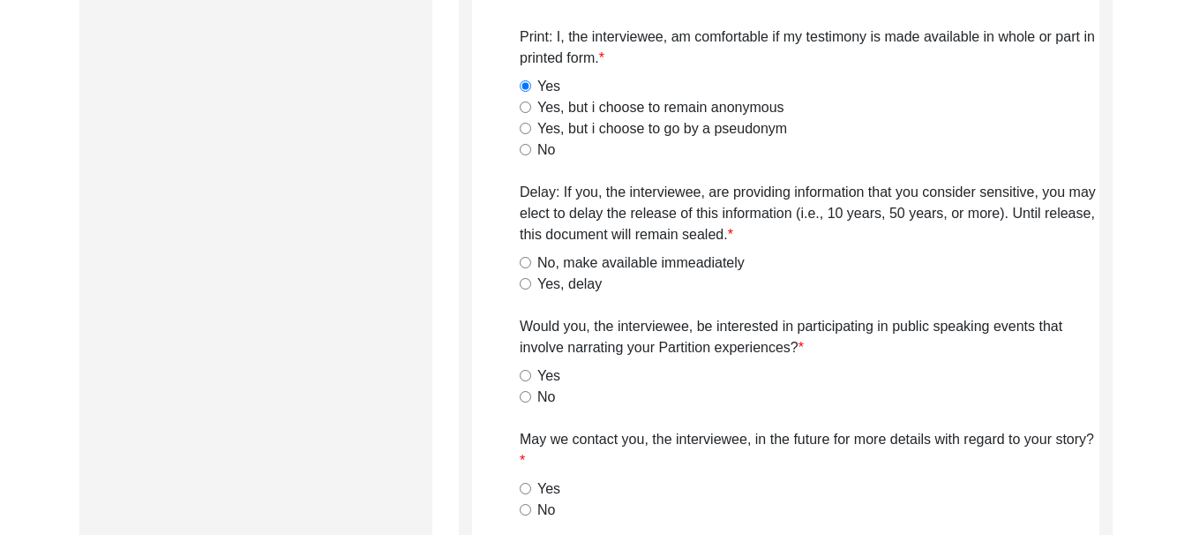
scroll to position [1182, 0]
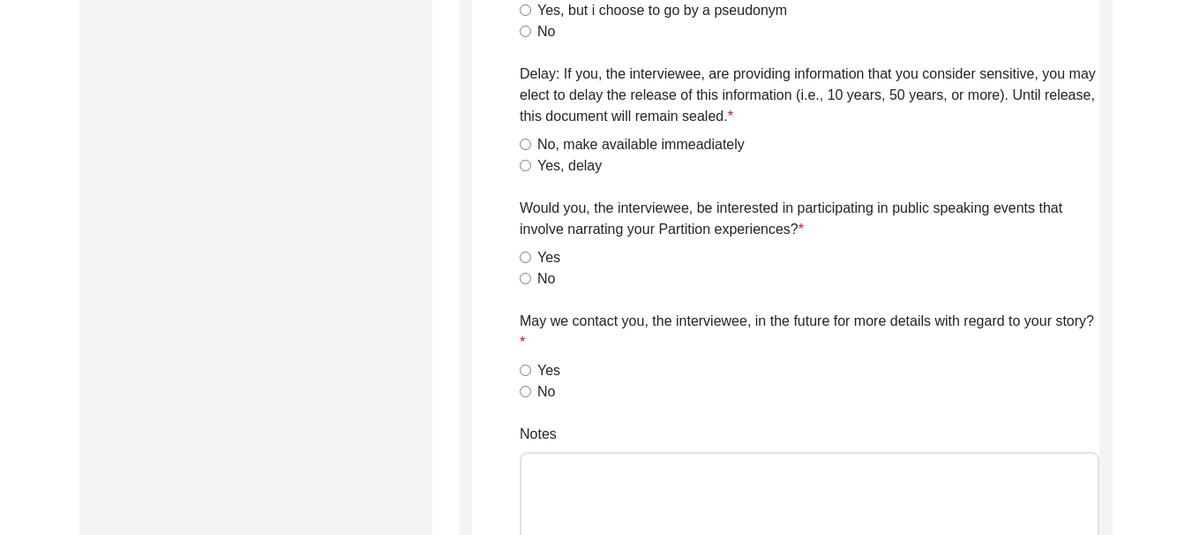
click at [521, 141] on input "No, make available immeadiately" at bounding box center [525, 144] width 11 height 11
radio input "true"
click at [527, 257] on input "Yes" at bounding box center [525, 256] width 11 height 11
radio input "true"
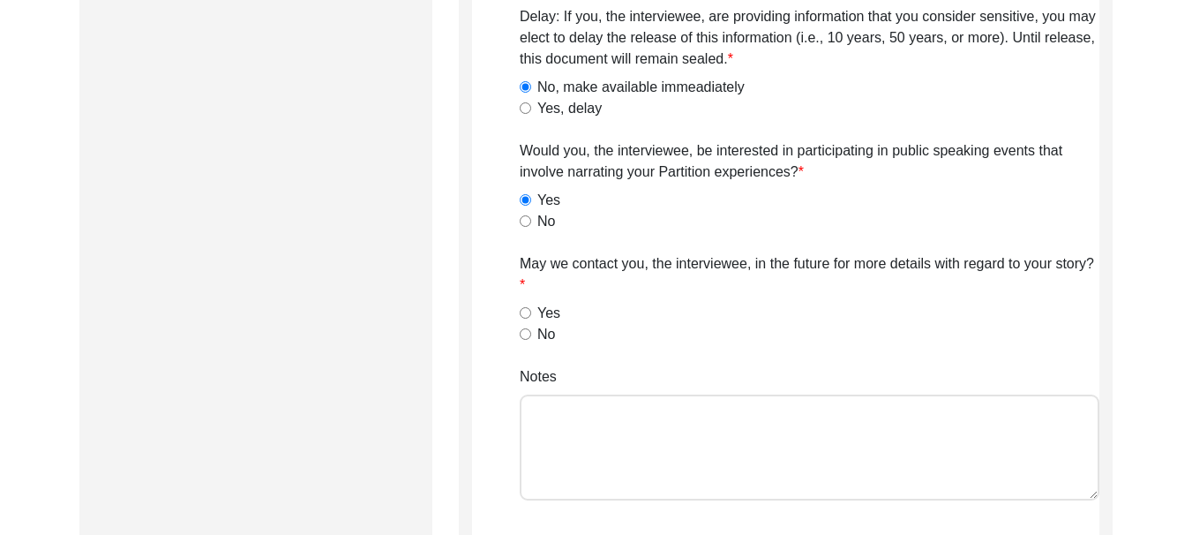
scroll to position [1271, 0]
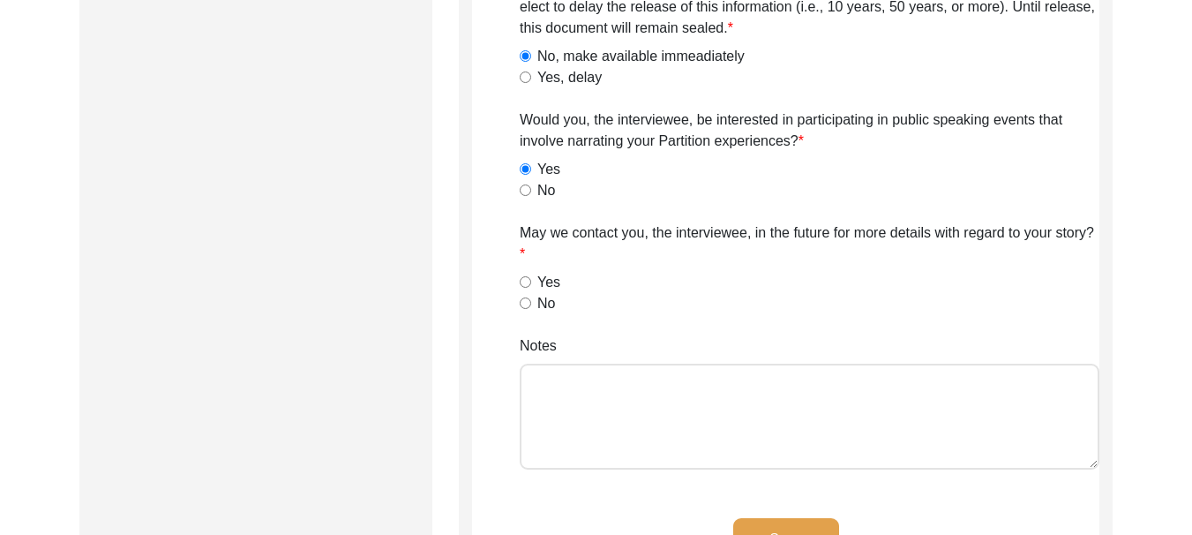
click at [525, 281] on input "Yes" at bounding box center [525, 281] width 11 height 11
radio input "true"
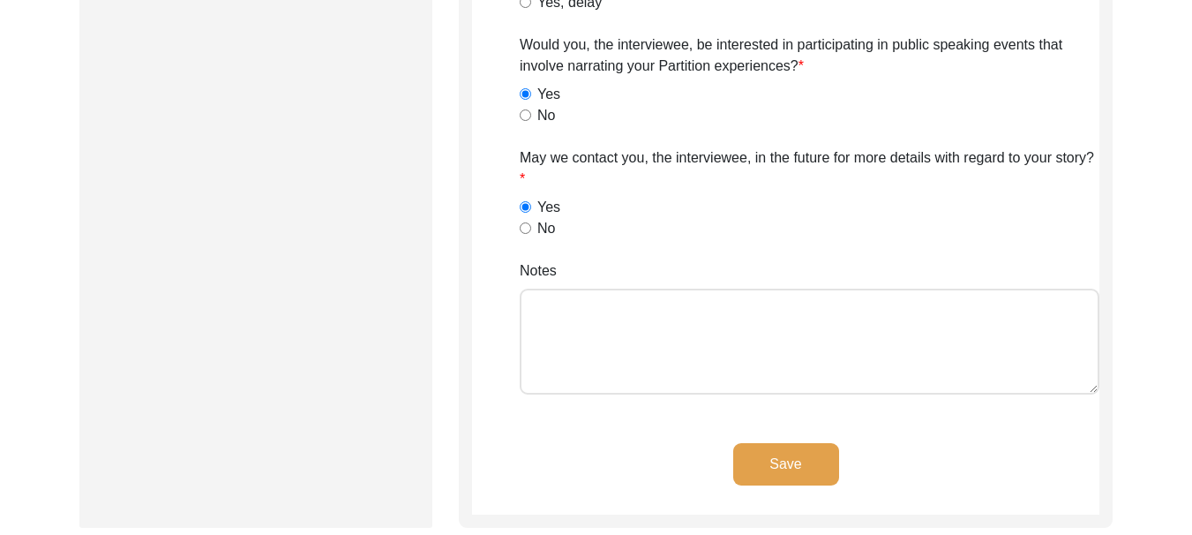
scroll to position [1447, 0]
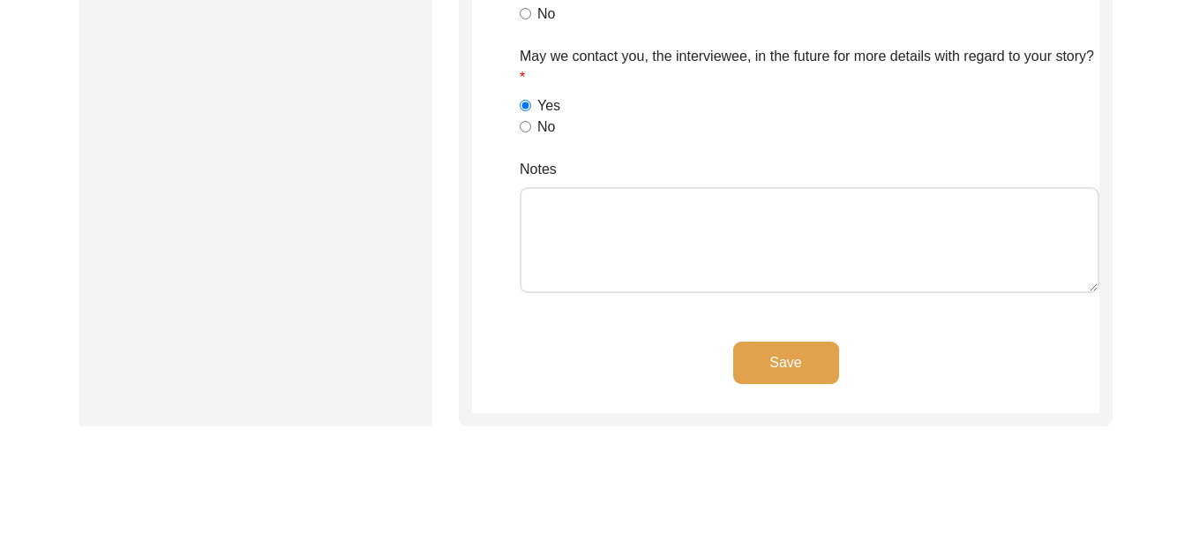
click at [576, 214] on textarea "Notes" at bounding box center [810, 240] width 580 height 106
type textarea "[PERSON_NAME]"
click at [762, 358] on button "Save" at bounding box center [786, 362] width 106 height 42
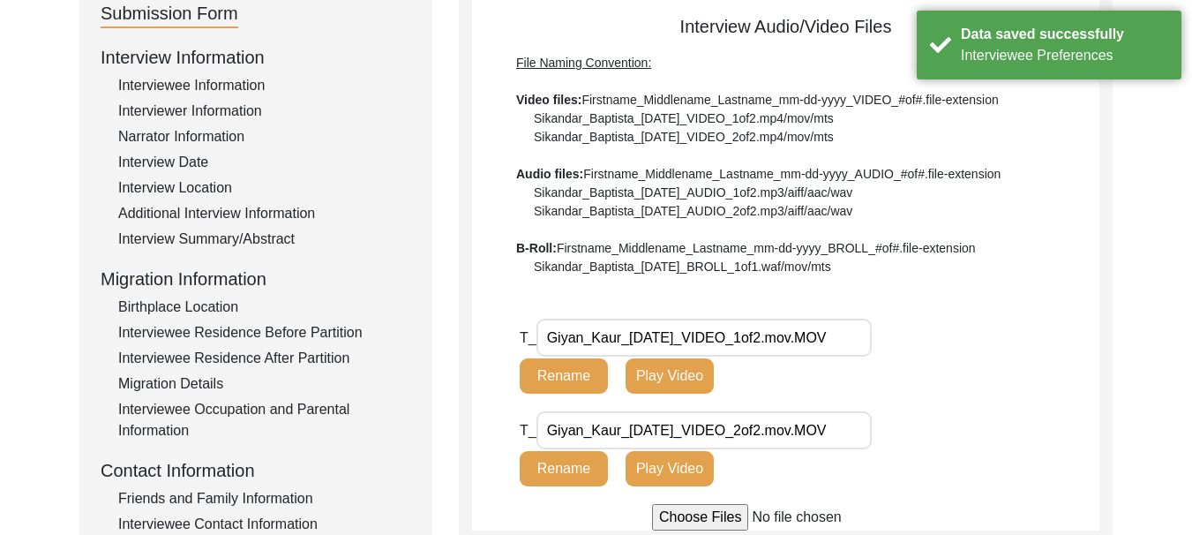
scroll to position [265, 0]
